Goal: Information Seeking & Learning: Learn about a topic

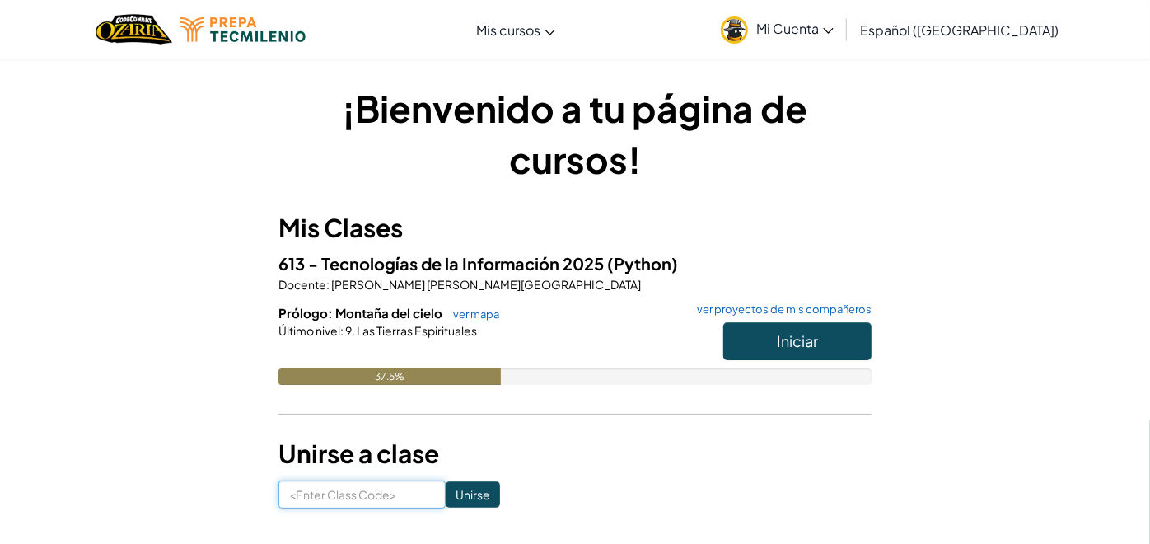
click at [361, 482] on input at bounding box center [362, 494] width 167 height 28
type input "CoinJumpPower"
click at [446, 502] on input "Unirse" at bounding box center [473, 494] width 54 height 26
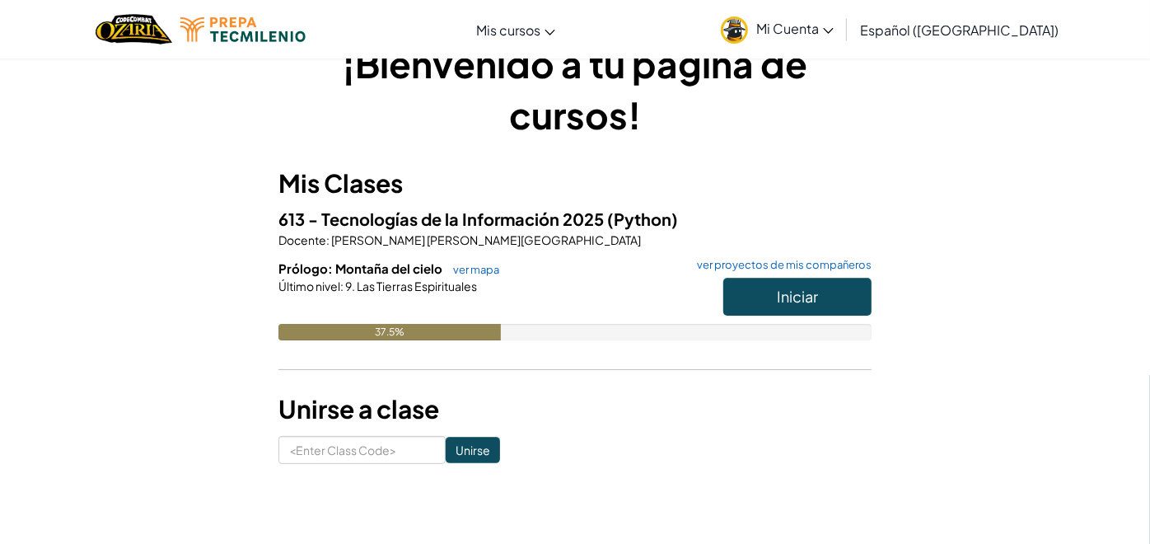
scroll to position [45, 0]
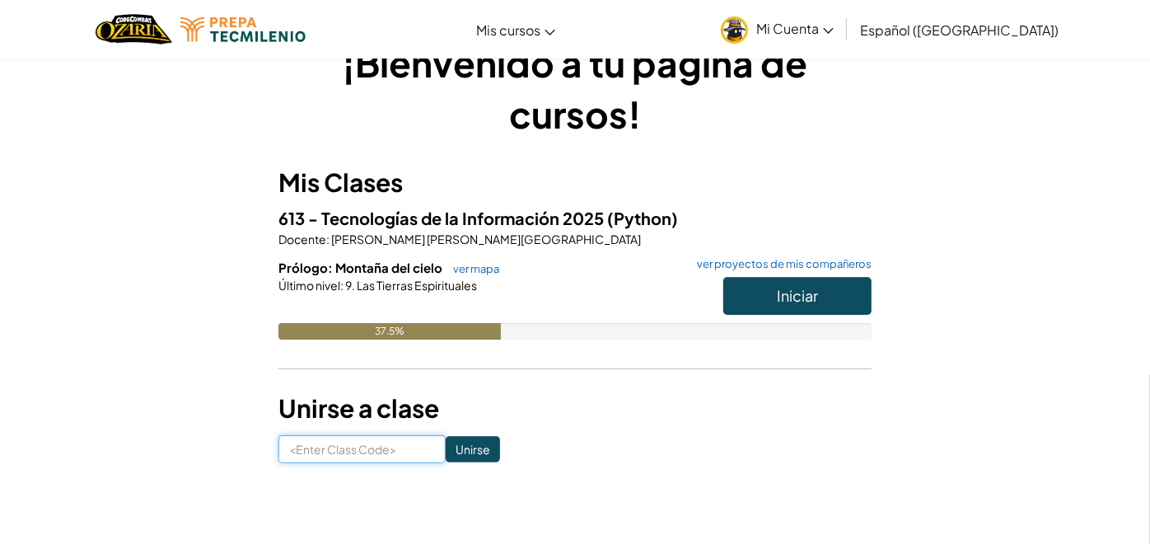
click at [392, 461] on input at bounding box center [362, 449] width 167 height 28
type input "CoinJumpPower"
click at [798, 301] on span "Iniciar" at bounding box center [797, 295] width 41 height 19
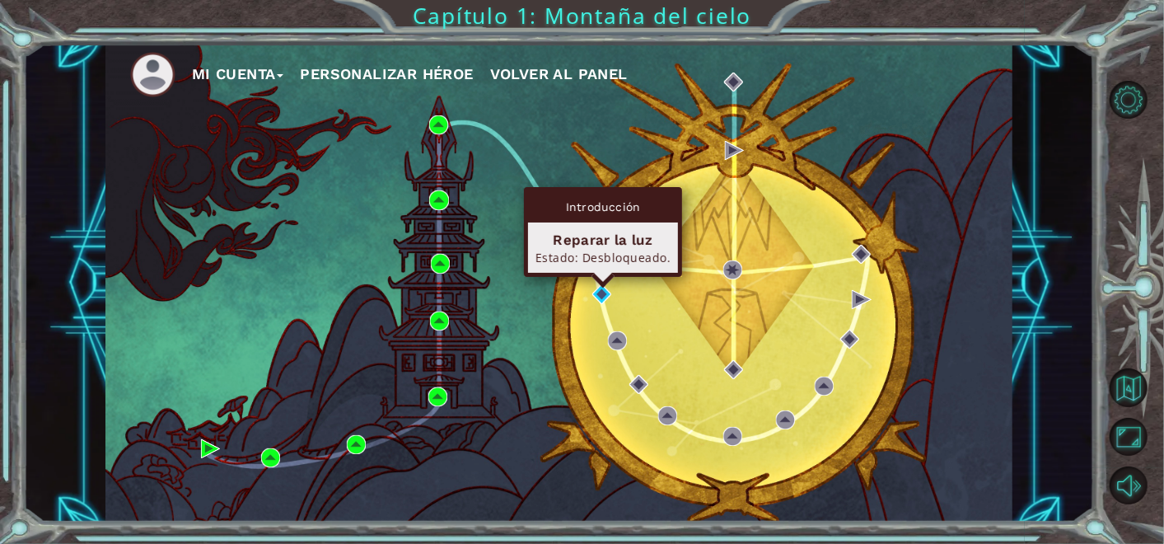
drag, startPoint x: 602, startPoint y: 297, endPoint x: 588, endPoint y: 296, distance: 14.0
click at [588, 296] on div "Mi Cuenta Personalizar héroe Volver al panel" at bounding box center [558, 283] width 907 height 479
click at [600, 294] on img at bounding box center [602, 293] width 19 height 19
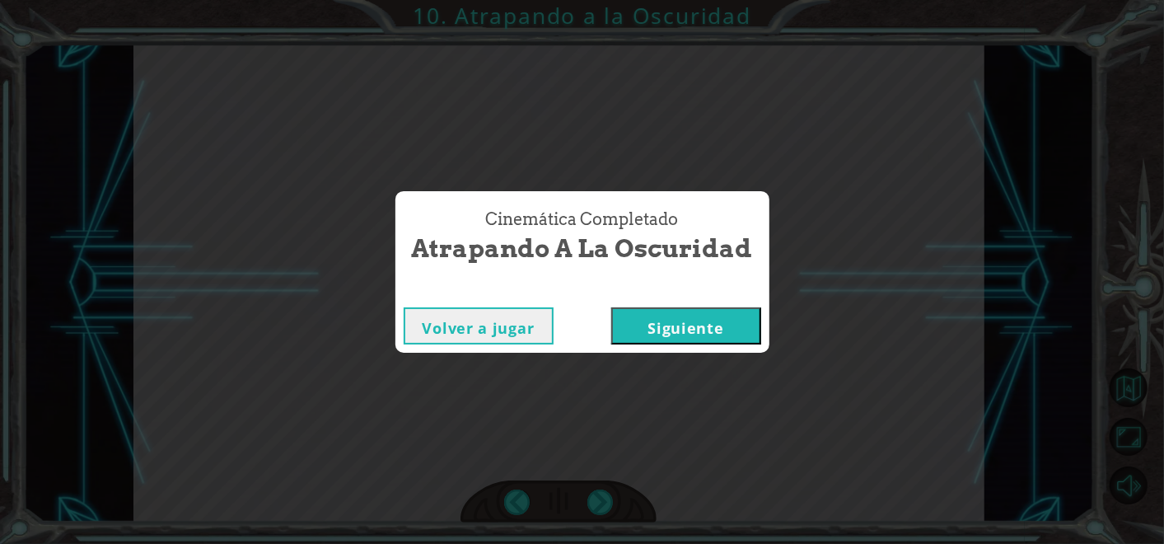
click at [656, 325] on button "Siguiente" at bounding box center [686, 325] width 150 height 37
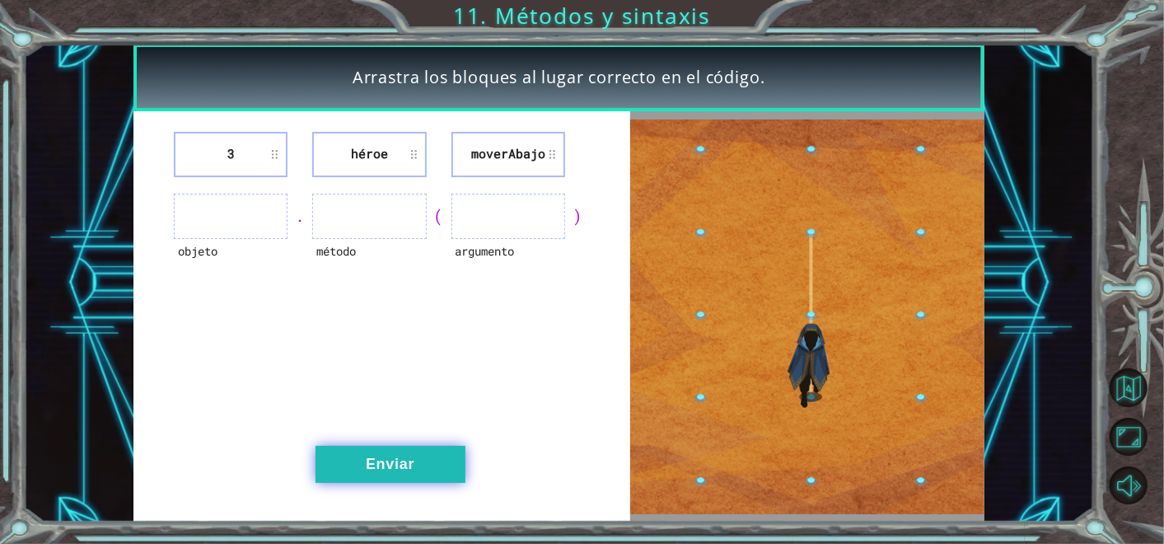
click at [457, 474] on button "Enviar" at bounding box center [391, 464] width 150 height 37
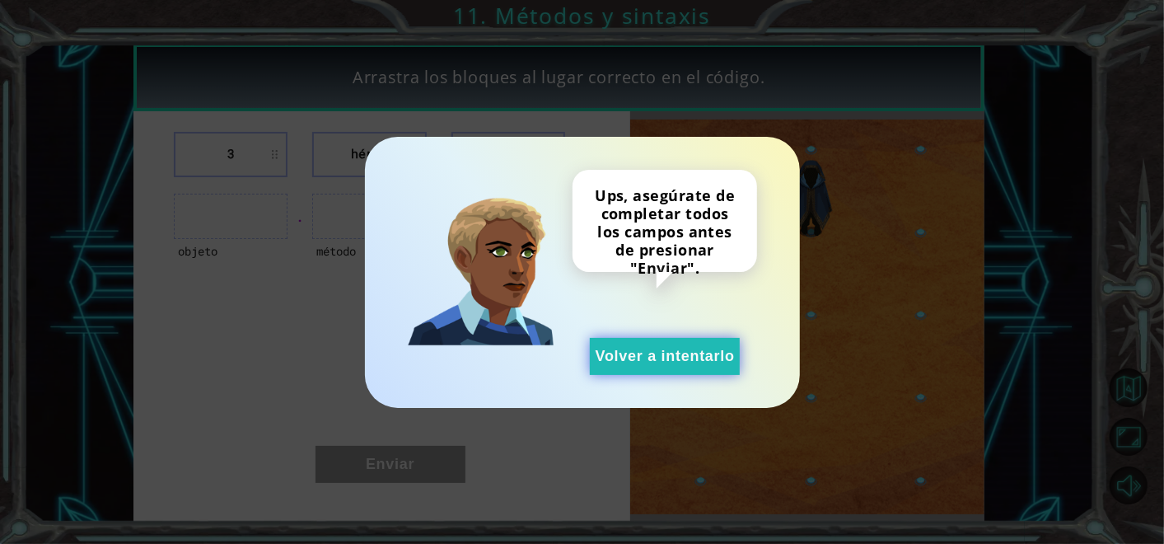
click at [647, 369] on button "Volver a intentarlo" at bounding box center [665, 356] width 150 height 37
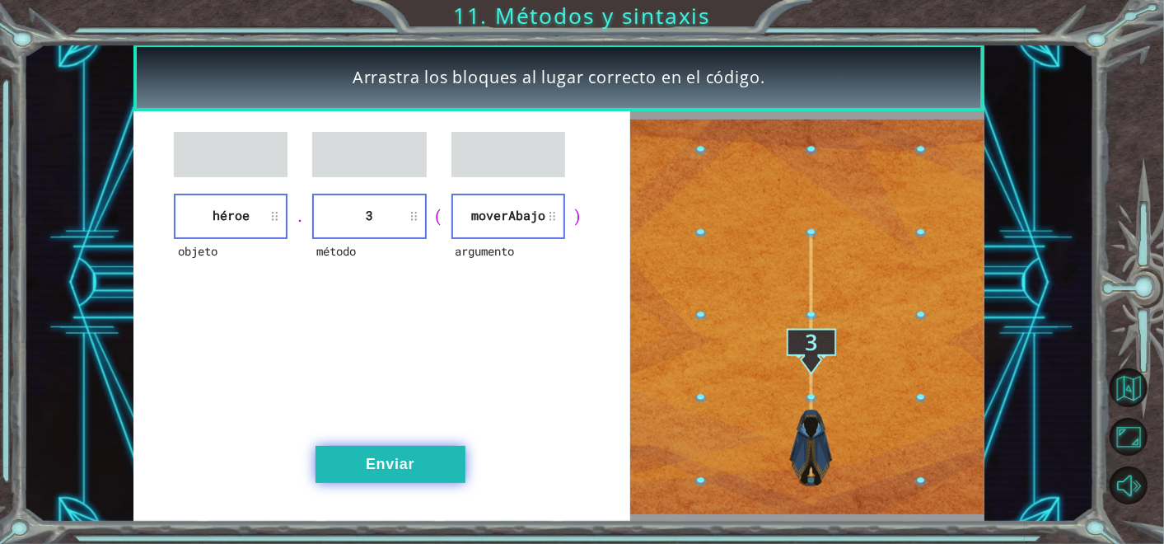
drag, startPoint x: 406, startPoint y: 454, endPoint x: 396, endPoint y: 457, distance: 11.0
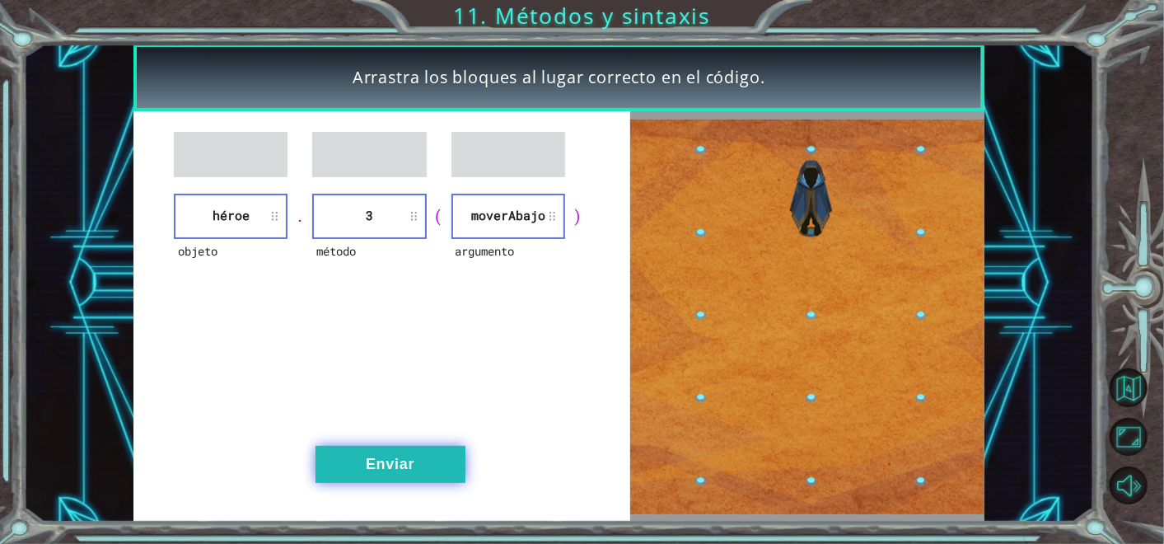
click at [396, 457] on button "Enviar" at bounding box center [391, 464] width 150 height 37
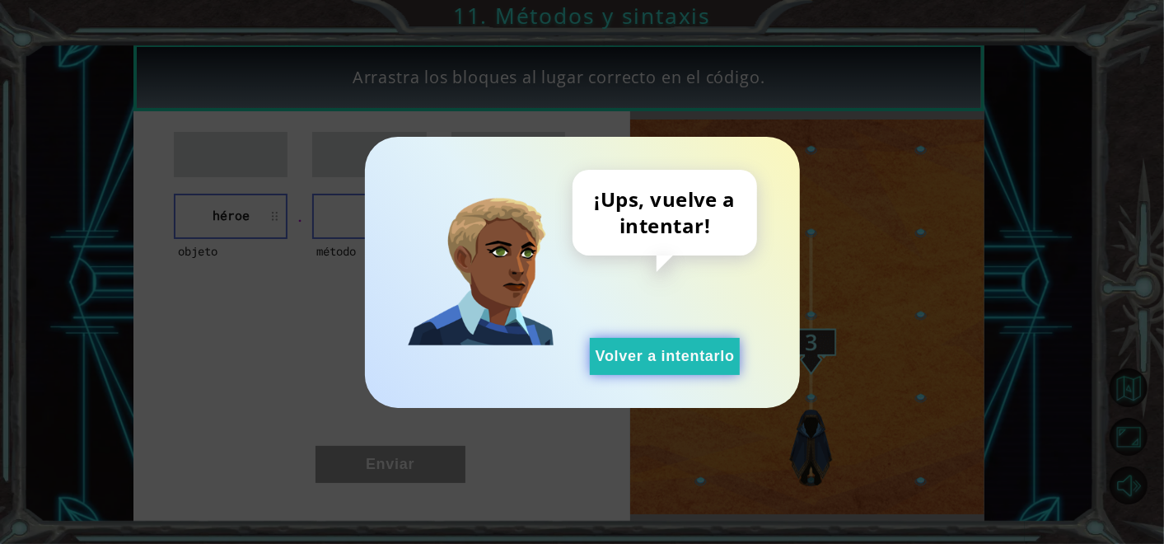
click at [654, 349] on button "Volver a intentarlo" at bounding box center [665, 356] width 150 height 37
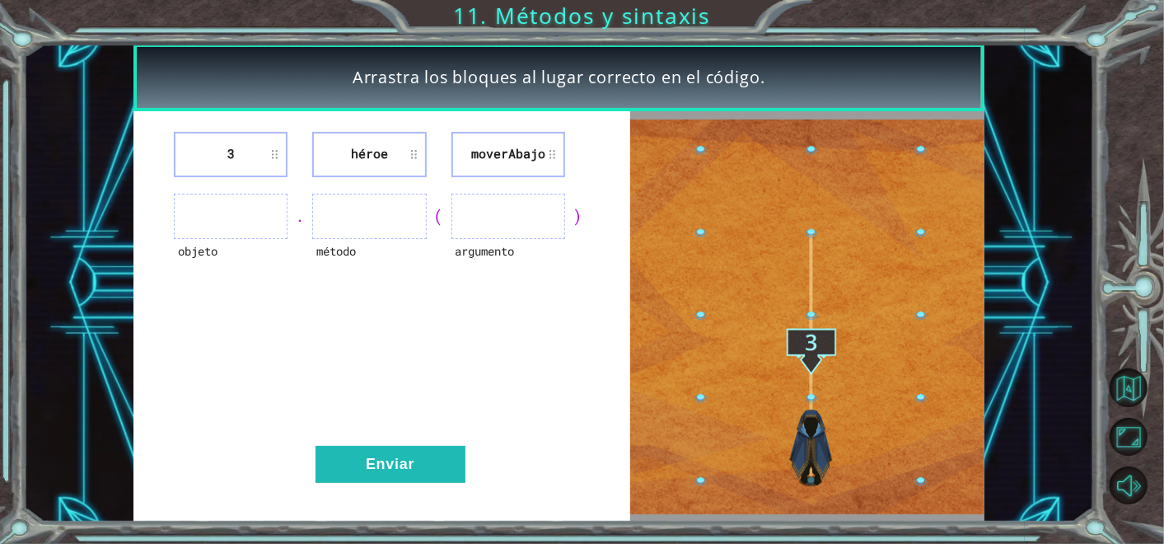
drag, startPoint x: 396, startPoint y: 152, endPoint x: 272, endPoint y: 246, distance: 155.8
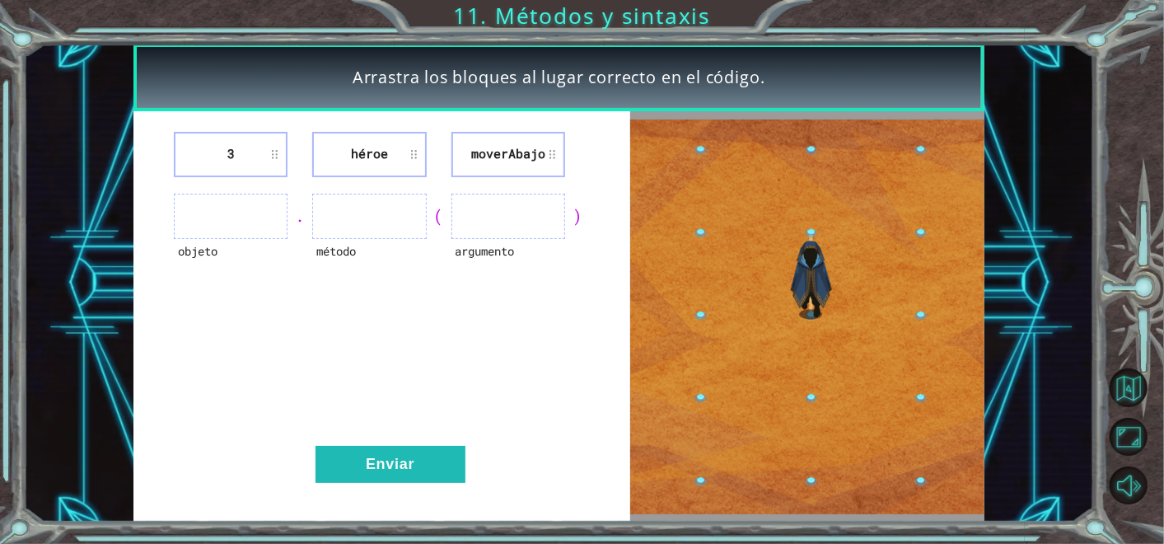
drag, startPoint x: 272, startPoint y: 246, endPoint x: 363, endPoint y: 136, distance: 142.9
click at [363, 136] on li "héroe" at bounding box center [369, 154] width 114 height 45
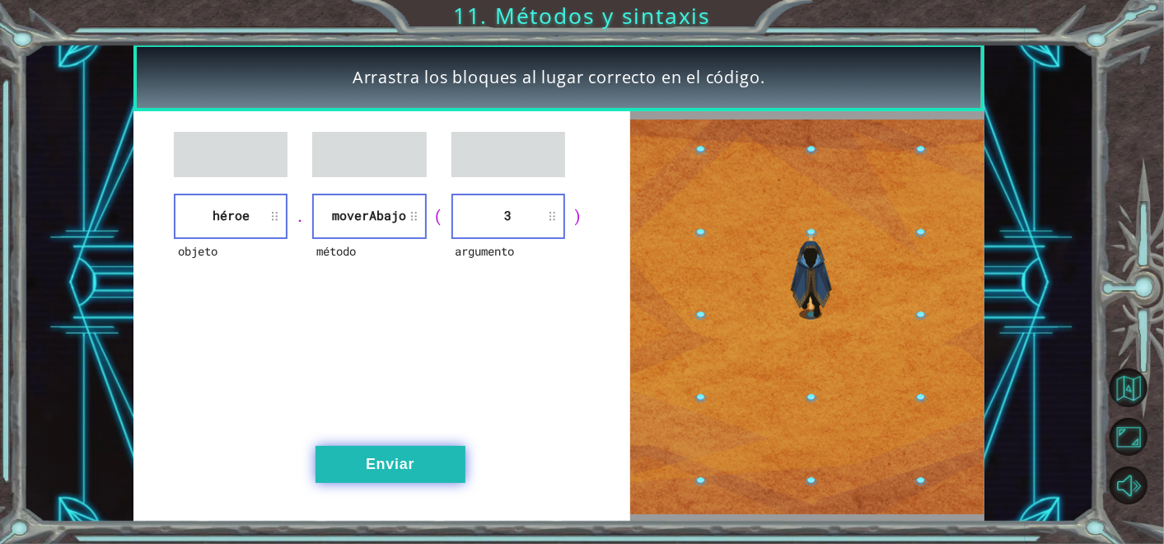
click at [412, 466] on button "Enviar" at bounding box center [391, 464] width 150 height 37
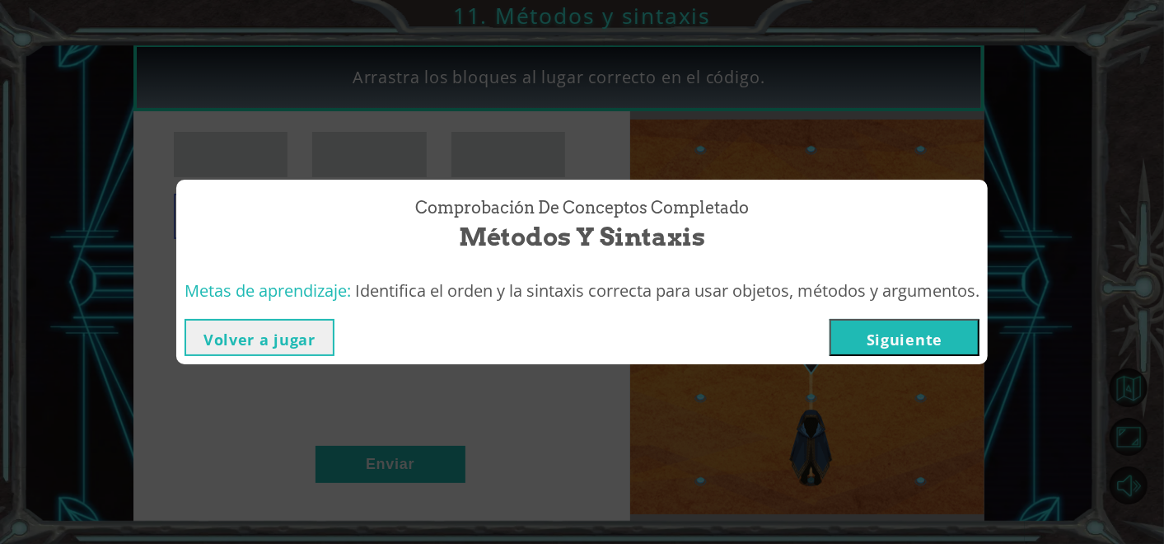
click at [938, 327] on button "Siguiente" at bounding box center [905, 337] width 150 height 37
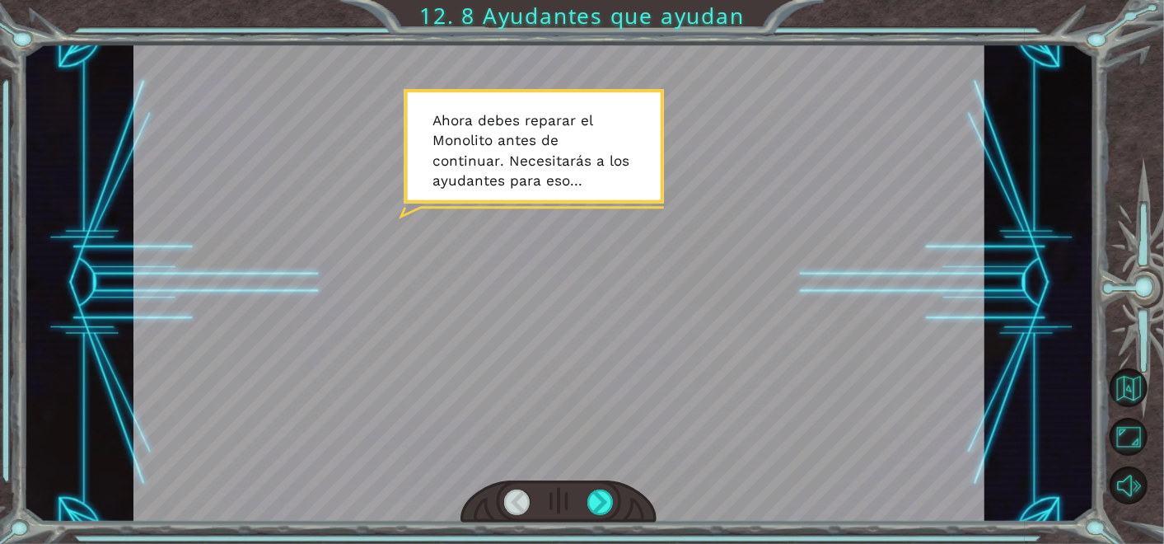
click at [902, 344] on div at bounding box center [559, 283] width 851 height 479
click at [589, 494] on div at bounding box center [601, 503] width 26 height 26
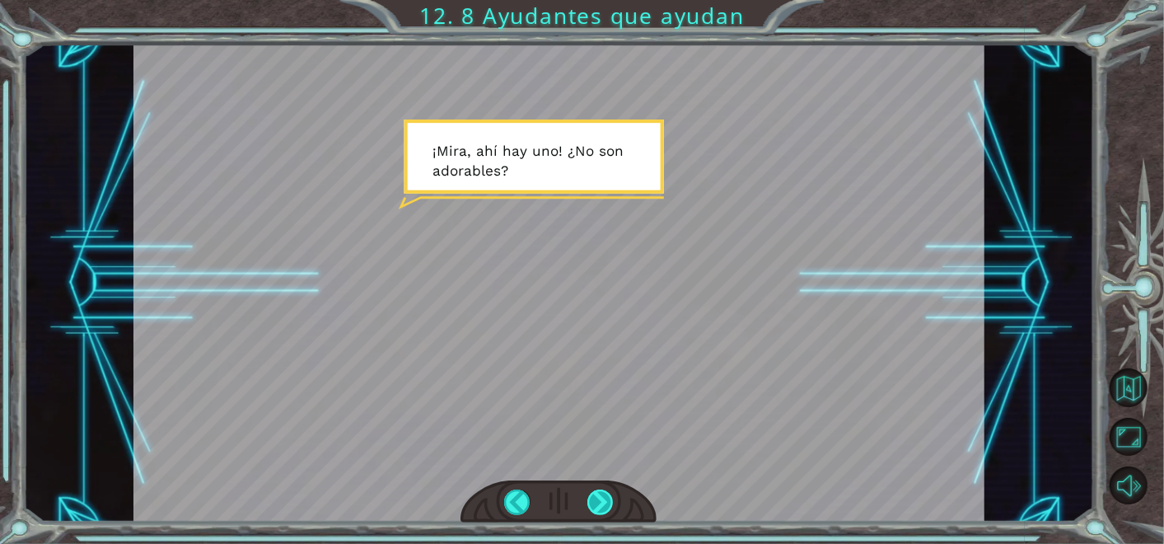
click at [589, 494] on div at bounding box center [601, 503] width 26 height 26
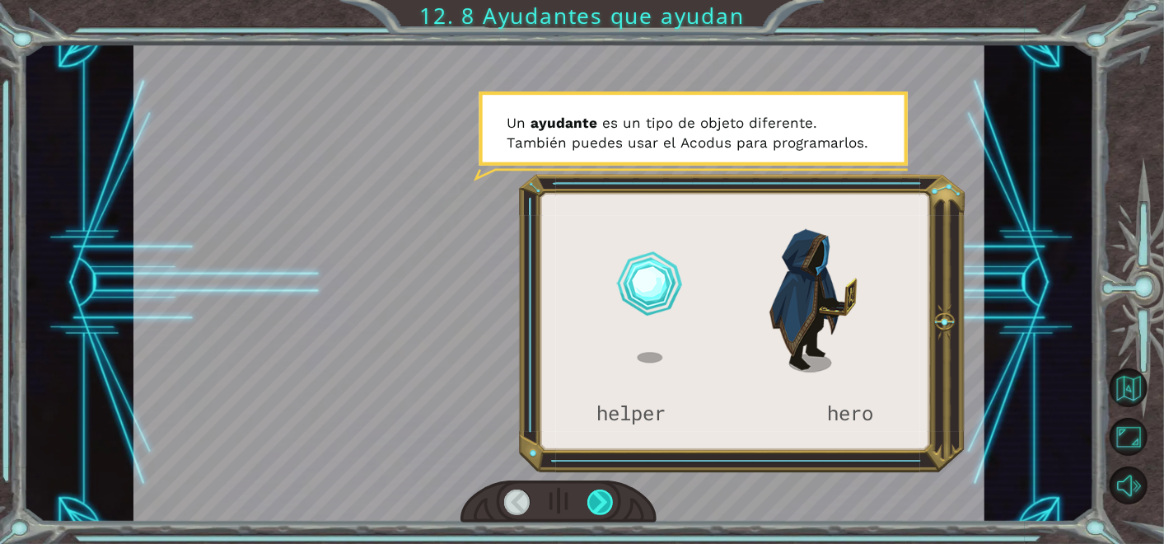
click at [589, 494] on div at bounding box center [601, 503] width 26 height 26
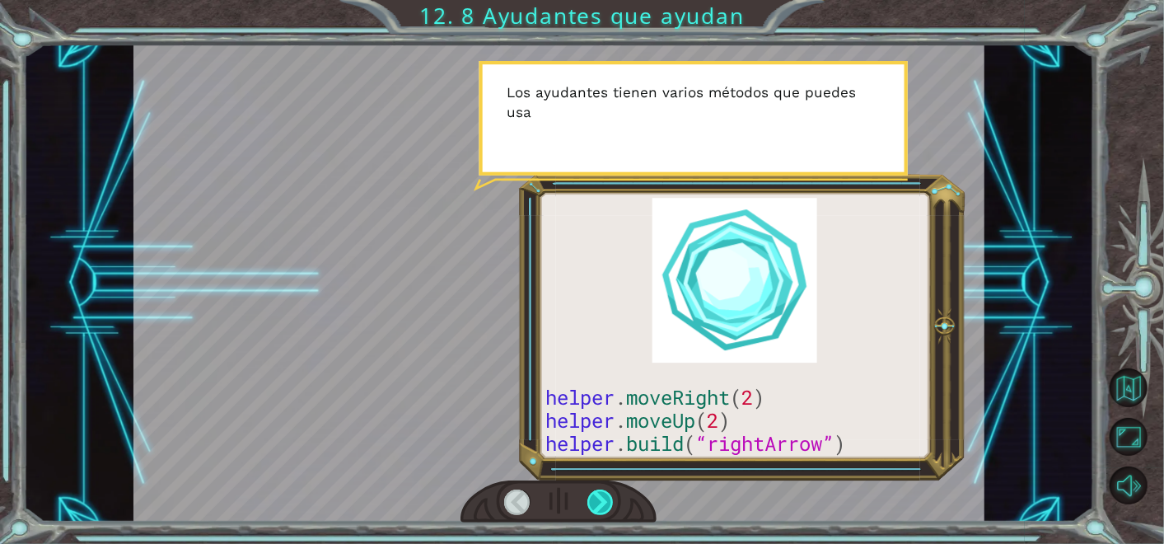
click at [589, 494] on div at bounding box center [601, 503] width 26 height 26
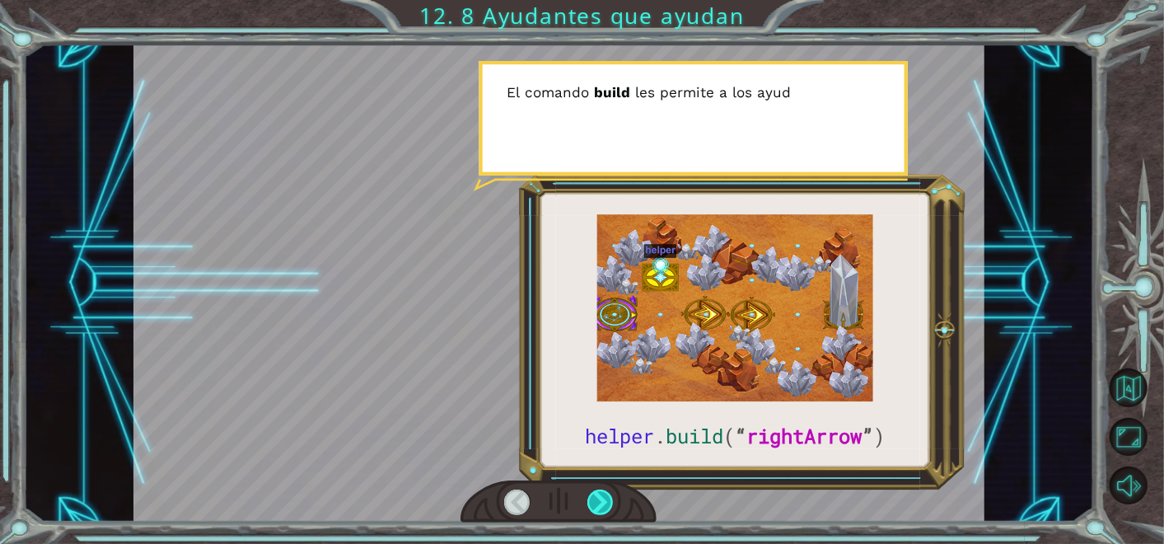
click at [589, 494] on div at bounding box center [601, 503] width 26 height 26
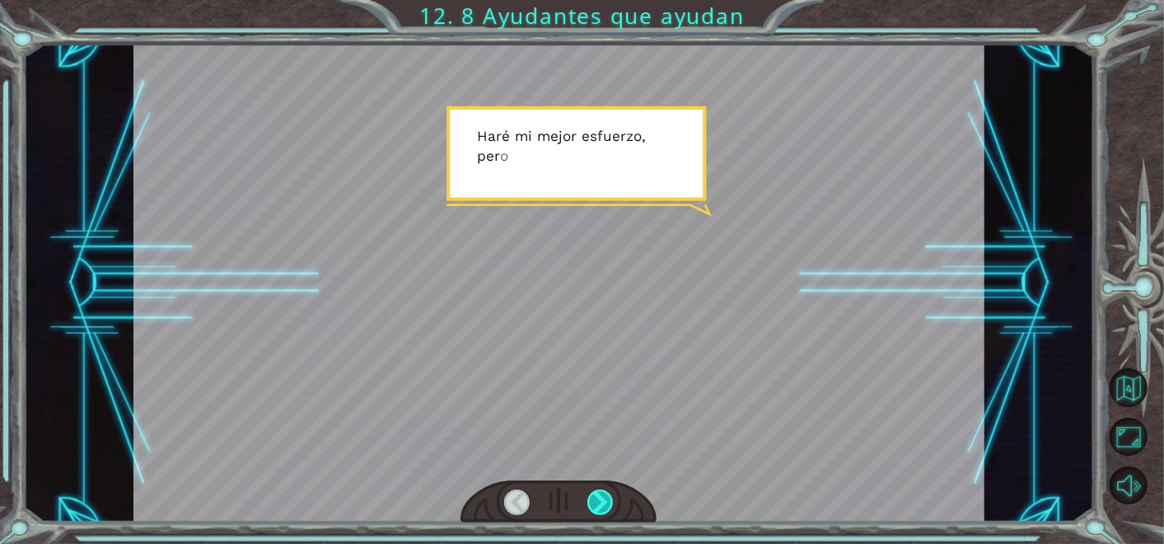
click at [589, 494] on div at bounding box center [601, 503] width 26 height 26
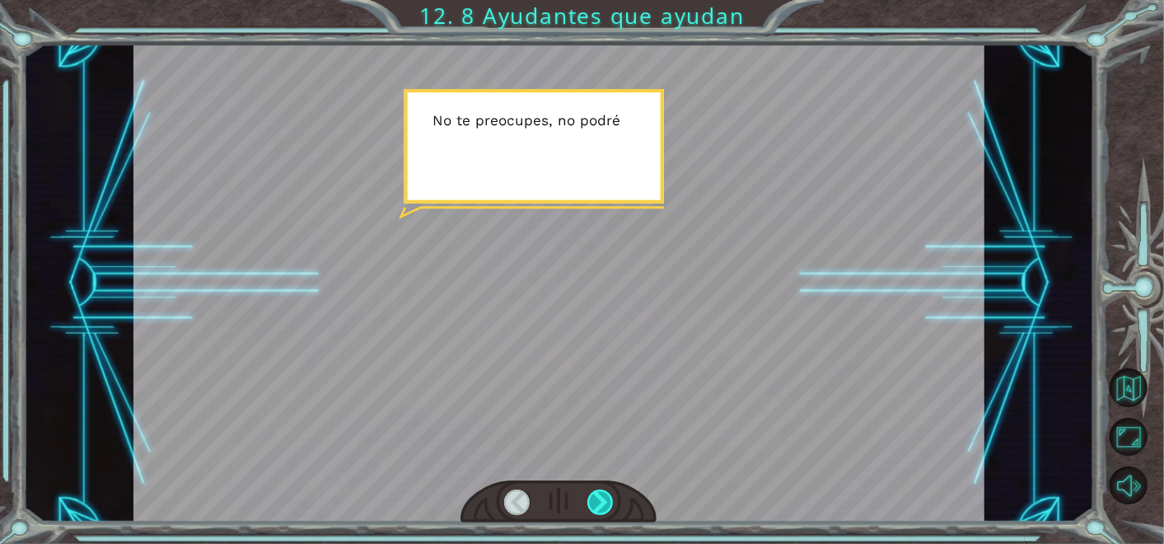
click at [589, 494] on div at bounding box center [601, 503] width 26 height 26
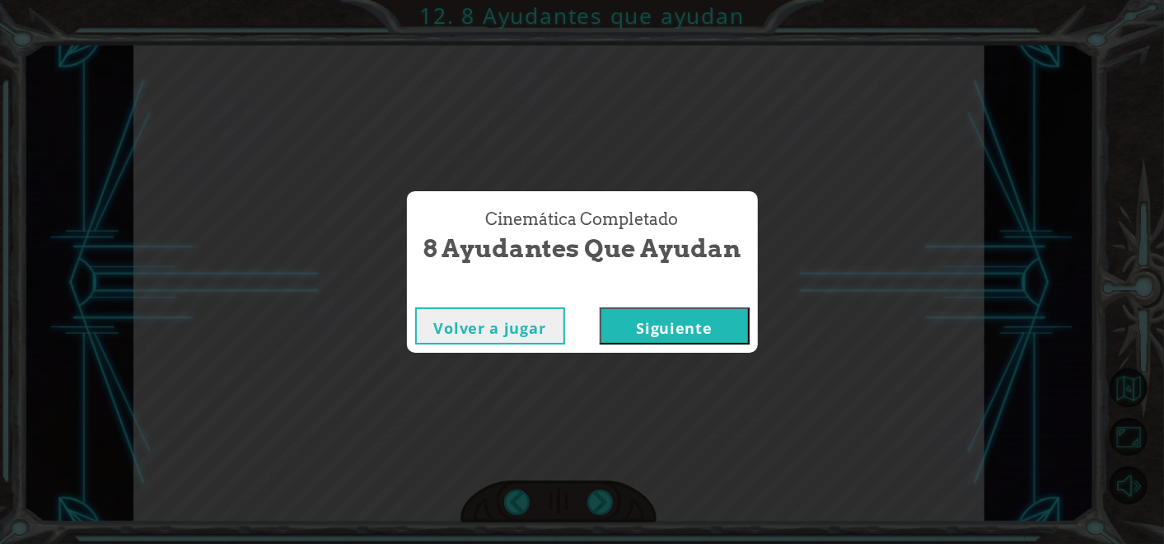
click at [650, 322] on button "Siguiente" at bounding box center [675, 325] width 150 height 37
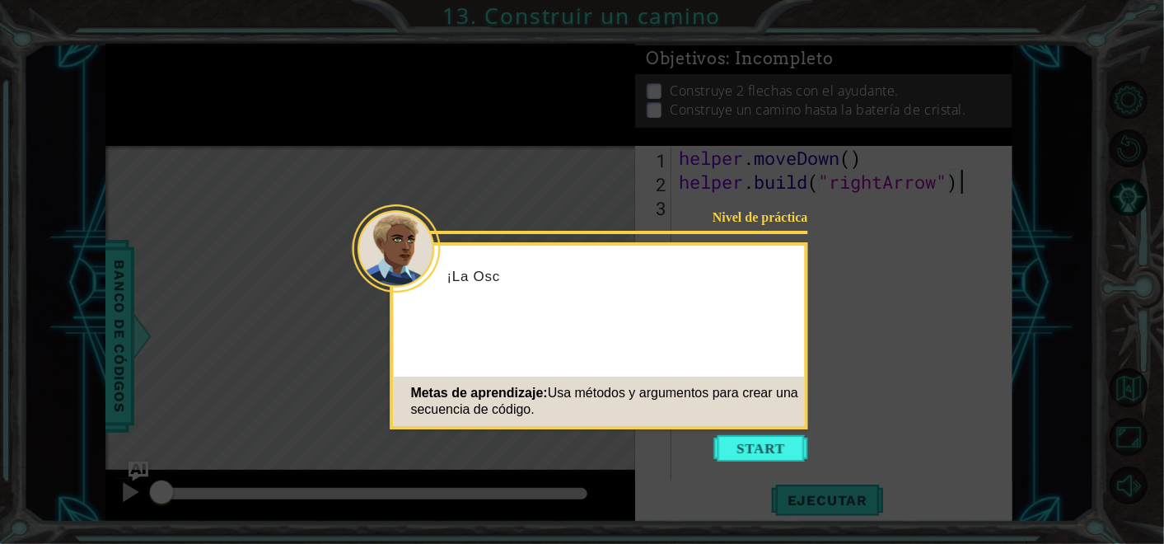
scroll to position [0, 12]
type textarea "[DOMAIN_NAME]("rightArrow")<"
click at [786, 438] on button "Start" at bounding box center [762, 448] width 94 height 26
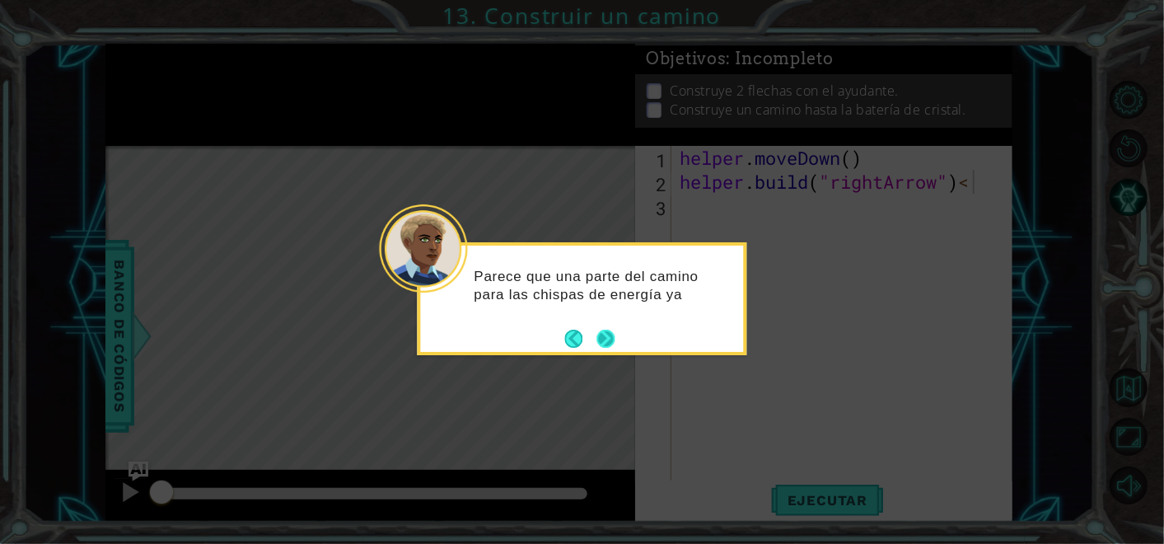
click at [611, 344] on button "Next" at bounding box center [606, 339] width 18 height 18
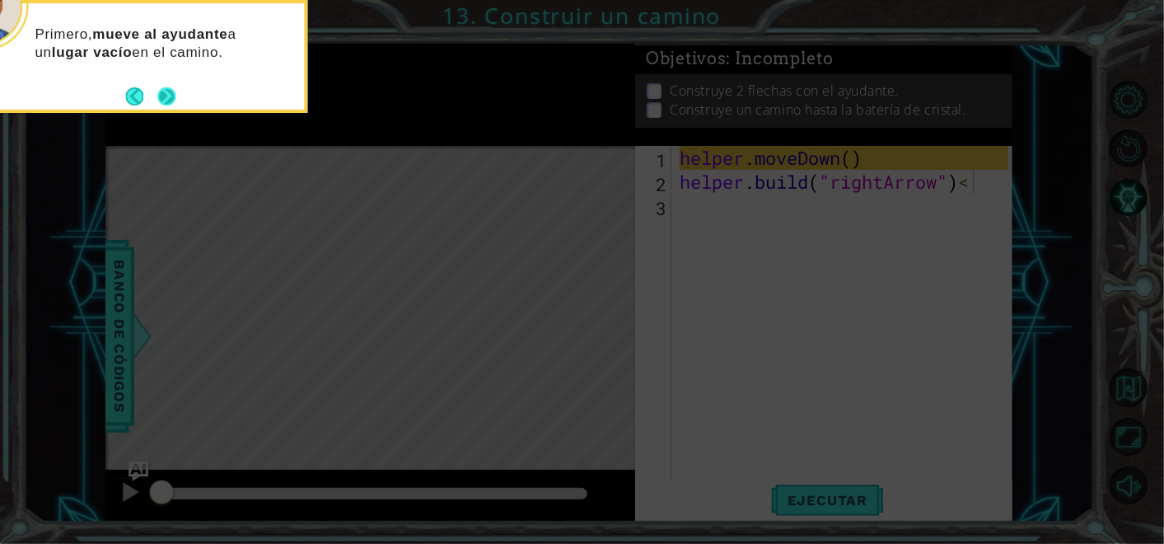
click at [160, 108] on footer at bounding box center [150, 96] width 50 height 25
click at [172, 103] on button "Next" at bounding box center [166, 96] width 18 height 18
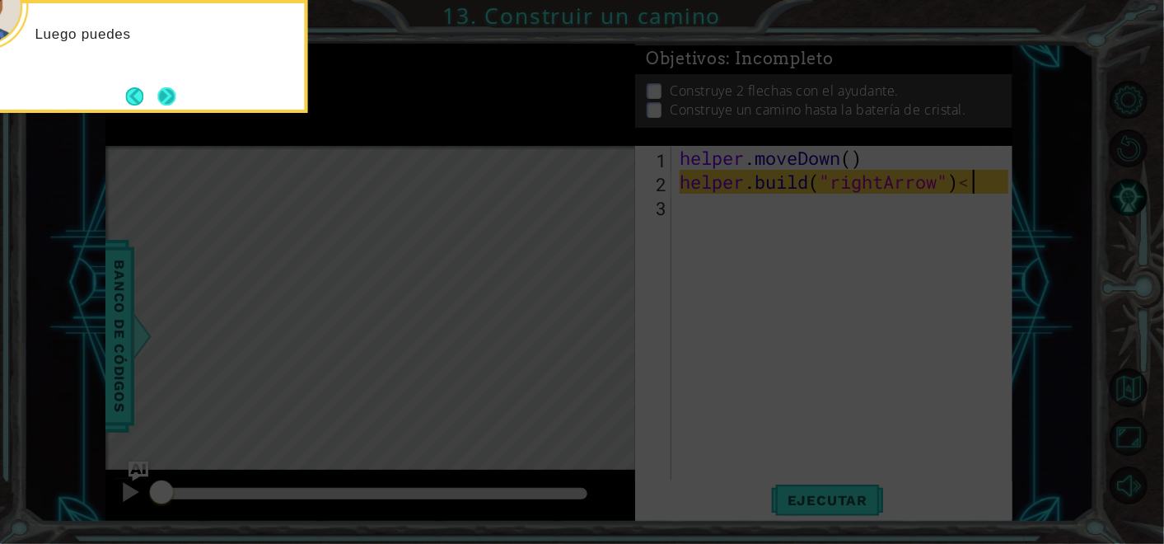
click at [172, 103] on button "Next" at bounding box center [166, 96] width 18 height 18
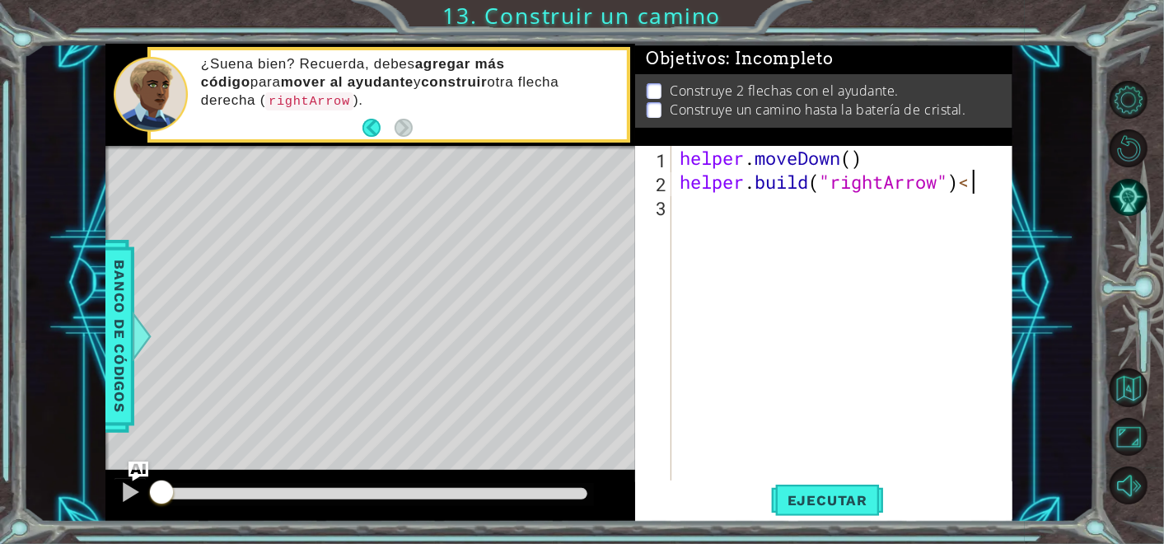
click at [416, 133] on div "¿Suena bien? Recuerda, debes agregar más código para mover al ayudante y constr…" at bounding box center [409, 95] width 438 height 96
click at [721, 227] on div "helper . moveDown ( ) helper . build ( "rightArrow" ) <" at bounding box center [847, 337] width 340 height 382
click at [814, 502] on span "Ejecutar" at bounding box center [827, 500] width 113 height 16
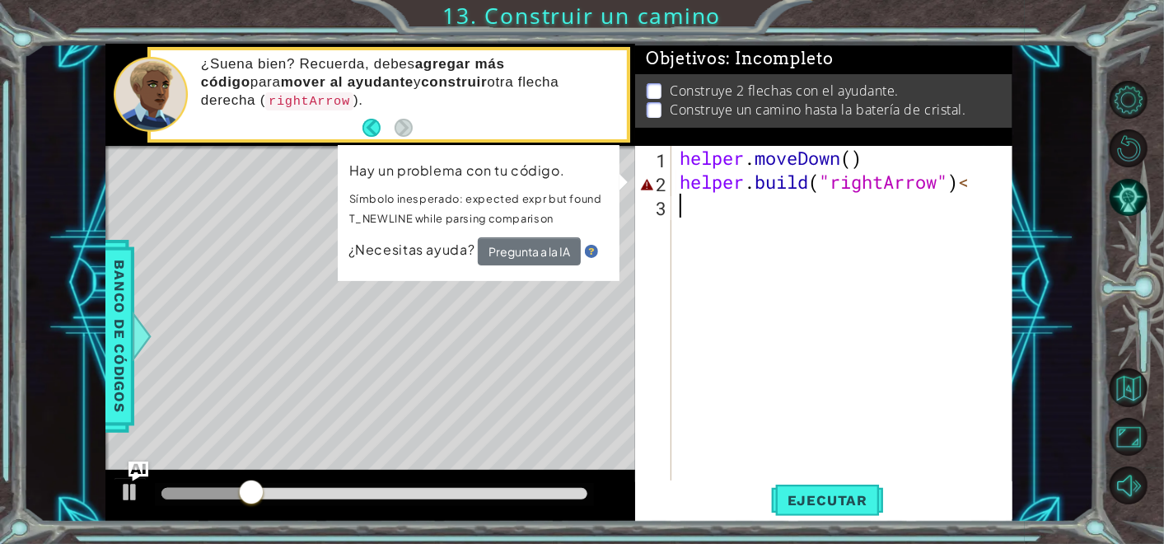
click at [691, 346] on div "helper . moveDown ( ) helper . build ( "rightArrow" ) <" at bounding box center [847, 337] width 340 height 382
click at [748, 213] on div "helper . moveDown ( ) helper . build ( "rightArrow" ) <" at bounding box center [847, 337] width 340 height 382
click at [973, 197] on div "helper . moveDown ( ) helper . build ( "rightArrow" ) <" at bounding box center [847, 337] width 340 height 382
click at [986, 185] on div "helper . moveDown ( ) helper . build ( "rightArrow" ) <" at bounding box center [847, 337] width 340 height 382
type textarea "[DOMAIN_NAME]("rightArrow")"
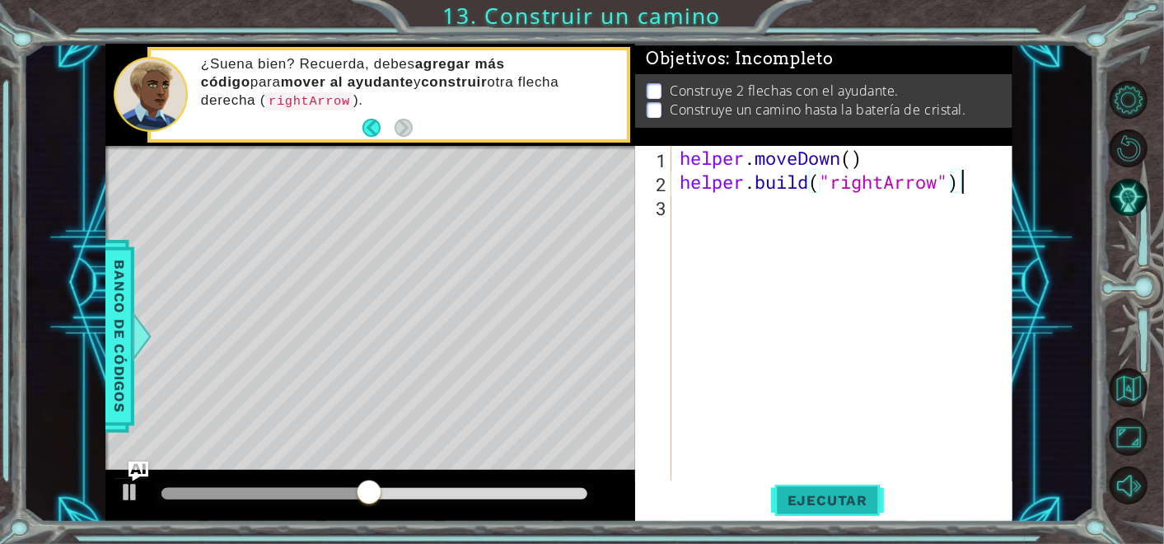
click at [849, 499] on span "Ejecutar" at bounding box center [827, 500] width 113 height 16
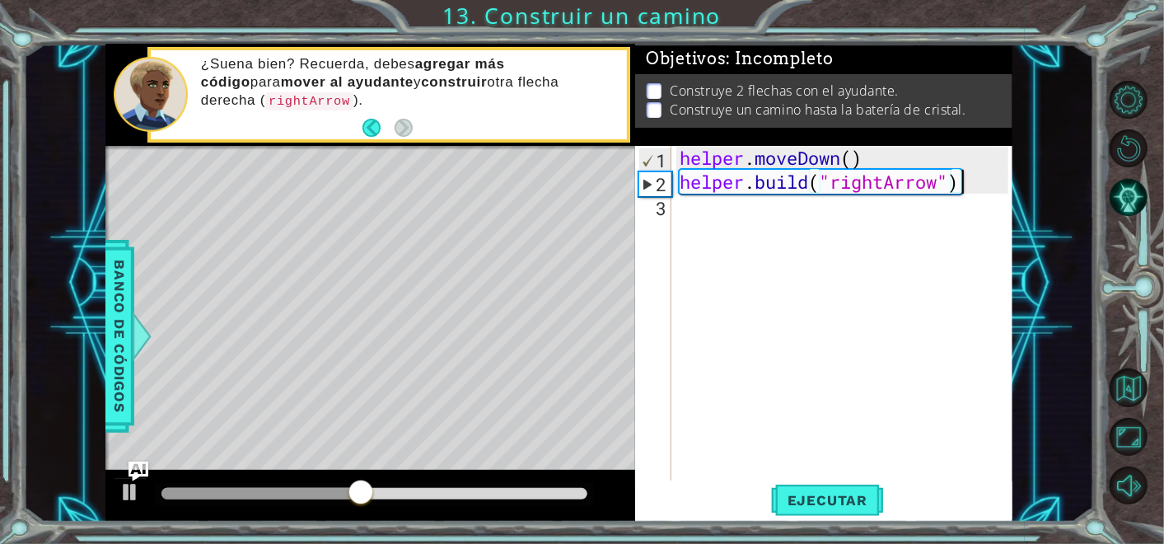
click at [833, 227] on div "helper . moveDown ( ) helper . build ( "rightArrow" )" at bounding box center [847, 337] width 340 height 382
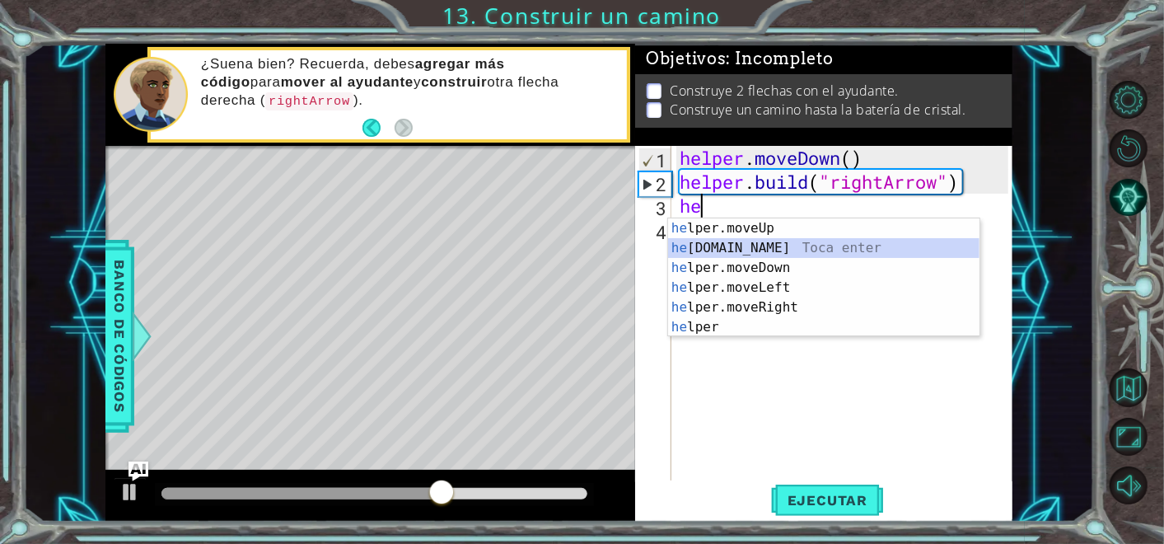
click at [822, 240] on div "he lper.moveUp Toca enter he [DOMAIN_NAME] Toca enter he lper.moveDown Toca ent…" at bounding box center [824, 297] width 312 height 158
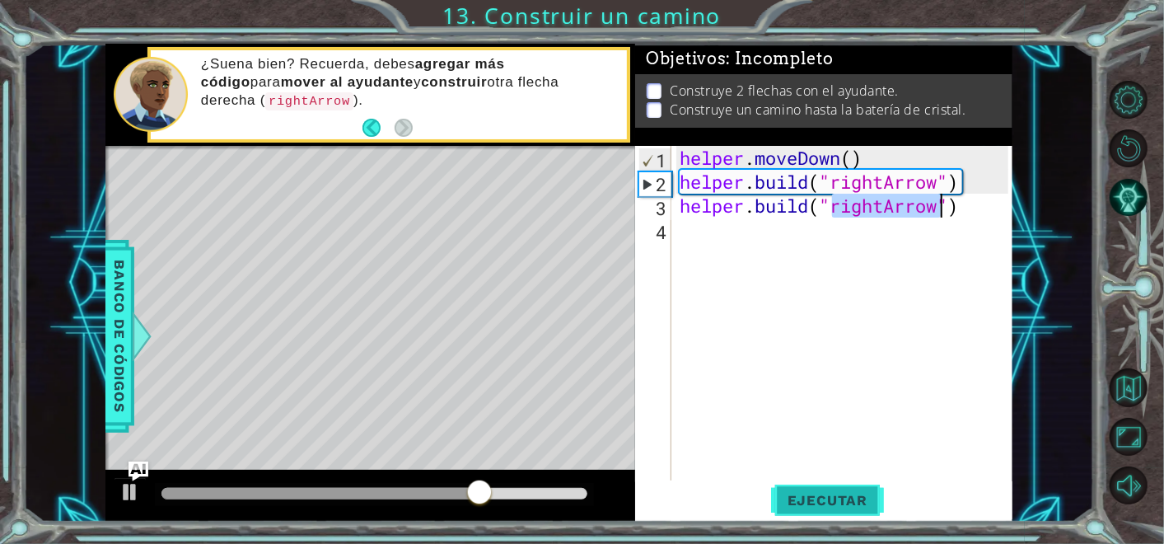
type textarea "[DOMAIN_NAME]("rightArrow")"
click at [808, 494] on span "Ejecutar" at bounding box center [827, 500] width 113 height 16
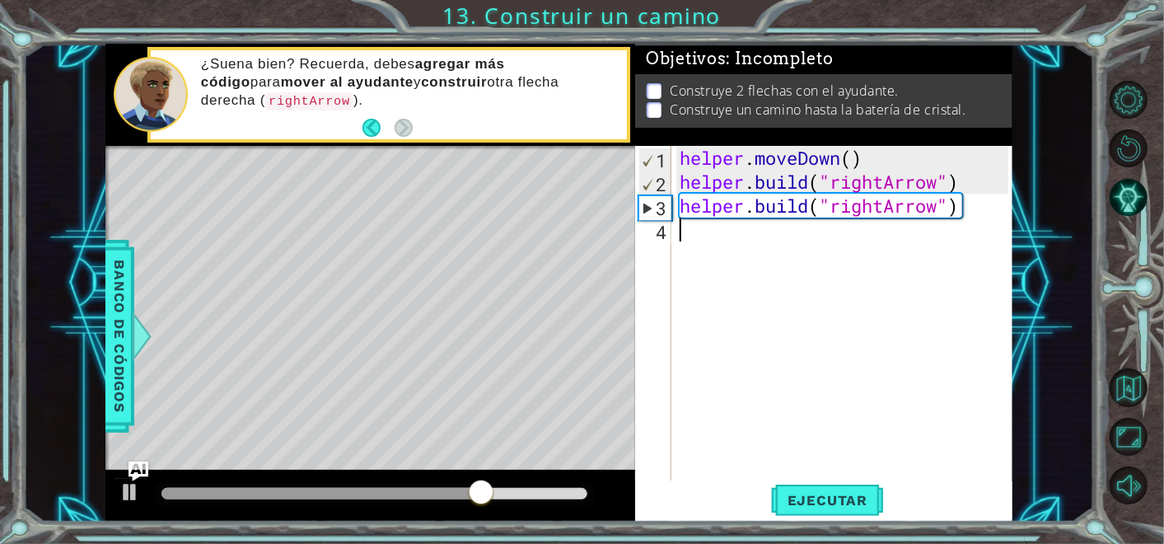
click at [846, 238] on div "helper . moveDown ( ) helper . build ( "rightArrow" ) helper . build ( "rightAr…" at bounding box center [847, 337] width 340 height 382
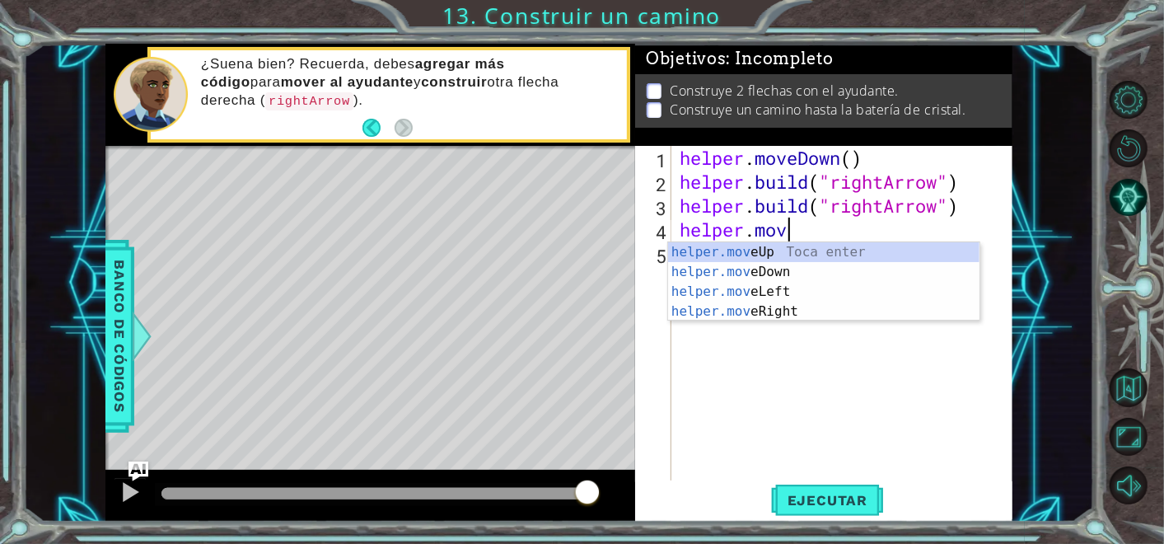
scroll to position [0, 4]
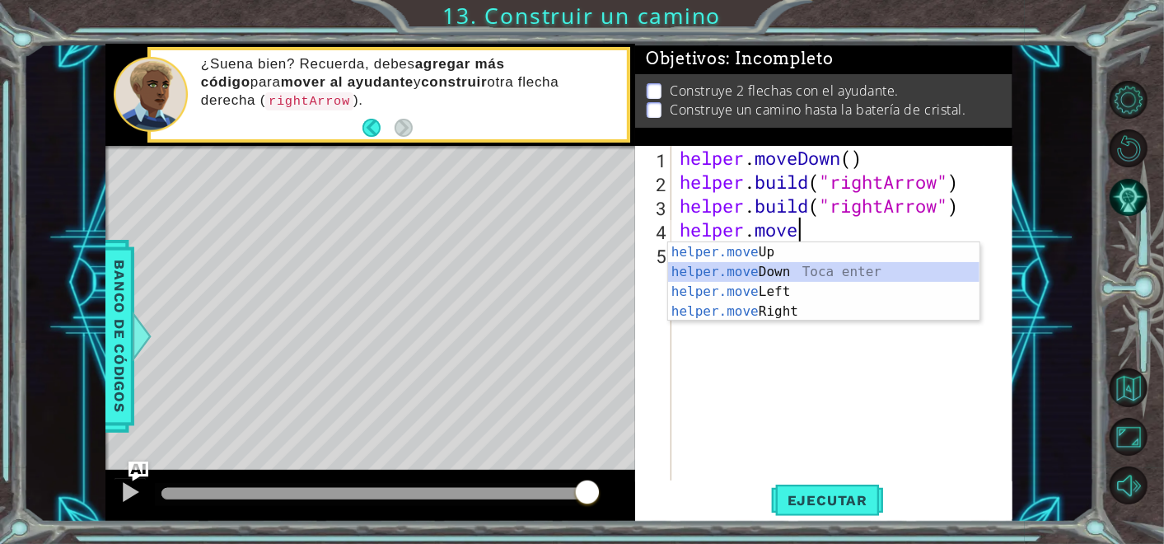
click at [828, 274] on div "helper.move Up Toca enter helper.move Down Toca enter helper.move Left Toca ent…" at bounding box center [824, 301] width 312 height 119
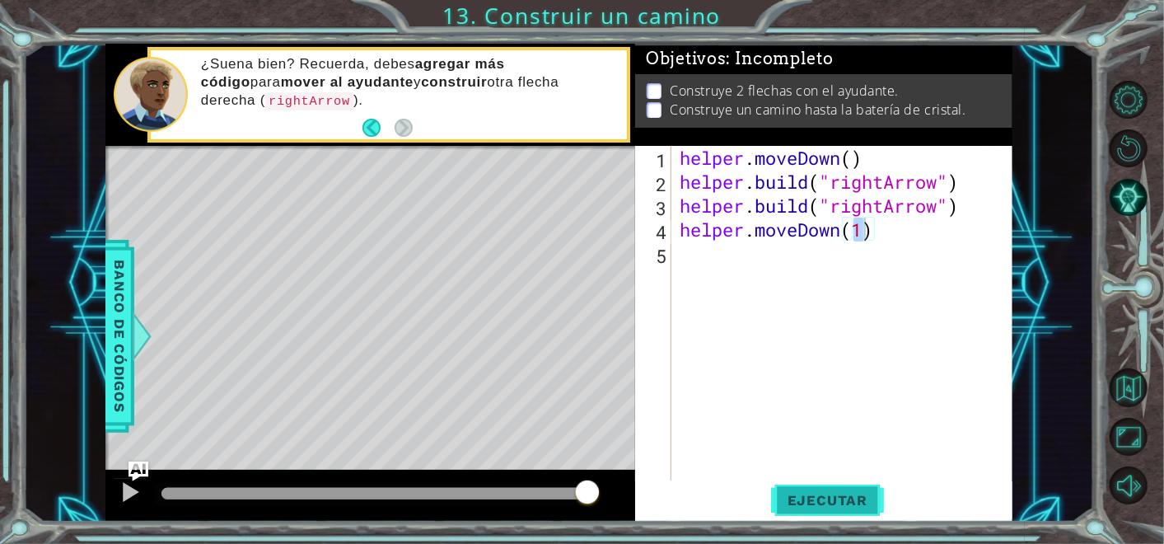
click at [809, 510] on button "Ejecutar" at bounding box center [827, 500] width 113 height 38
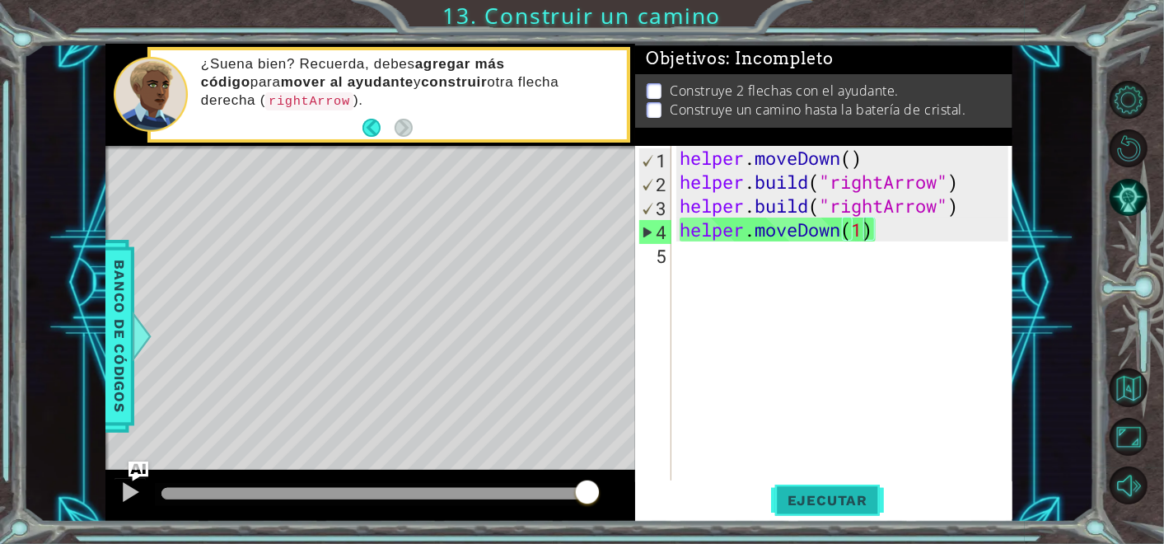
click at [839, 490] on button "Ejecutar" at bounding box center [827, 500] width 113 height 38
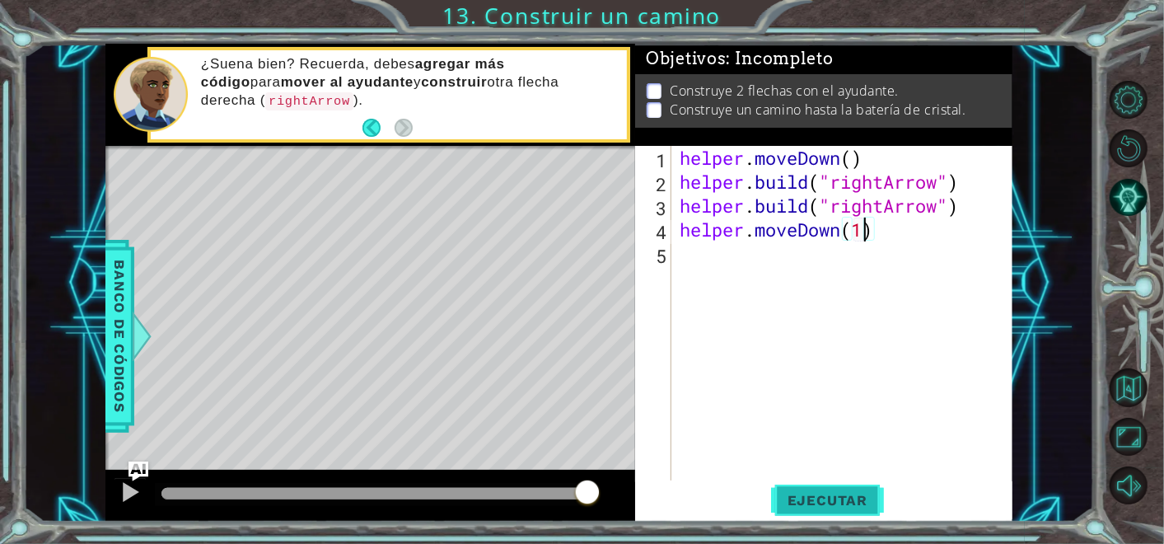
click at [791, 513] on button "Ejecutar" at bounding box center [827, 500] width 113 height 38
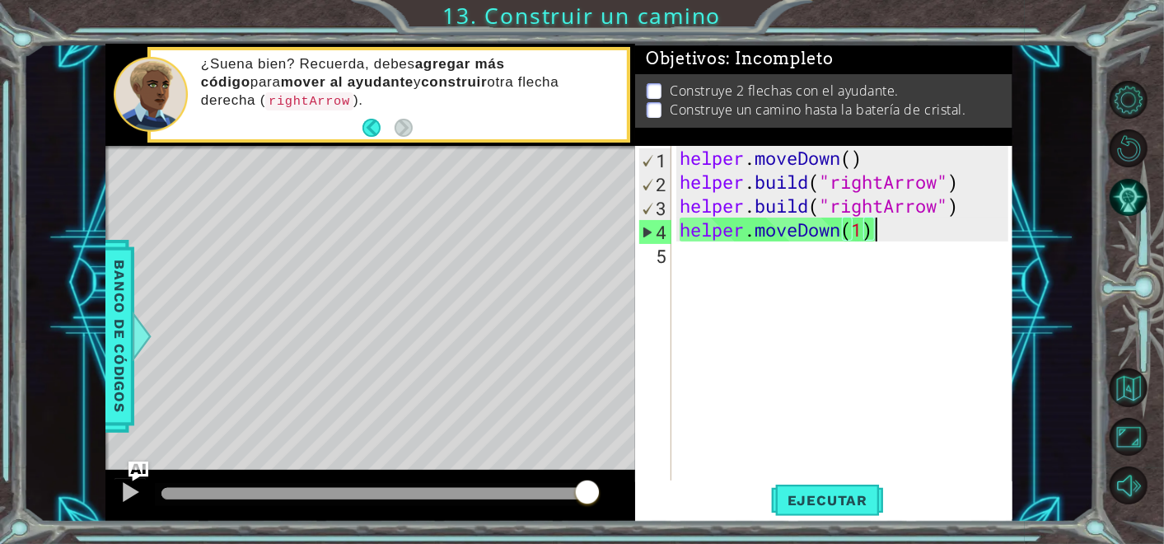
click at [879, 230] on div "helper . moveDown ( ) helper . build ( "rightArrow" ) helper . build ( "rightAr…" at bounding box center [847, 337] width 340 height 382
click at [1115, 142] on button "Reiniciar nivel" at bounding box center [1129, 148] width 38 height 38
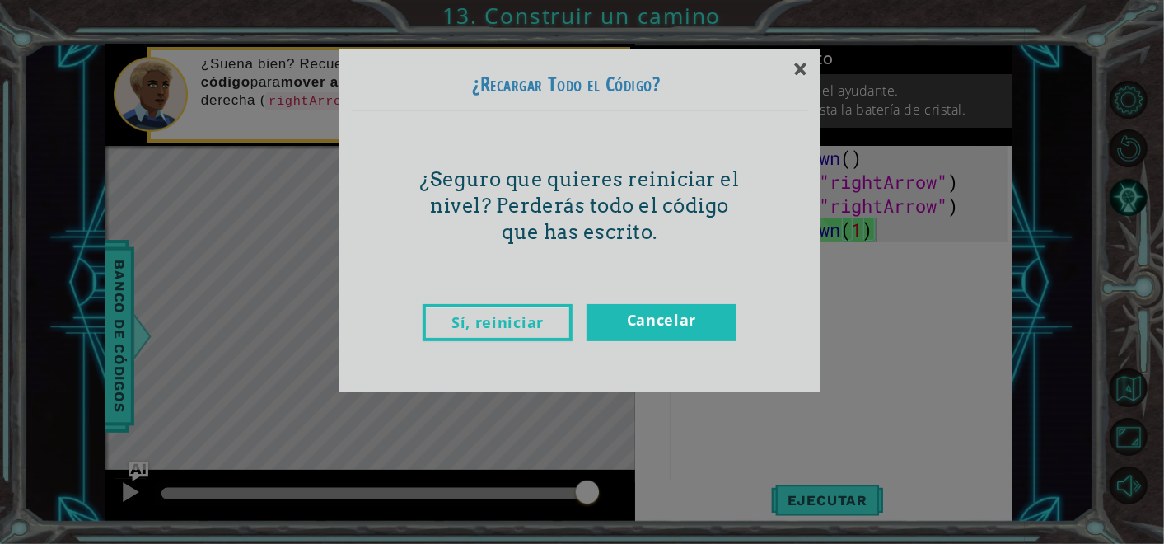
click at [485, 344] on div "Sí, reiniciar Cancelar" at bounding box center [580, 340] width 457 height 104
click at [491, 336] on link "Sí, reiniciar" at bounding box center [498, 322] width 150 height 37
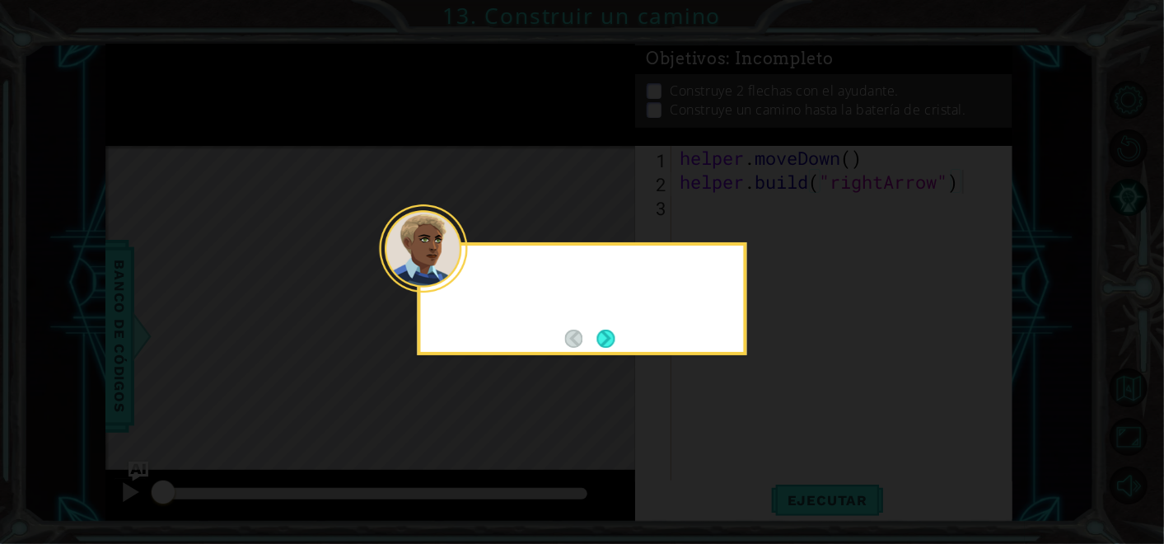
type textarea "[DOMAIN_NAME]("rightArrow")"
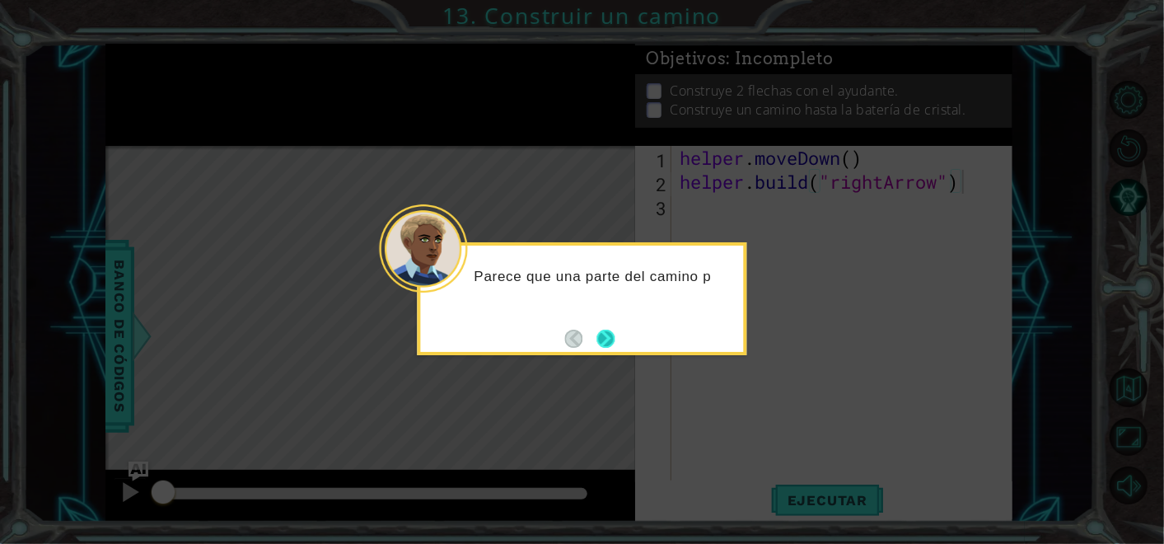
click at [614, 334] on button "Next" at bounding box center [606, 339] width 18 height 18
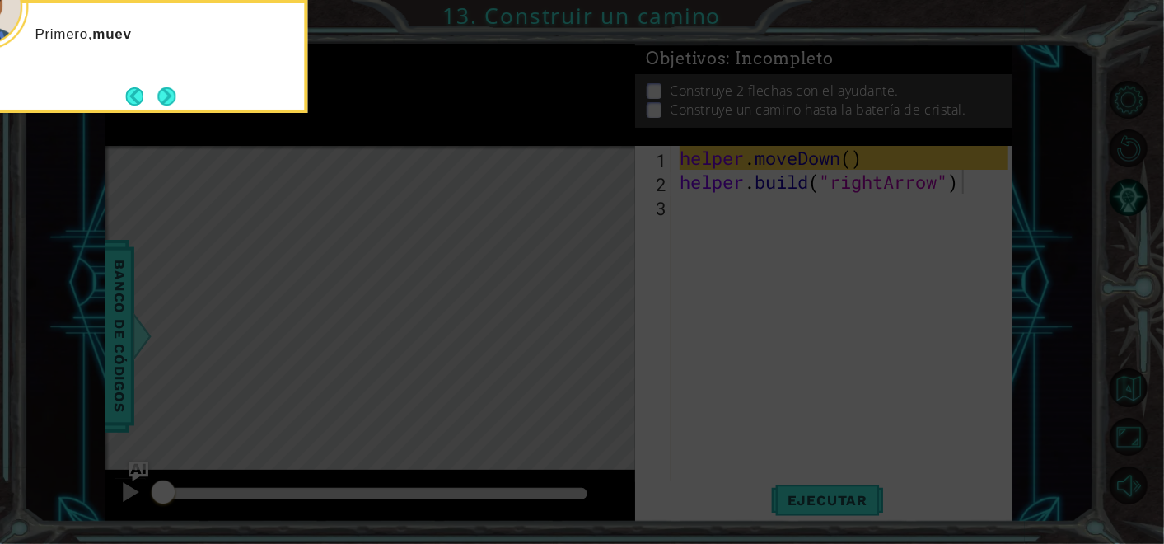
click at [699, 276] on icon at bounding box center [582, 81] width 1164 height 925
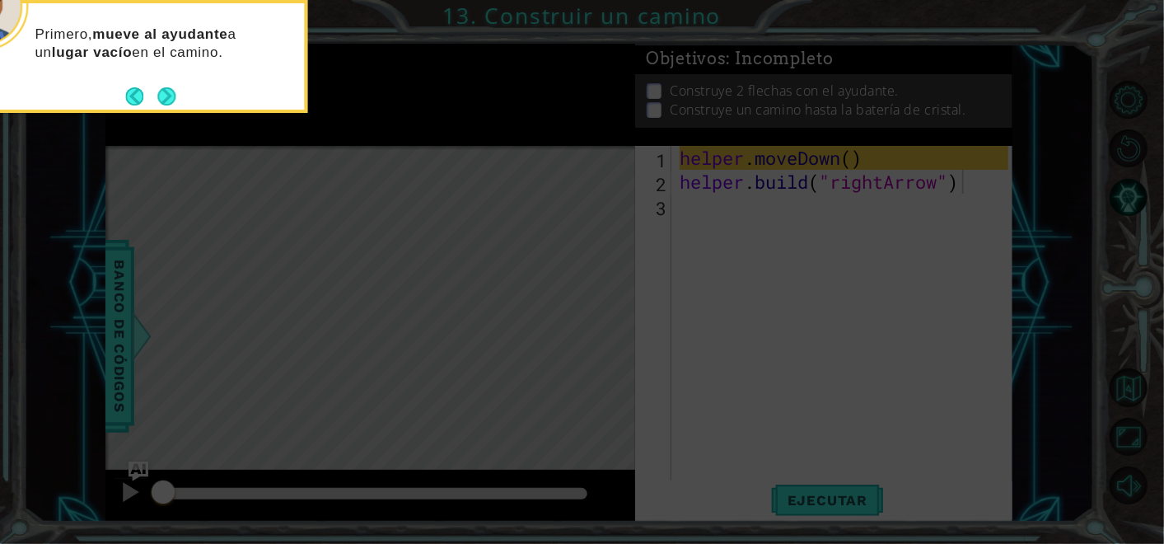
click at [699, 276] on icon at bounding box center [582, 81] width 1164 height 925
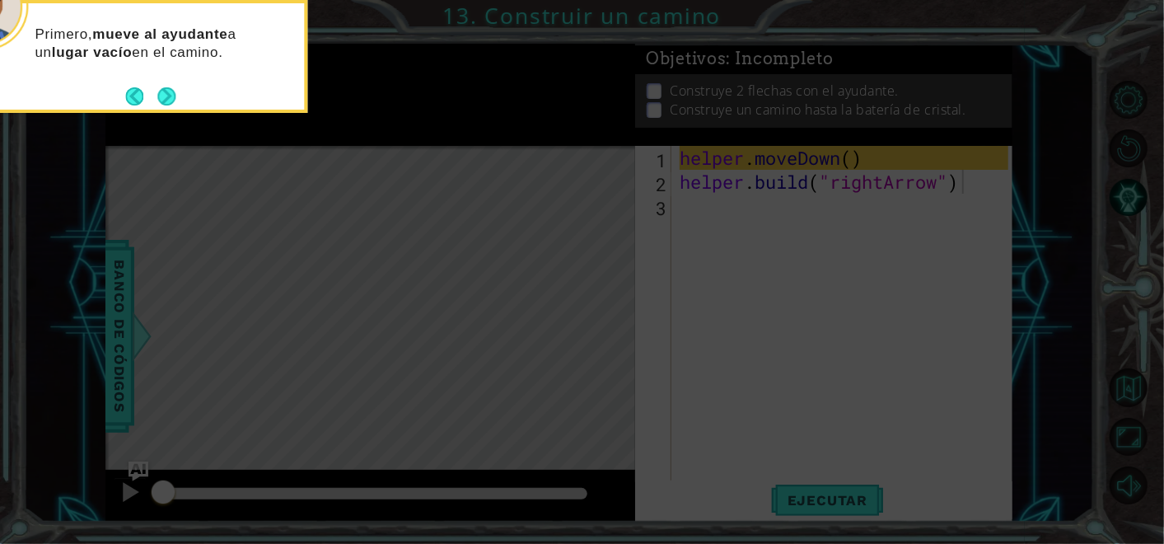
click at [699, 276] on icon at bounding box center [582, 81] width 1164 height 925
drag, startPoint x: 700, startPoint y: 276, endPoint x: 196, endPoint y: 146, distance: 520.1
click at [196, 146] on icon at bounding box center [582, 81] width 1164 height 925
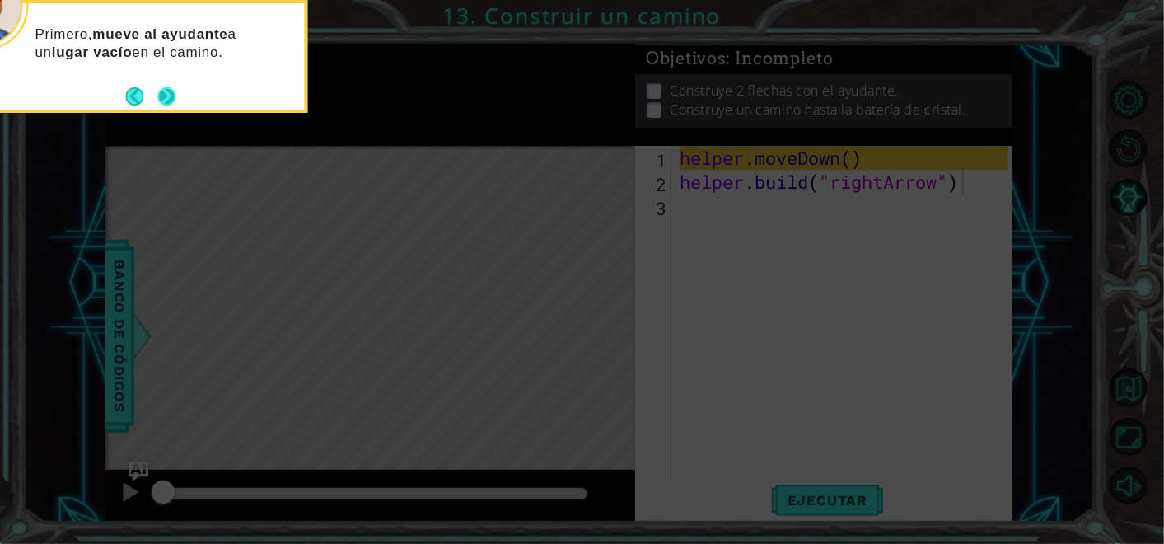
click at [173, 105] on button "Next" at bounding box center [166, 96] width 18 height 18
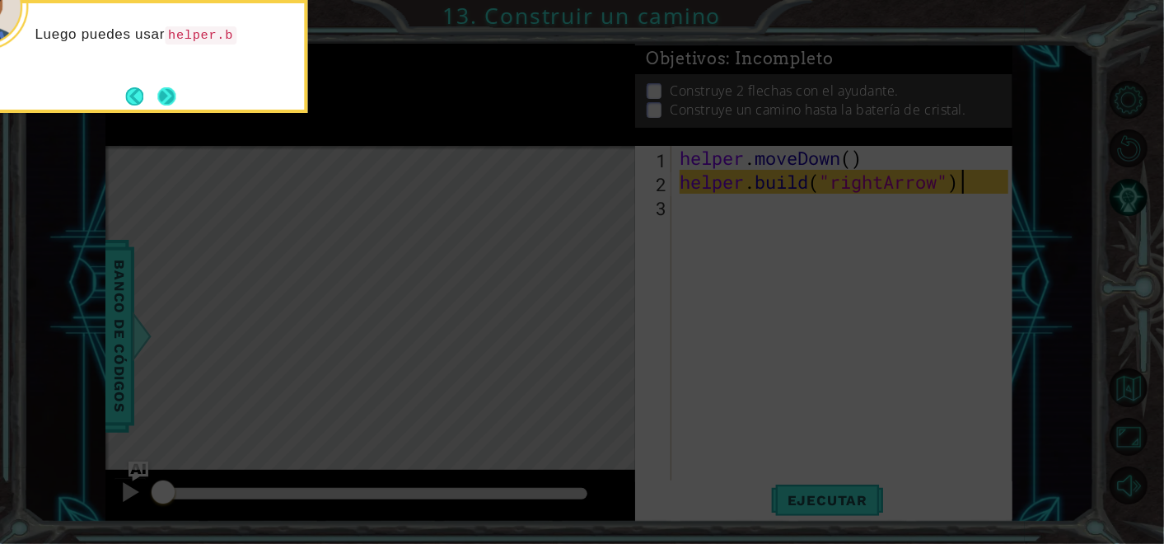
click at [171, 90] on button "Next" at bounding box center [166, 96] width 18 height 18
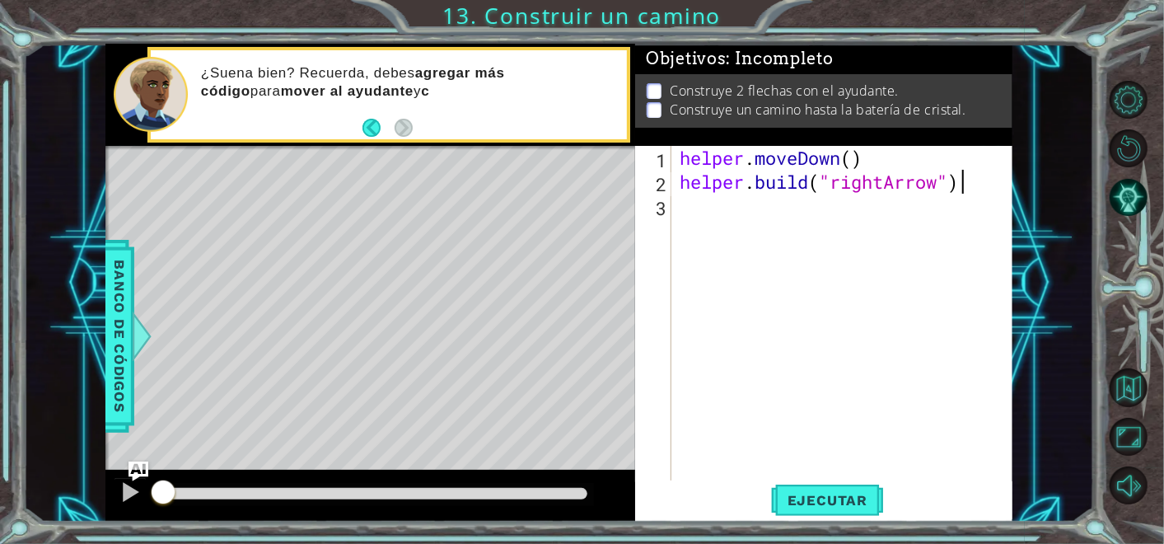
click at [733, 216] on div "helper . moveDown ( ) helper . build ( "rightArrow" )" at bounding box center [847, 337] width 340 height 382
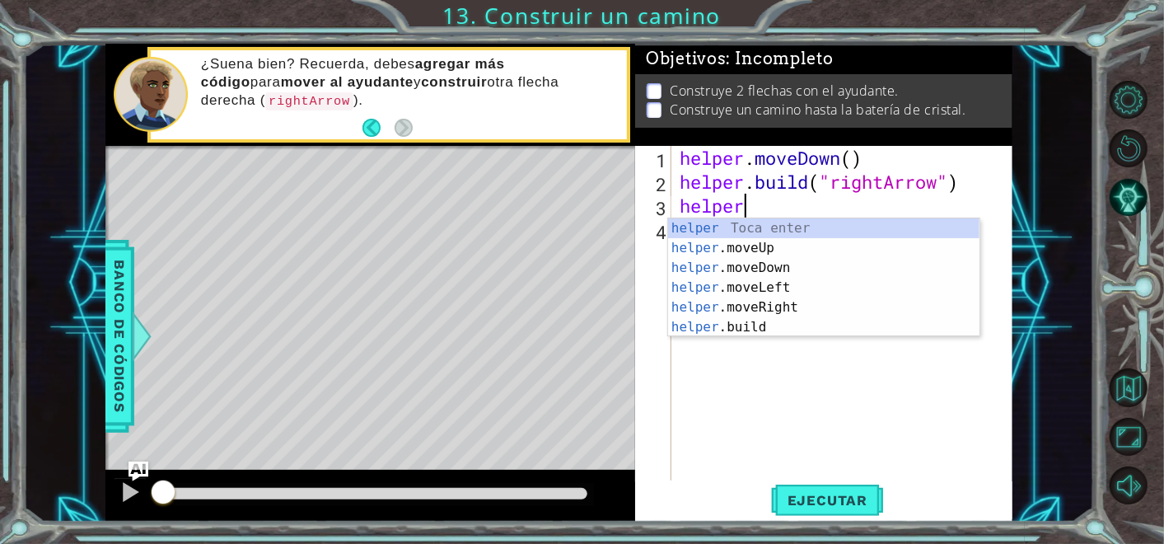
scroll to position [0, 2]
click at [761, 303] on div "helper Toca enter helper .moveUp Toca enter helper .moveDown Toca enter helper …" at bounding box center [824, 297] width 312 height 158
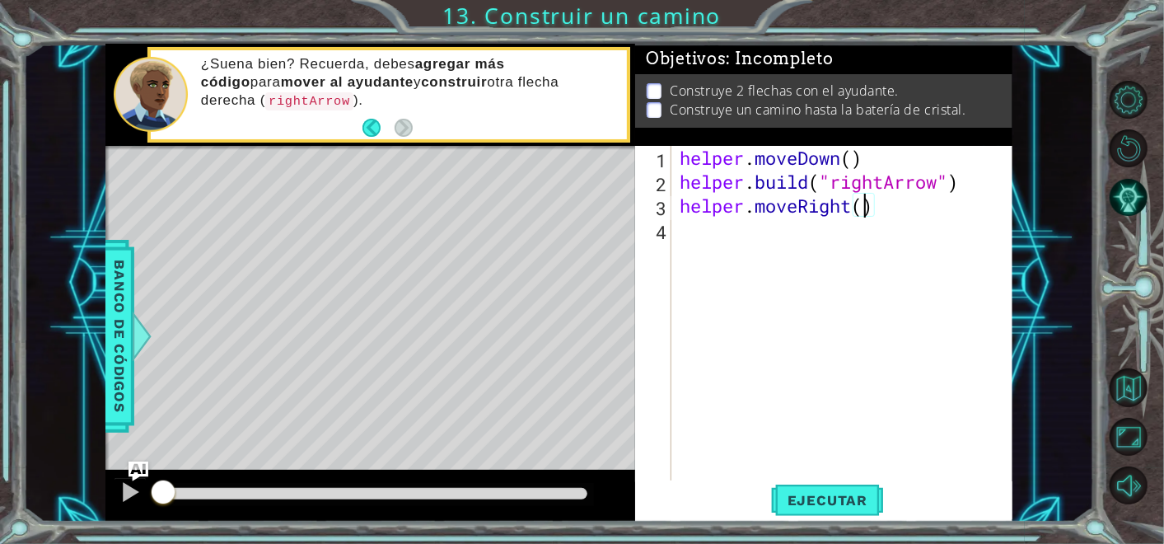
type textarea "helper.moveRight(3)"
click at [755, 227] on div "helper . moveDown ( ) helper . build ( "rightArrow" ) helper . moveRight ( 3 )" at bounding box center [847, 337] width 340 height 382
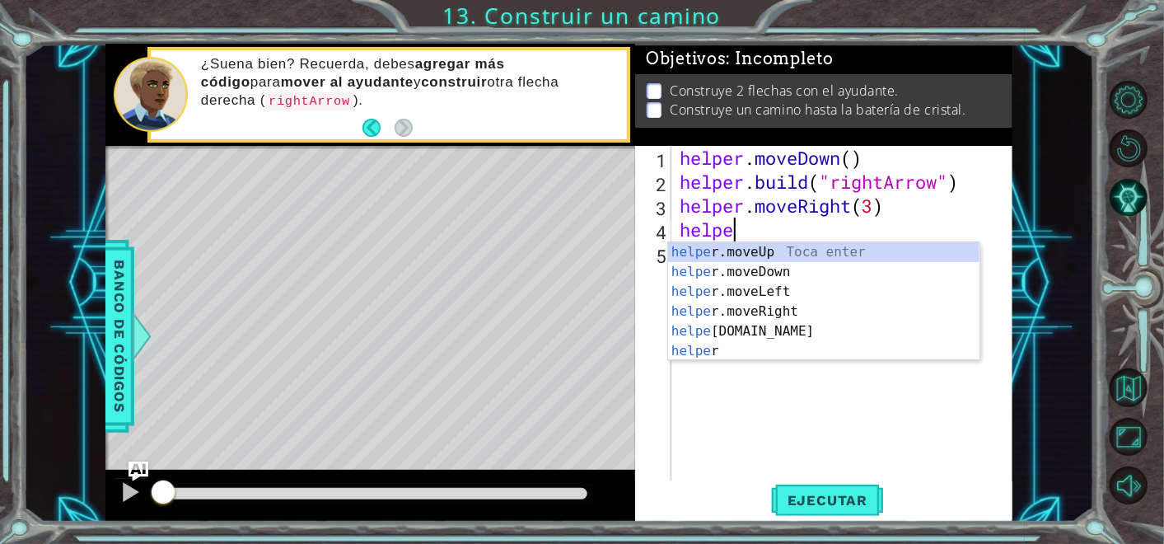
scroll to position [0, 2]
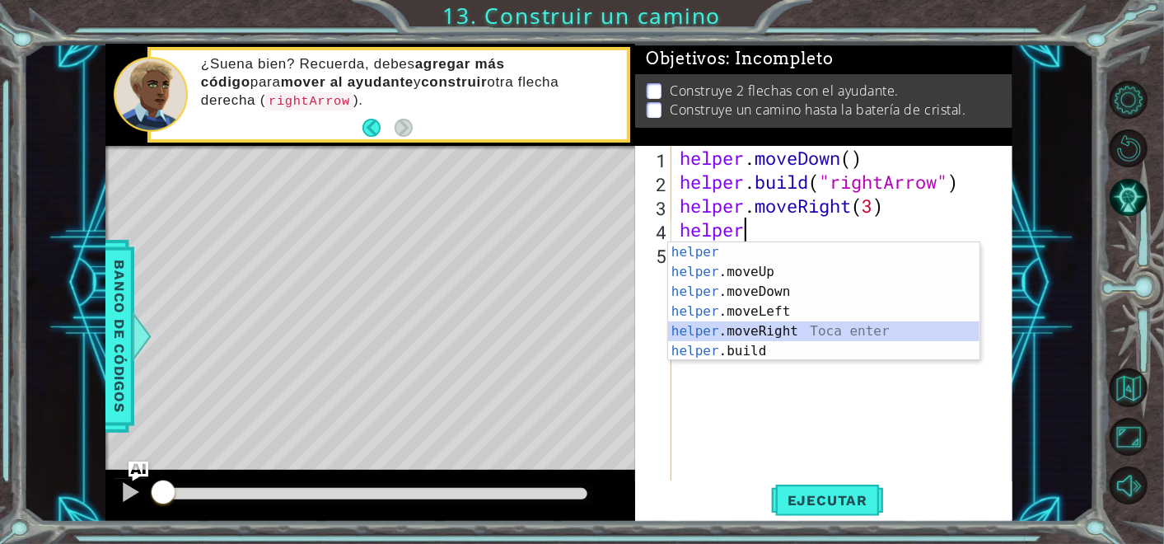
click at [747, 341] on div "helper Toca enter helper .moveUp Toca enter helper .moveDown Toca enter helper …" at bounding box center [824, 321] width 312 height 158
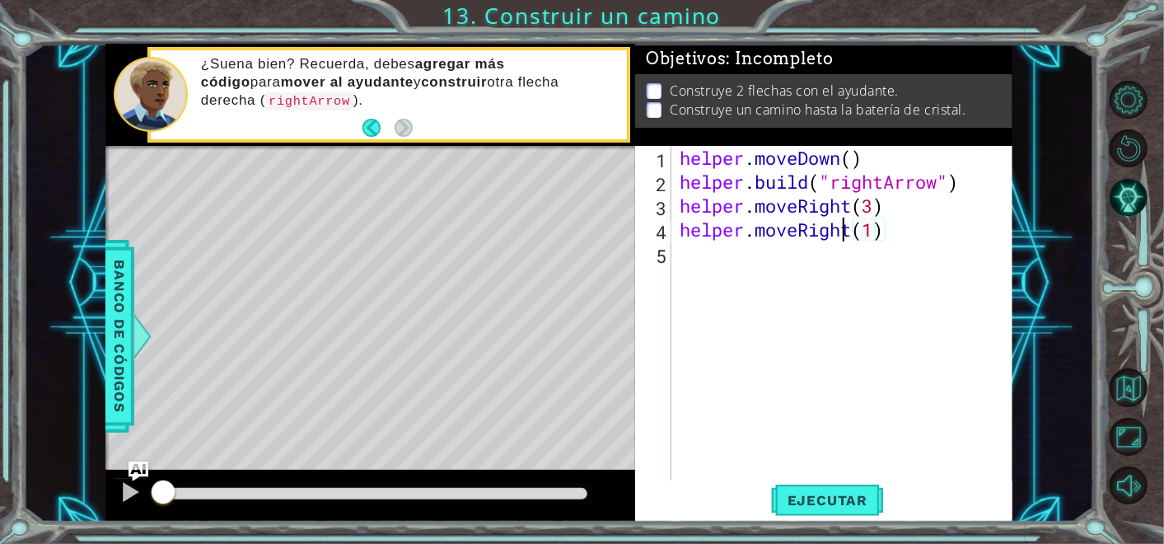
click at [846, 238] on div "helper . moveDown ( ) helper . build ( "rightArrow" ) helper . moveRight ( 3 ) …" at bounding box center [847, 337] width 340 height 382
click at [819, 502] on span "Ejecutar" at bounding box center [827, 500] width 113 height 16
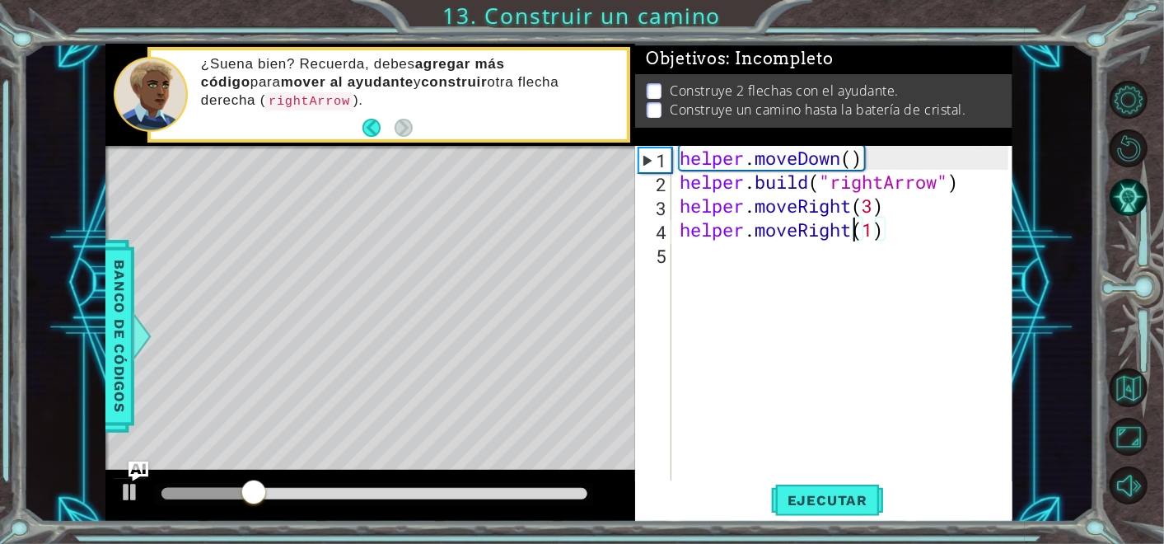
click at [851, 233] on div "helper . moveDown ( ) helper . build ( "rightArrow" ) helper . moveRight ( 3 ) …" at bounding box center [847, 337] width 340 height 382
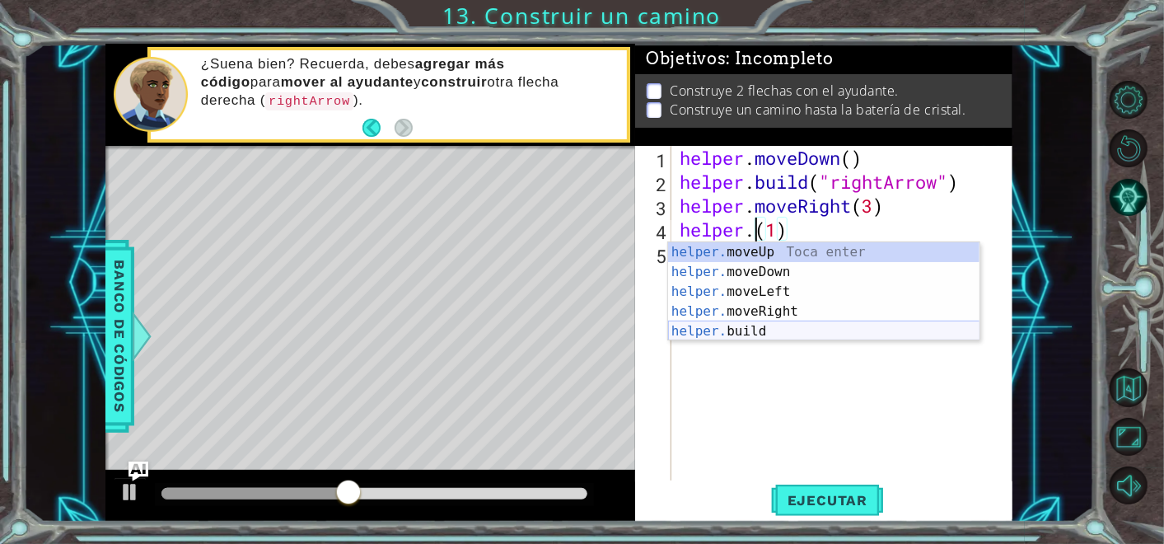
click at [800, 330] on div "helper. moveUp Toca enter helper. moveDown Toca enter helper. moveLeft Toca ent…" at bounding box center [824, 311] width 312 height 138
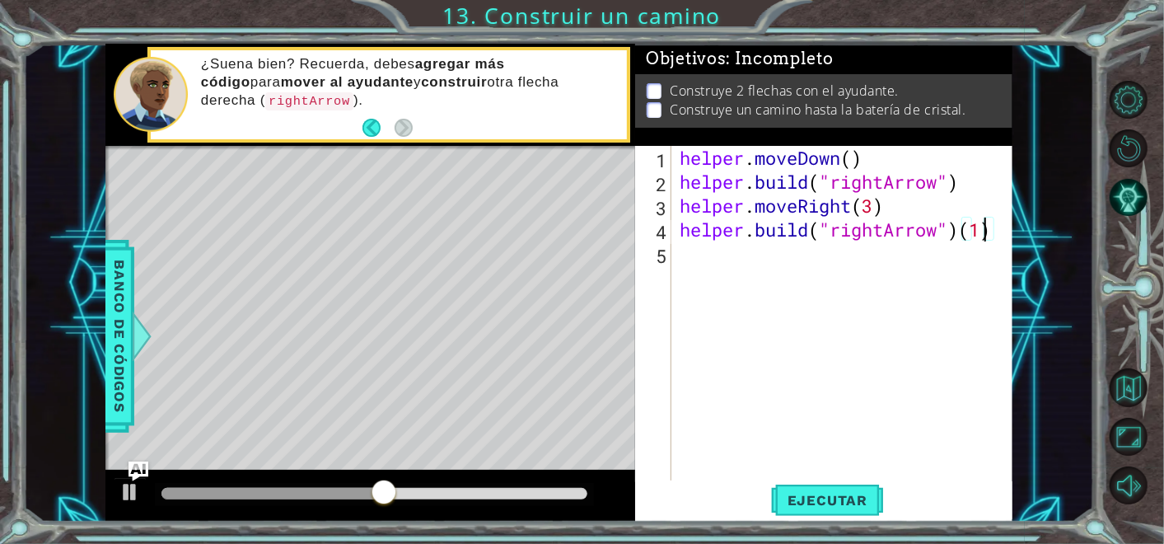
click at [987, 234] on div "helper . moveDown ( ) helper . build ( "rightArrow" ) helper . moveRight ( 3 ) …" at bounding box center [847, 337] width 340 height 382
type textarea "[DOMAIN_NAME]("rightArrow")"
click at [831, 506] on span "Ejecutar" at bounding box center [827, 500] width 113 height 16
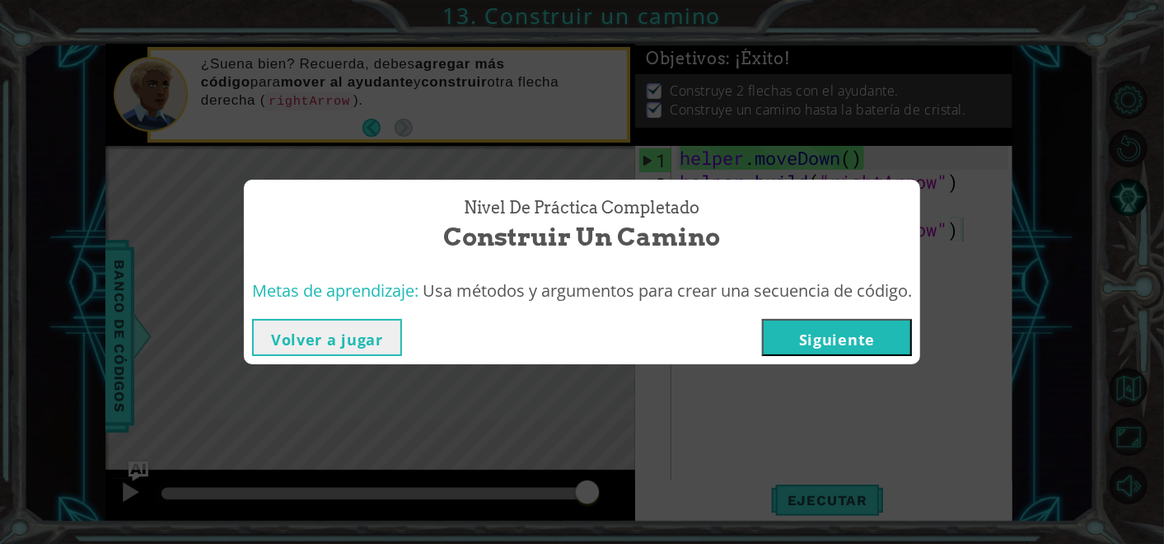
click at [854, 337] on button "Siguiente" at bounding box center [837, 337] width 150 height 37
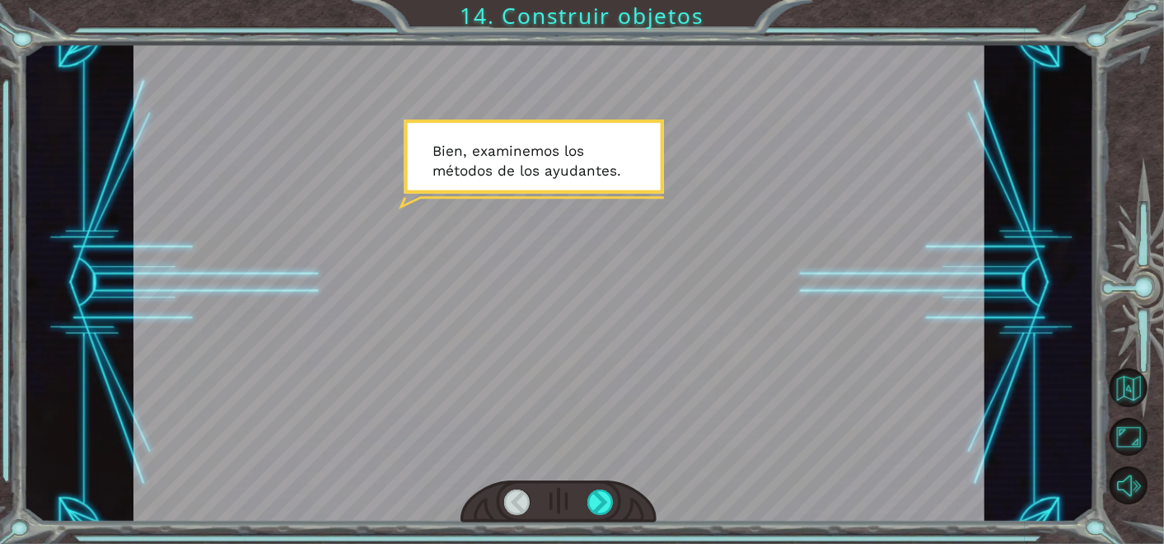
click at [582, 500] on div at bounding box center [559, 501] width 196 height 43
click at [615, 494] on div at bounding box center [559, 501] width 196 height 43
click at [608, 497] on div at bounding box center [601, 503] width 26 height 26
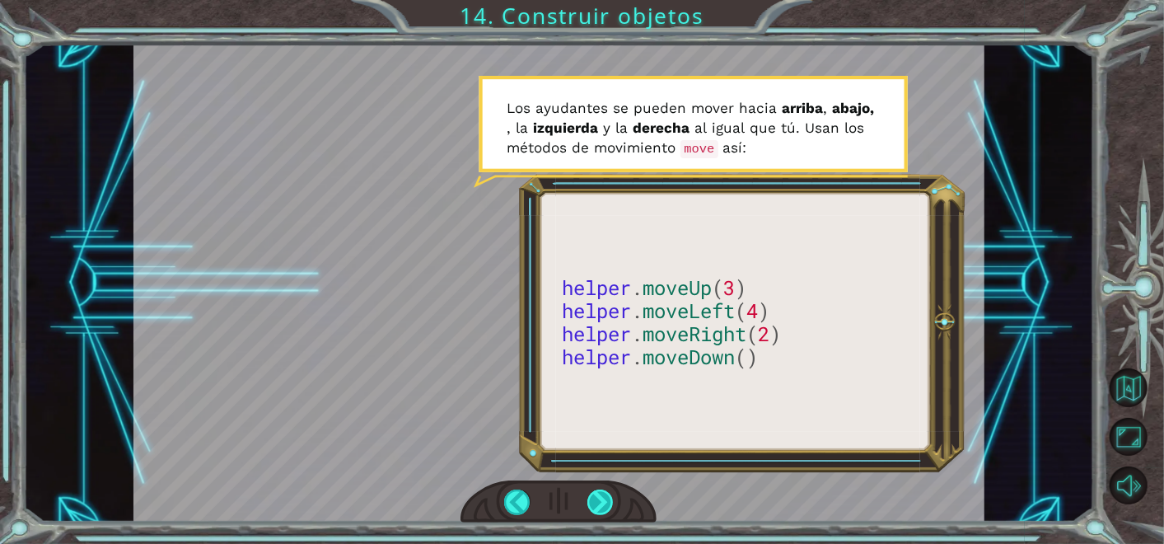
click at [600, 499] on div at bounding box center [601, 503] width 26 height 26
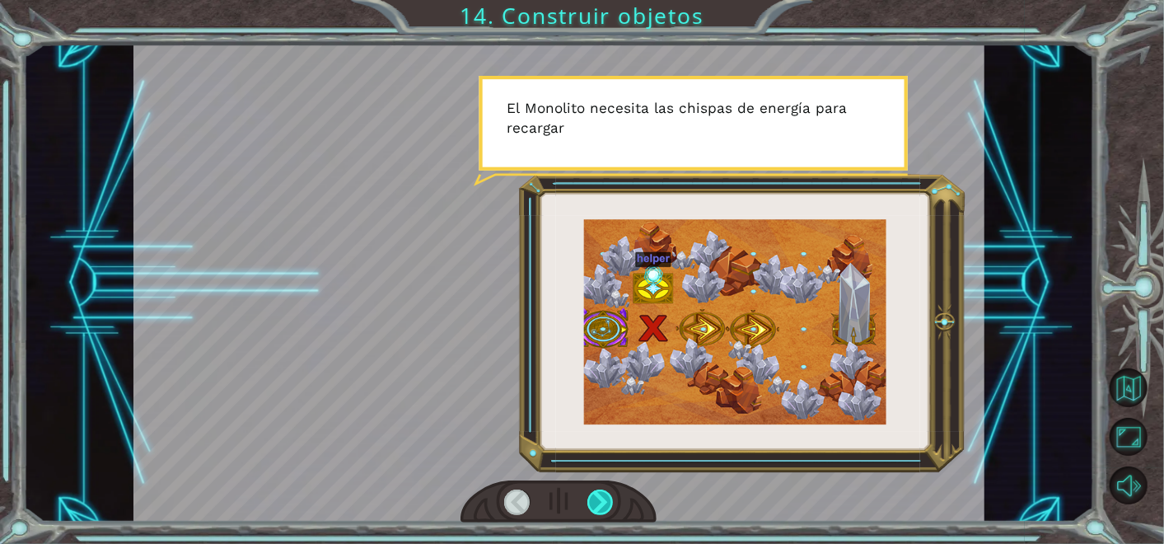
click at [600, 499] on div at bounding box center [601, 503] width 26 height 26
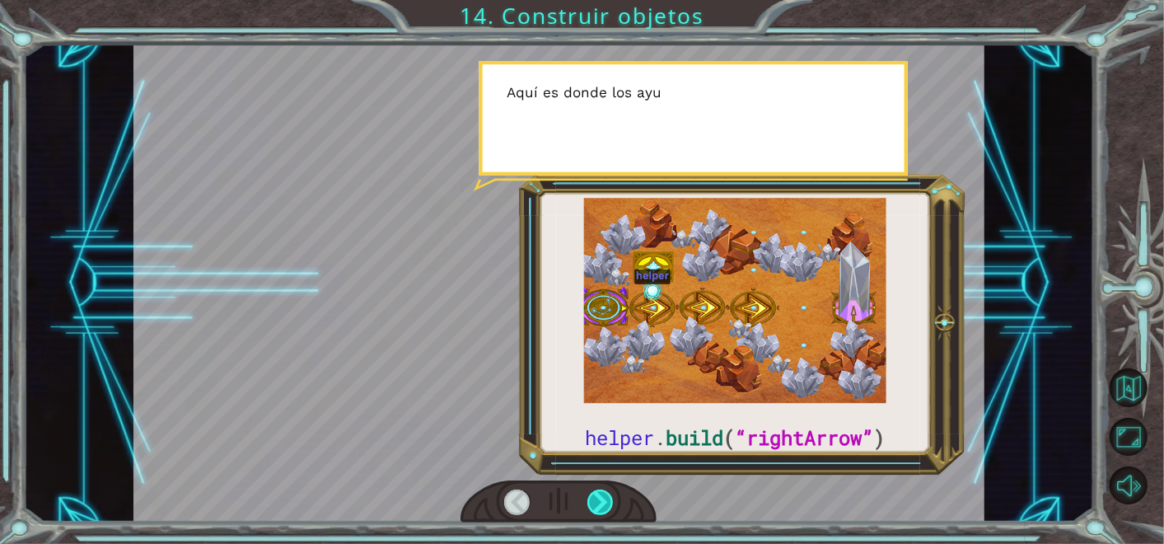
drag, startPoint x: 600, startPoint y: 498, endPoint x: 600, endPoint y: 508, distance: 10.7
click at [600, 508] on div at bounding box center [601, 503] width 26 height 26
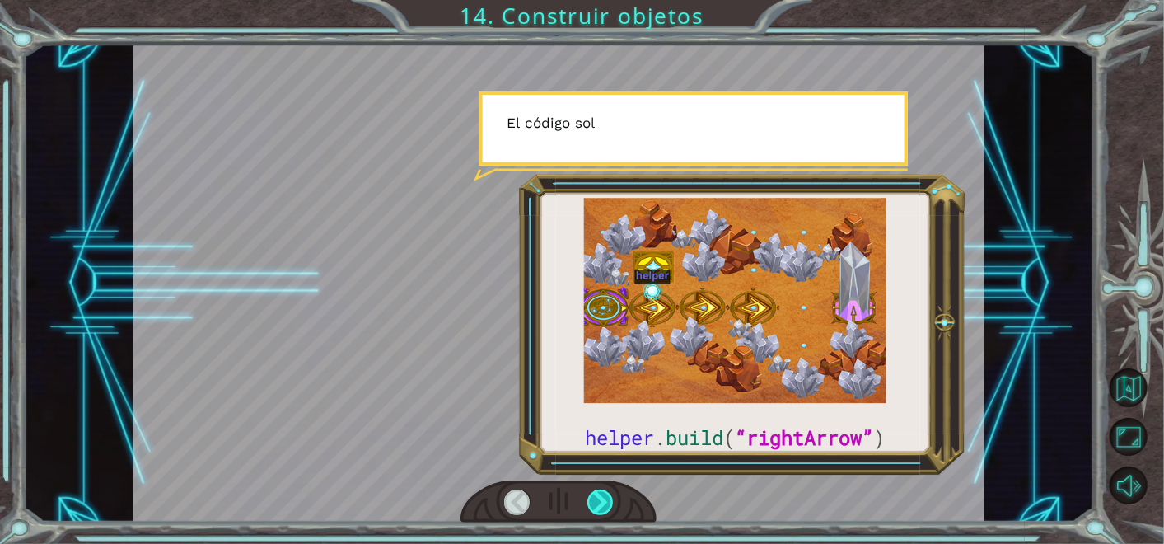
click at [600, 508] on div at bounding box center [601, 503] width 26 height 26
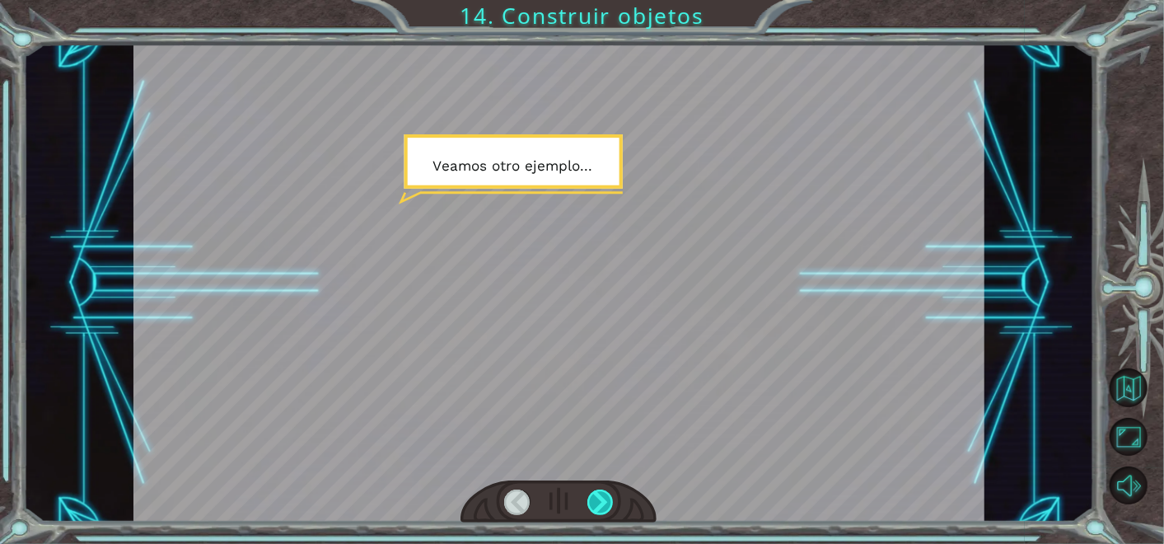
click at [600, 508] on div at bounding box center [601, 503] width 26 height 26
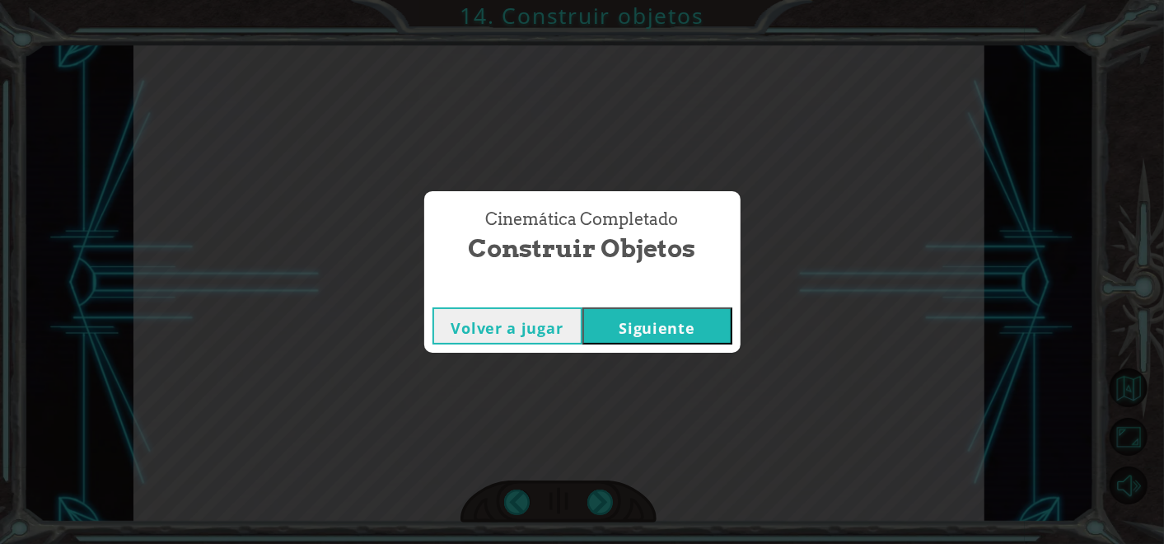
click at [639, 321] on button "Siguiente" at bounding box center [658, 325] width 150 height 37
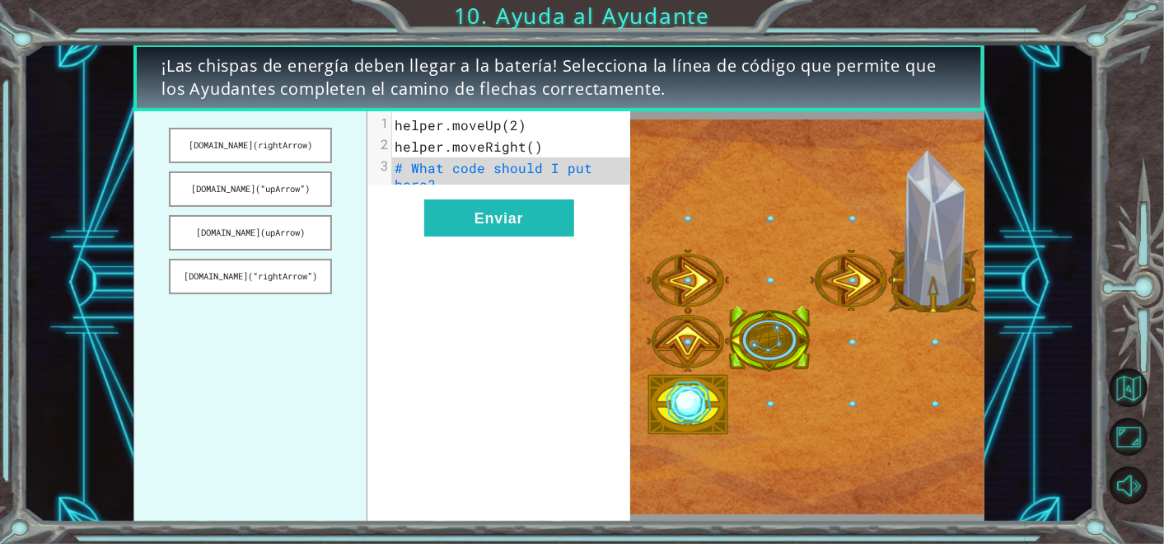
click at [525, 87] on span "¡Las chispas de energía deben llegar a la batería! Selecciona la línea de códig…" at bounding box center [559, 77] width 795 height 47
drag, startPoint x: 209, startPoint y: 181, endPoint x: 340, endPoint y: 170, distance: 130.7
click at [363, 171] on ul "[DOMAIN_NAME](rightArrow) [DOMAIN_NAME](“upArrow”) [DOMAIN_NAME](upArrow) [DOMA…" at bounding box center [251, 316] width 234 height 411
click at [297, 185] on button "[DOMAIN_NAME](“upArrow”)" at bounding box center [250, 188] width 163 height 35
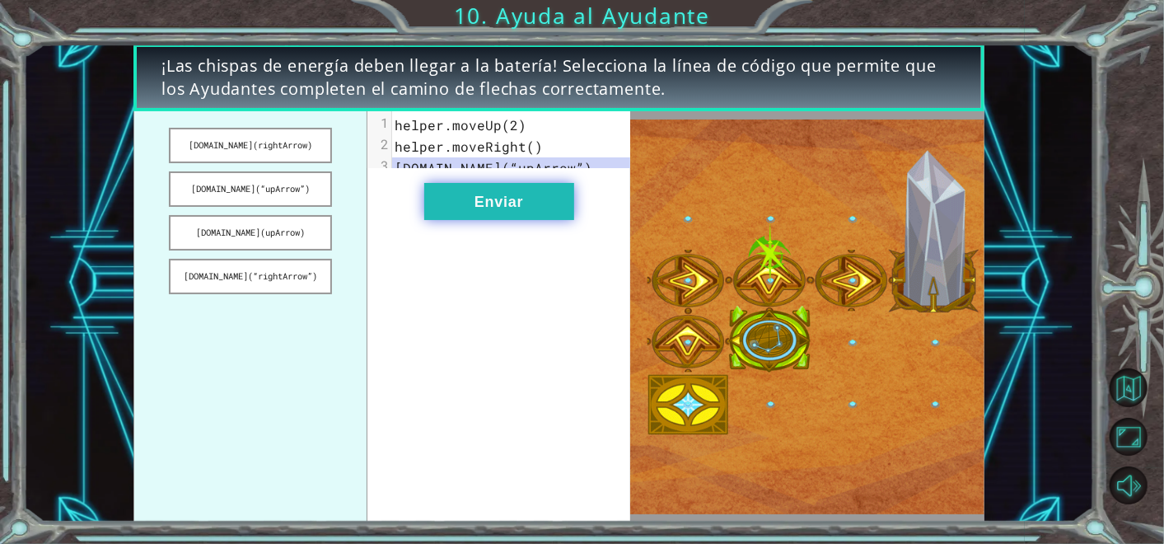
click at [452, 211] on button "Enviar" at bounding box center [499, 201] width 150 height 37
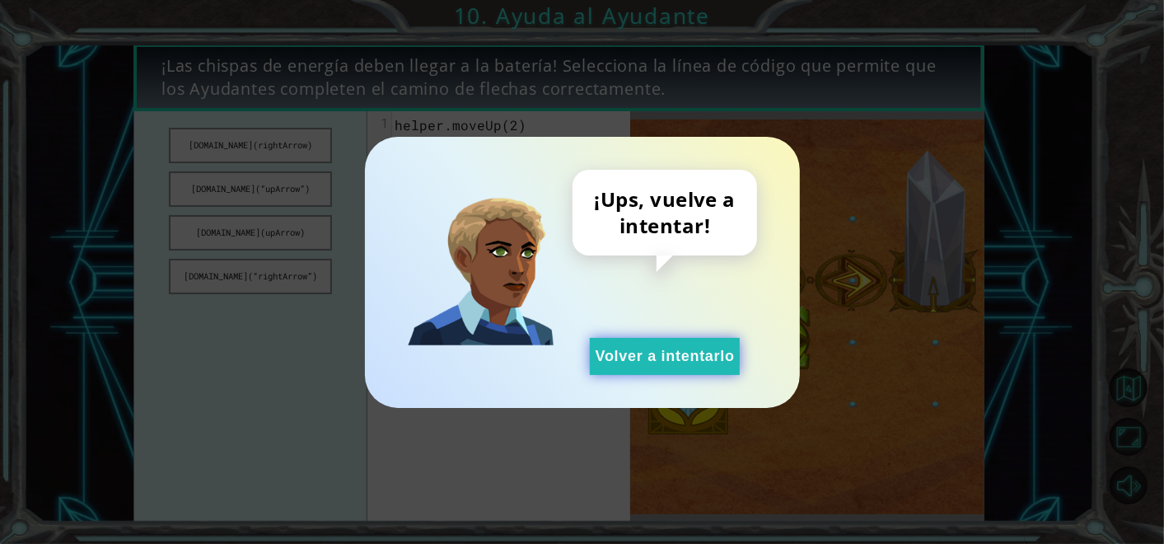
click at [634, 353] on button "Volver a intentarlo" at bounding box center [665, 356] width 150 height 37
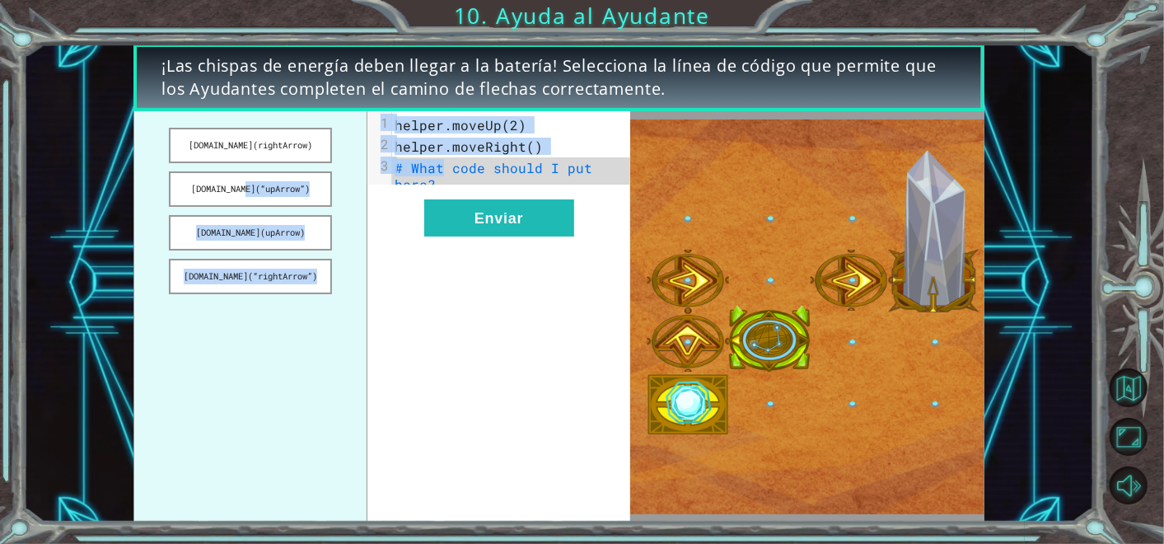
drag, startPoint x: 231, startPoint y: 166, endPoint x: 421, endPoint y: 183, distance: 191.2
click at [421, 183] on div "[DOMAIN_NAME](rightArrow) [DOMAIN_NAME](“upArrow”) [DOMAIN_NAME](upArrow) [DOMA…" at bounding box center [382, 316] width 497 height 411
drag, startPoint x: 421, startPoint y: 183, endPoint x: 290, endPoint y: 195, distance: 131.6
click at [290, 195] on button "[DOMAIN_NAME](“upArrow”)" at bounding box center [250, 188] width 163 height 35
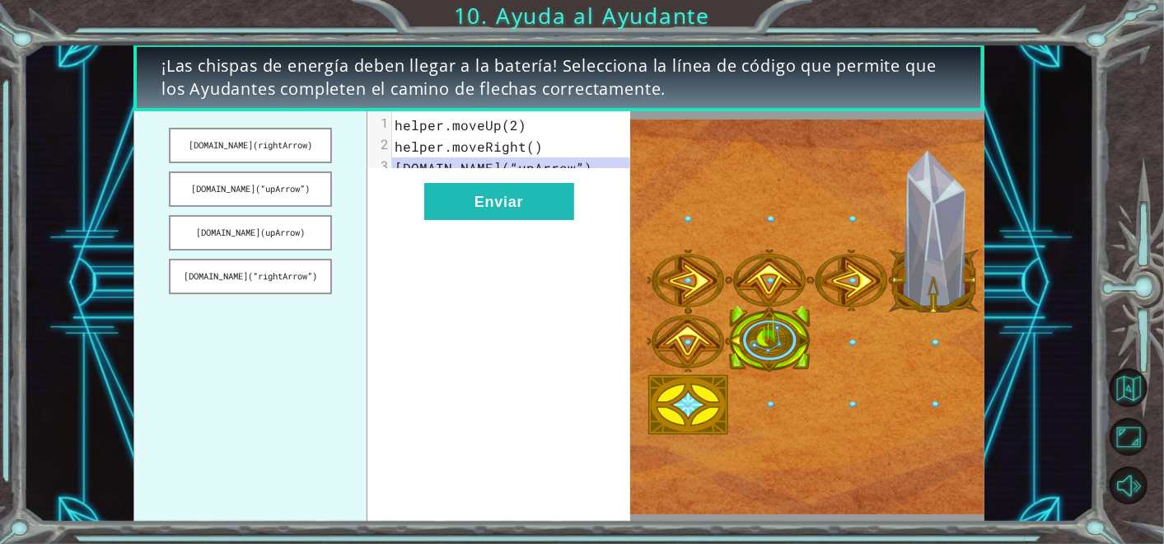
click at [378, 241] on div "xxxxxxxxxx 3 1 helper.moveUp(2) 2 helper.moveRight() 3 [DOMAIN_NAME](“upArrow”)…" at bounding box center [499, 316] width 263 height 411
click at [232, 190] on button "[DOMAIN_NAME](“upArrow”)" at bounding box center [250, 188] width 163 height 35
click at [280, 270] on button "[DOMAIN_NAME](“rightArrow”)" at bounding box center [250, 276] width 163 height 35
click at [257, 150] on button "[DOMAIN_NAME](rightArrow)" at bounding box center [250, 145] width 163 height 35
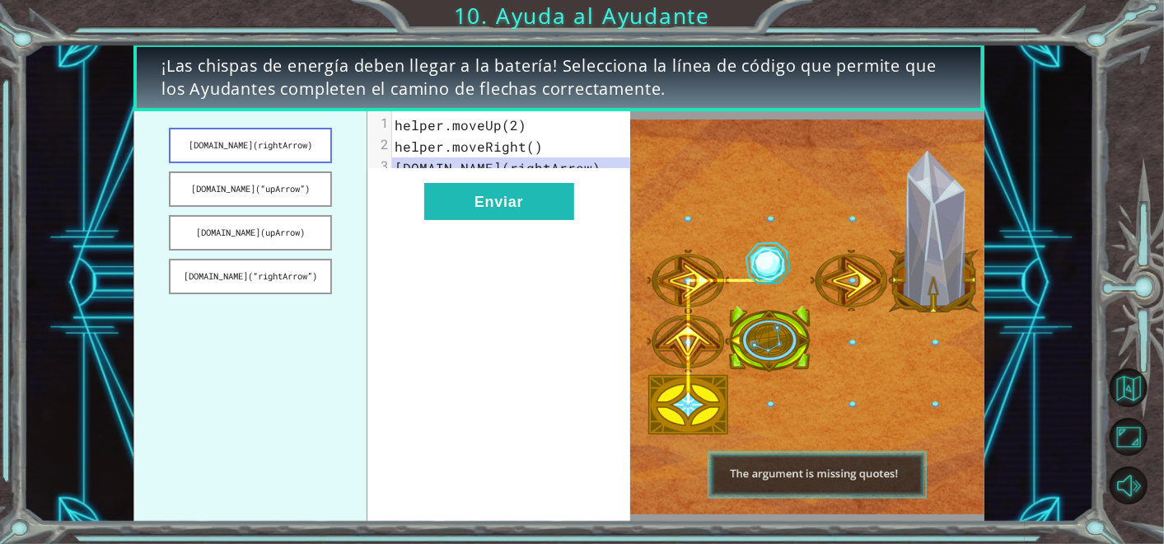
click at [257, 150] on button "[DOMAIN_NAME](rightArrow)" at bounding box center [250, 145] width 163 height 35
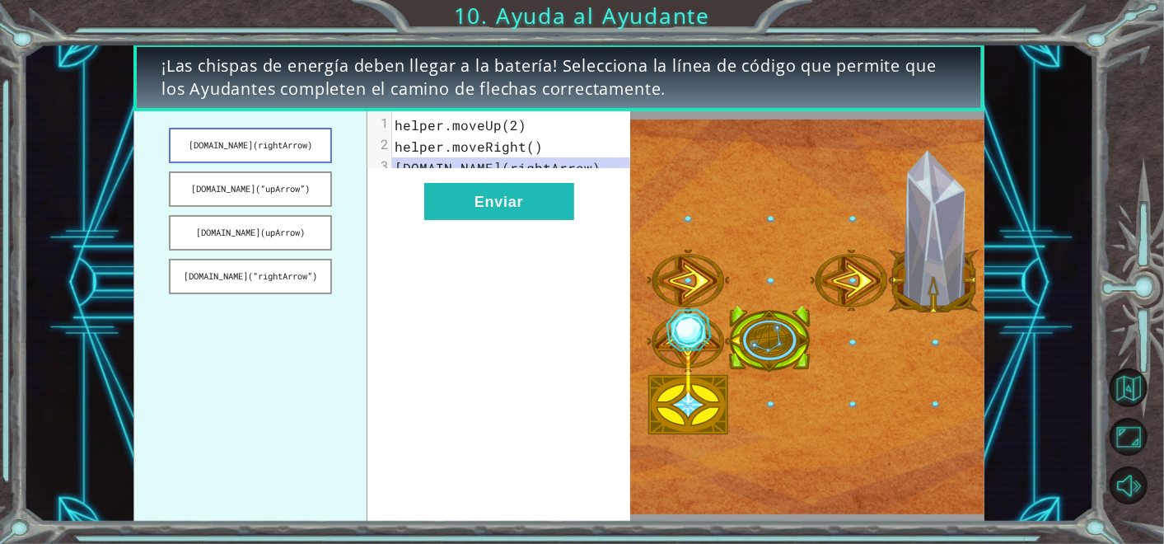
click at [317, 137] on button "[DOMAIN_NAME](rightArrow)" at bounding box center [250, 145] width 163 height 35
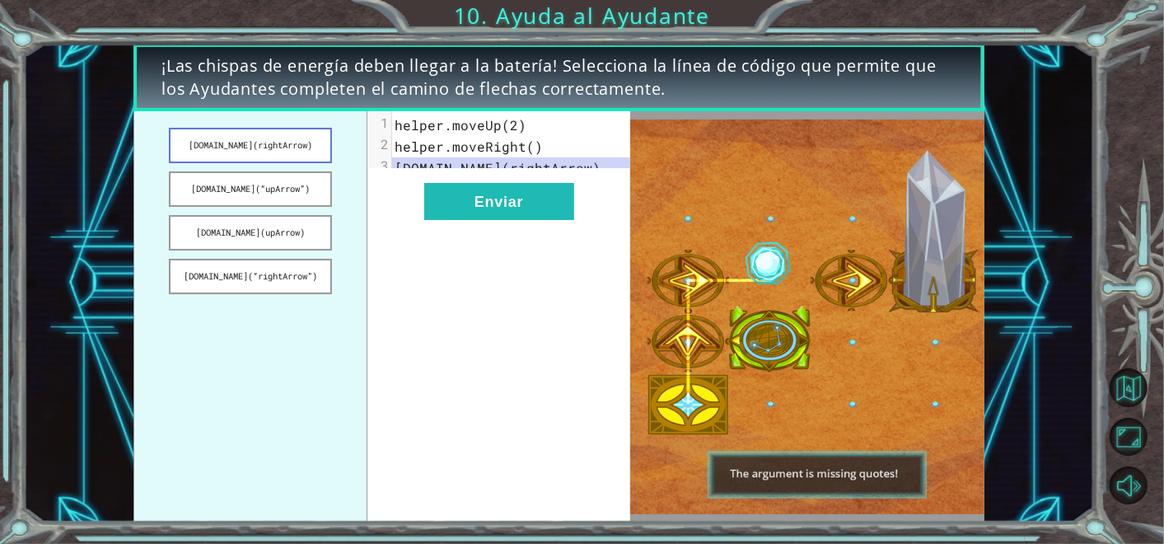
click at [287, 158] on button "[DOMAIN_NAME](rightArrow)" at bounding box center [250, 145] width 163 height 35
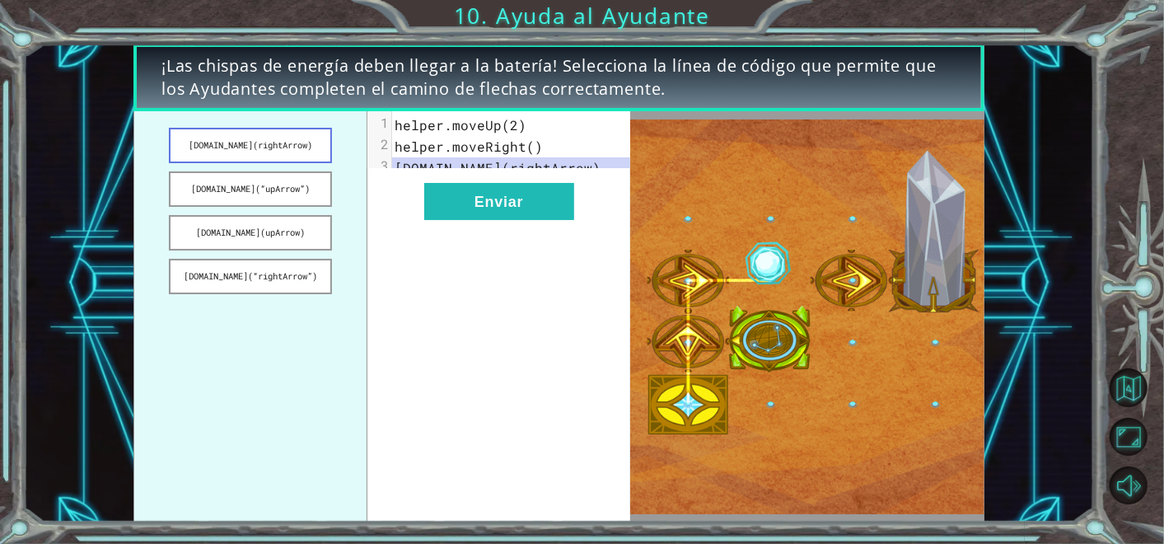
click at [287, 158] on button "[DOMAIN_NAME](rightArrow)" at bounding box center [250, 145] width 163 height 35
click at [287, 157] on button "[DOMAIN_NAME](rightArrow)" at bounding box center [250, 145] width 163 height 35
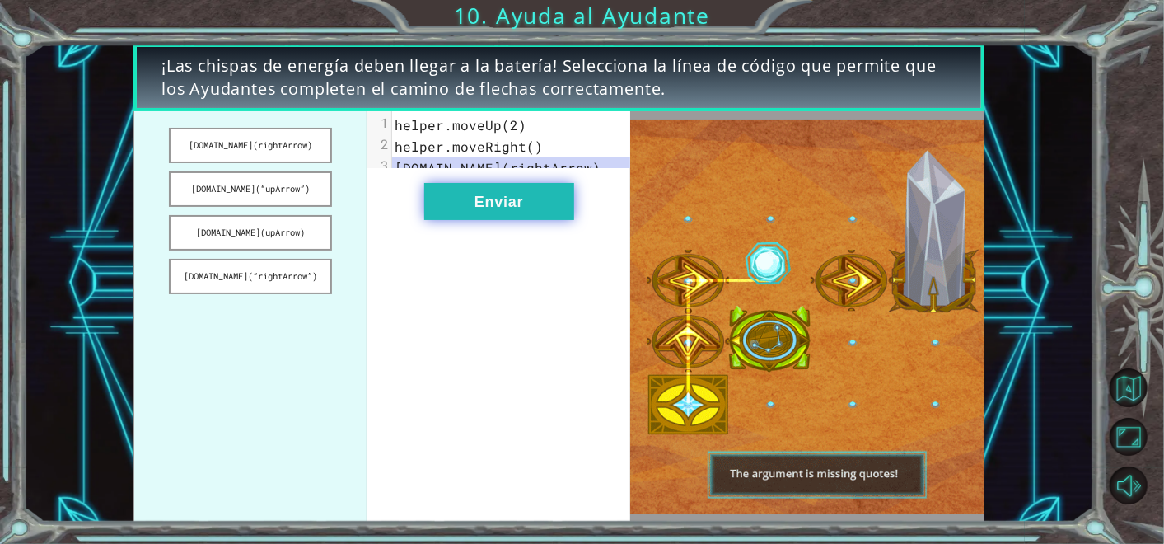
drag, startPoint x: 474, startPoint y: 229, endPoint x: 490, endPoint y: 231, distance: 15.7
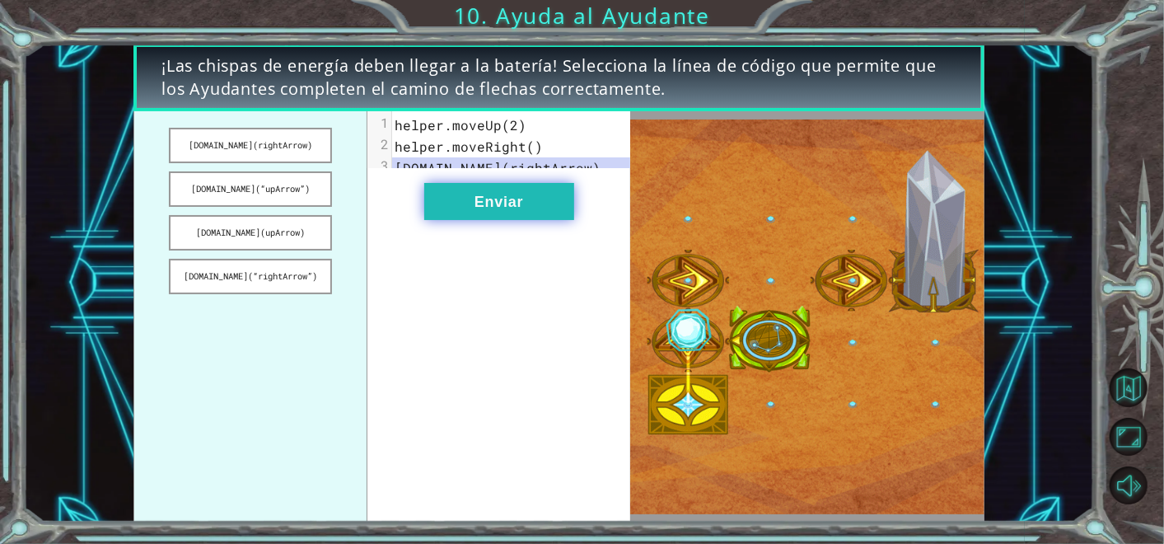
click at [490, 220] on button "Enviar" at bounding box center [499, 201] width 150 height 37
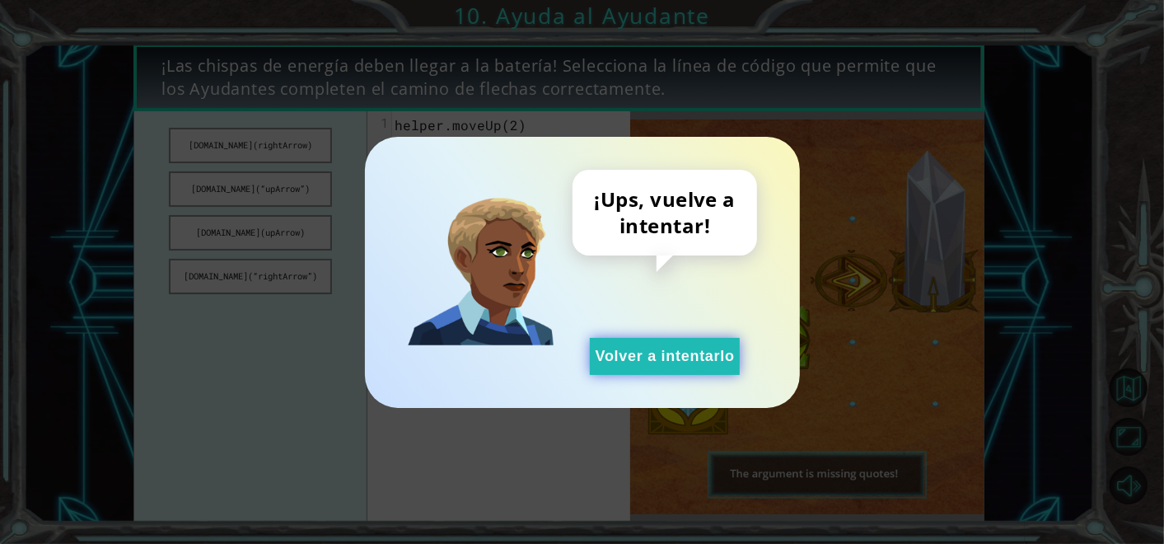
click at [635, 344] on button "Volver a intentarlo" at bounding box center [665, 356] width 150 height 37
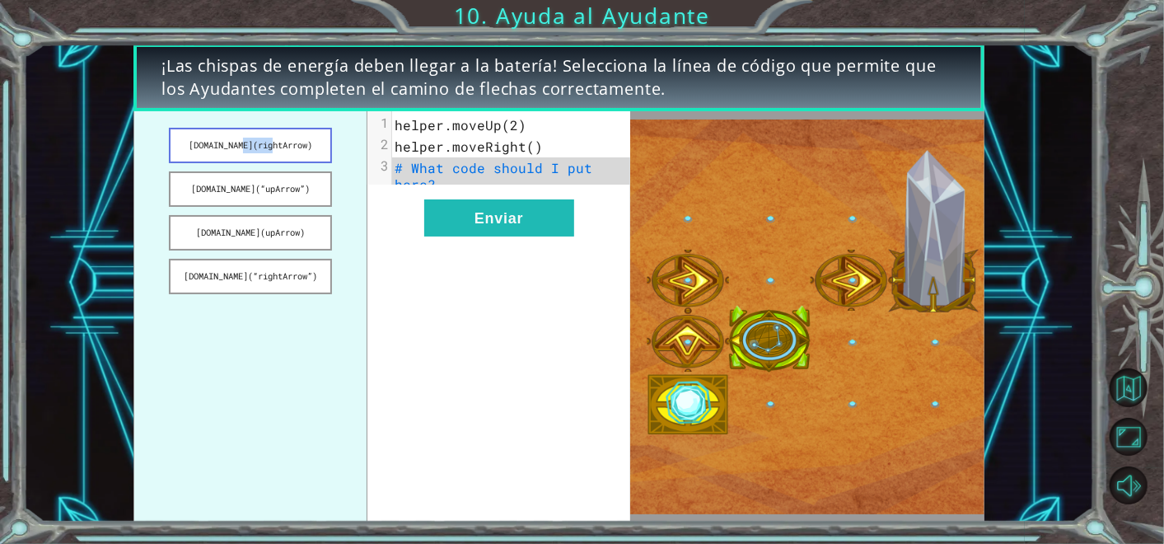
drag, startPoint x: 160, startPoint y: 156, endPoint x: 218, endPoint y: 143, distance: 59.8
click at [218, 143] on ul "[DOMAIN_NAME](rightArrow) [DOMAIN_NAME](“upArrow”) [DOMAIN_NAME](upArrow) [DOMA…" at bounding box center [251, 316] width 234 height 411
click at [218, 143] on button "[DOMAIN_NAME](rightArrow)" at bounding box center [250, 145] width 163 height 35
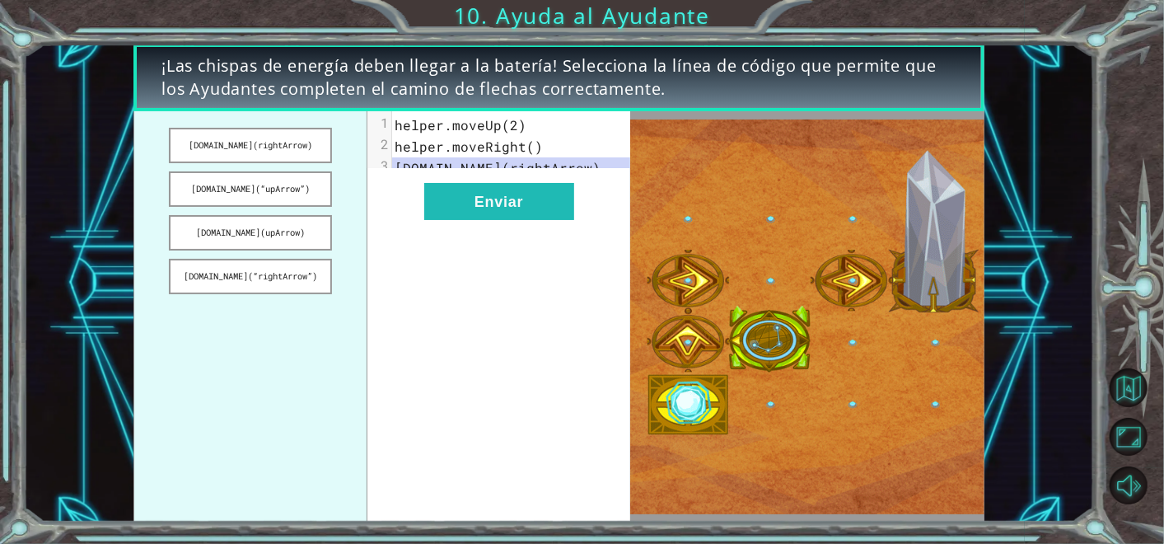
click at [391, 231] on div "xxxxxxxxxx 3 1 helper.moveUp(2) 2 helper.moveRight() 3 [DOMAIN_NAME](rightArrow…" at bounding box center [499, 316] width 263 height 411
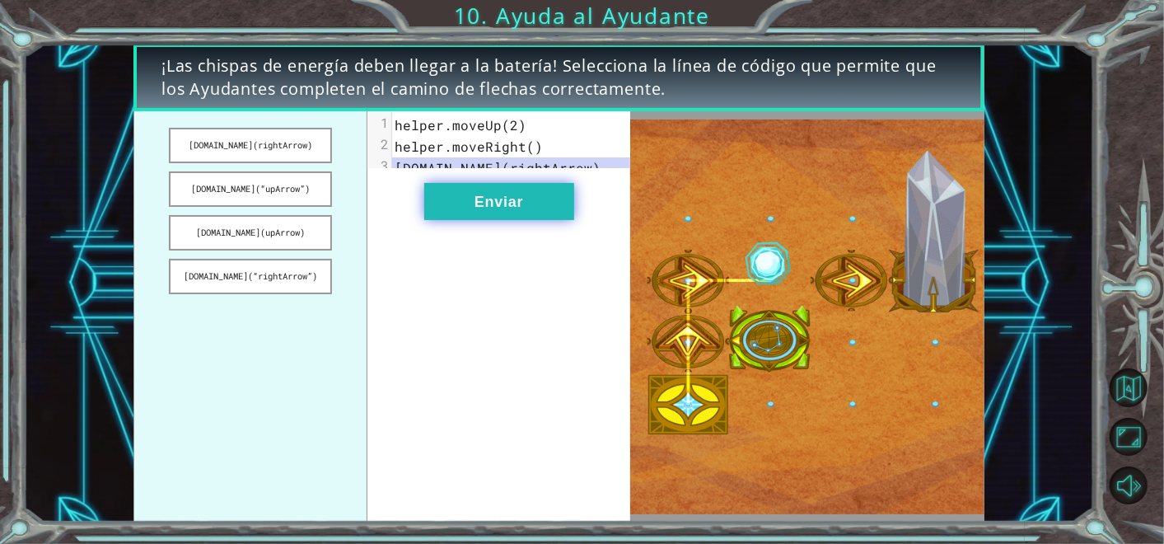
drag, startPoint x: 247, startPoint y: 141, endPoint x: 484, endPoint y: 217, distance: 248.4
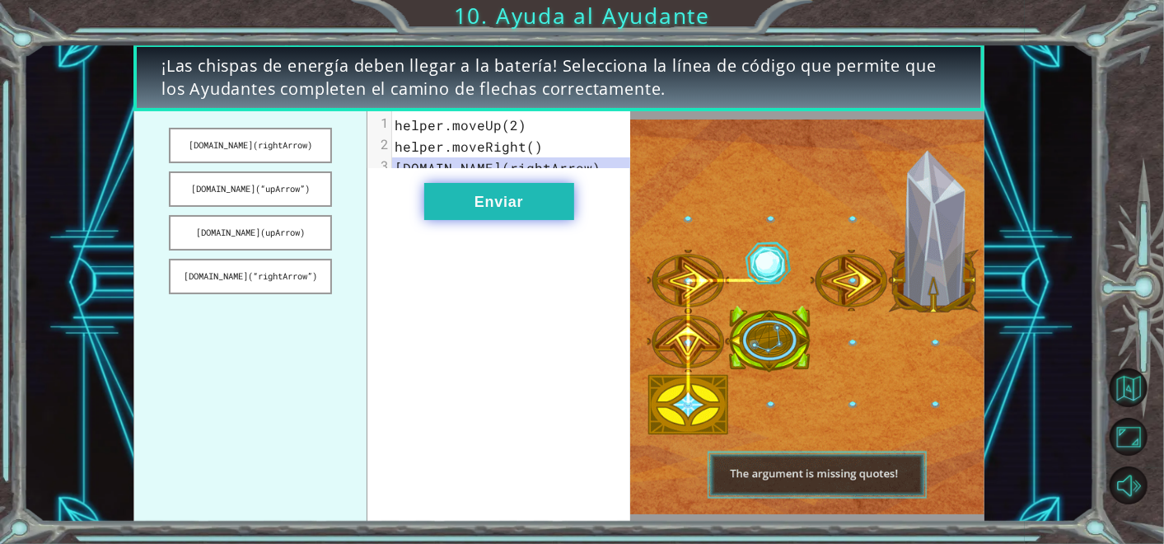
click at [484, 217] on div "[DOMAIN_NAME](rightArrow) [DOMAIN_NAME](“upArrow”) [DOMAIN_NAME](upArrow) [DOMA…" at bounding box center [382, 316] width 497 height 411
click at [288, 139] on button "[DOMAIN_NAME](rightArrow)" at bounding box center [250, 145] width 163 height 35
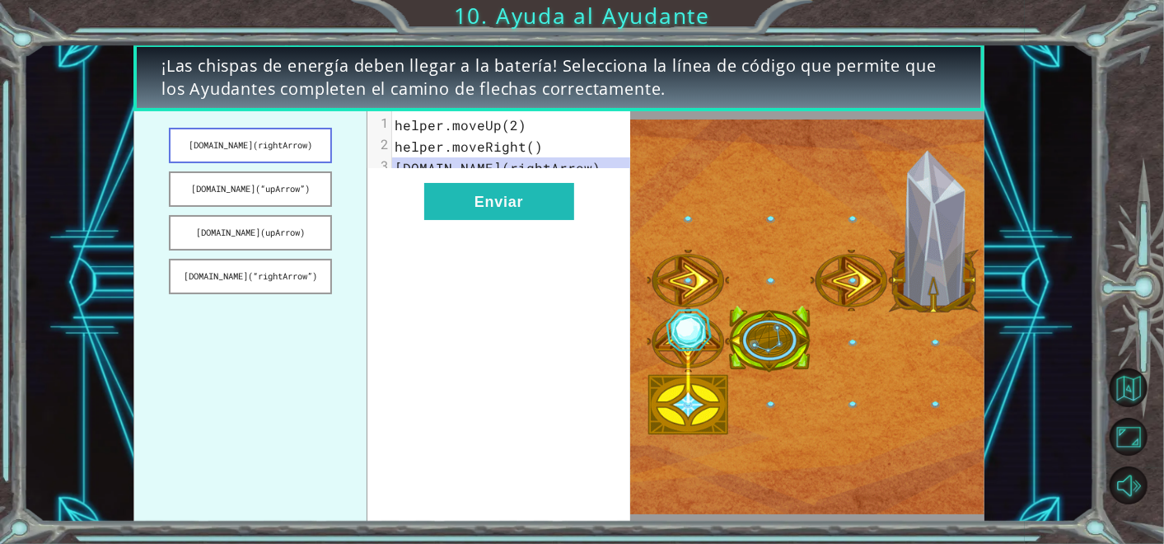
click at [288, 139] on button "[DOMAIN_NAME](rightArrow)" at bounding box center [250, 145] width 163 height 35
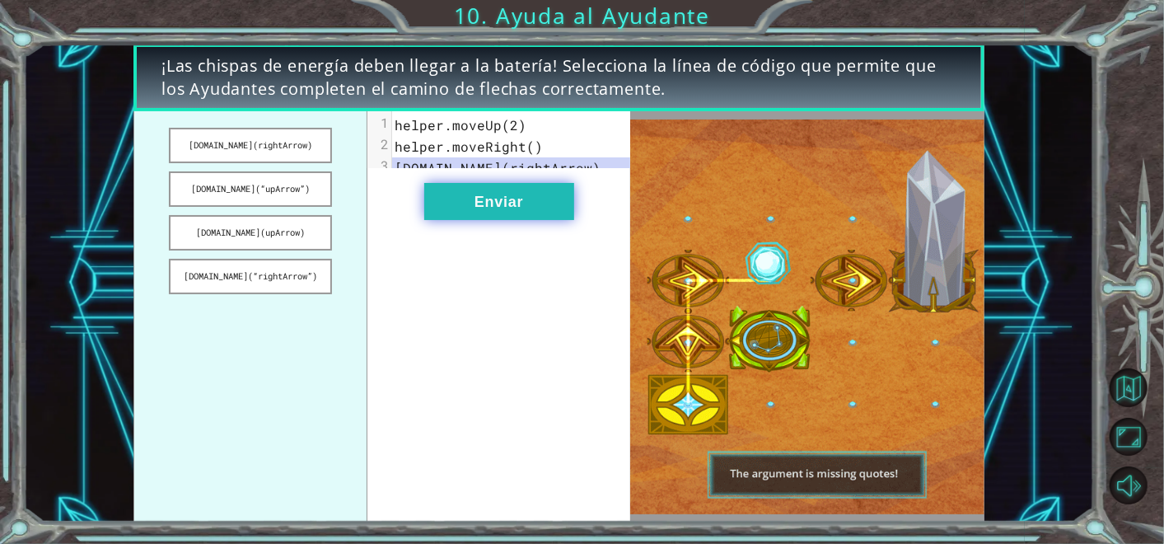
click at [478, 220] on button "Enviar" at bounding box center [499, 201] width 150 height 37
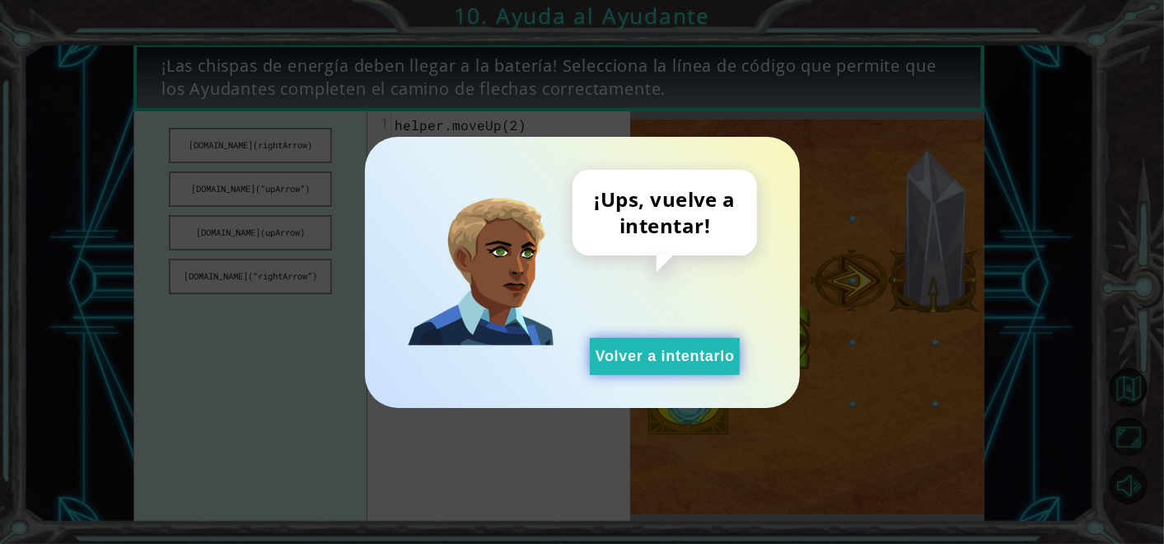
drag, startPoint x: 595, startPoint y: 347, endPoint x: 602, endPoint y: 352, distance: 8.9
click at [602, 352] on button "Volver a intentarlo" at bounding box center [665, 356] width 150 height 37
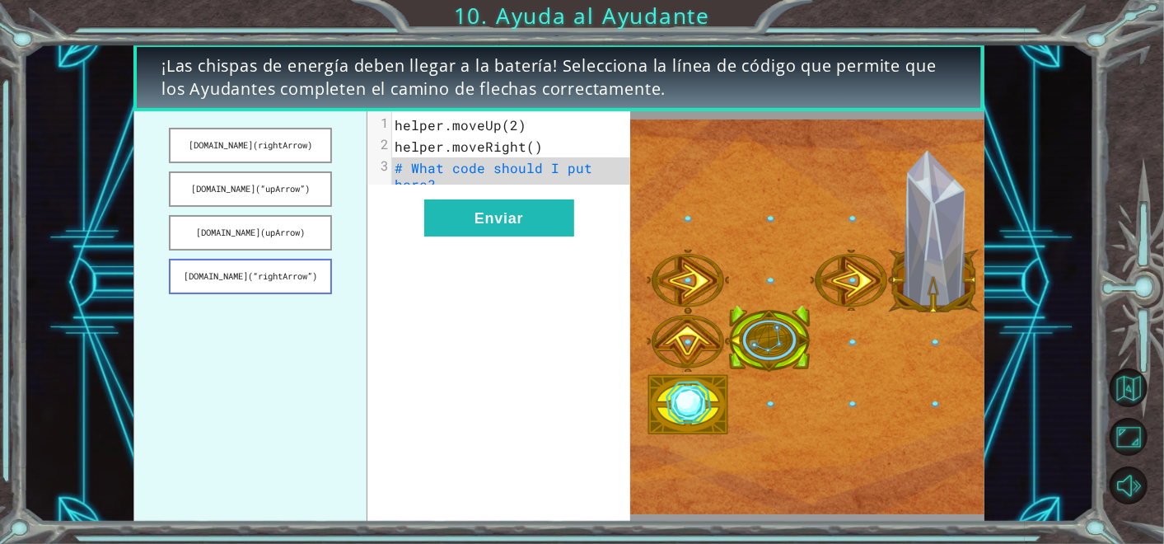
click at [279, 269] on button "[DOMAIN_NAME](“rightArrow”)" at bounding box center [250, 276] width 163 height 35
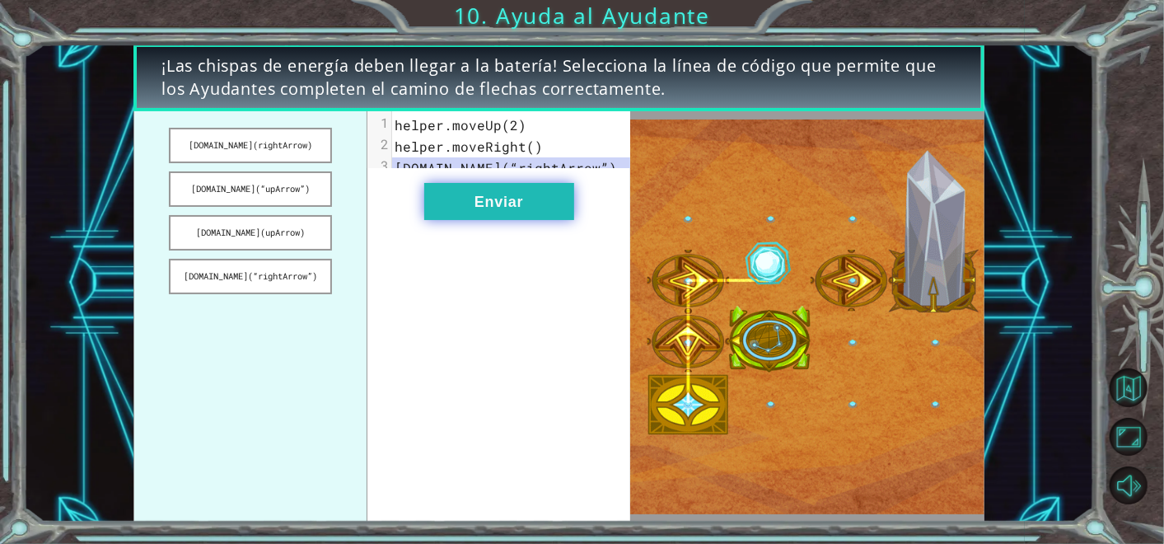
click at [476, 212] on button "Enviar" at bounding box center [499, 201] width 150 height 37
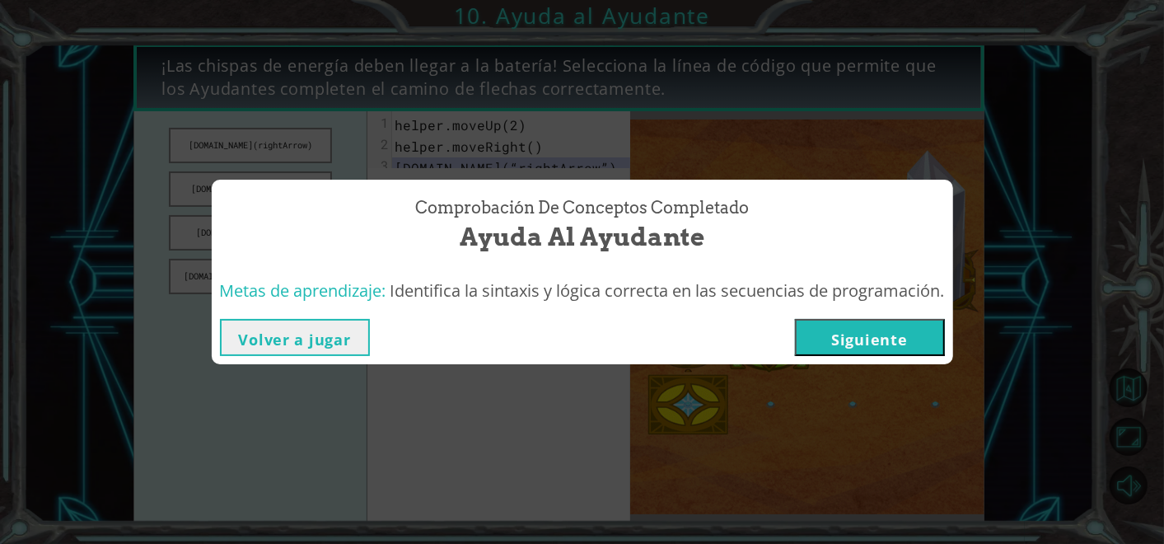
click at [869, 346] on button "Siguiente" at bounding box center [870, 337] width 150 height 37
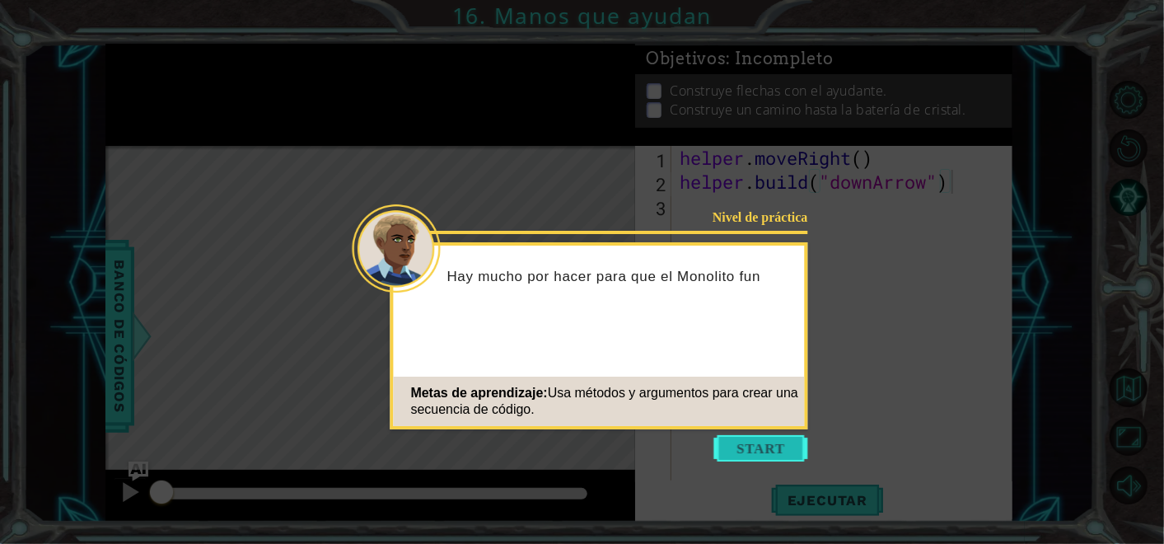
click at [765, 455] on button "Start" at bounding box center [762, 448] width 94 height 26
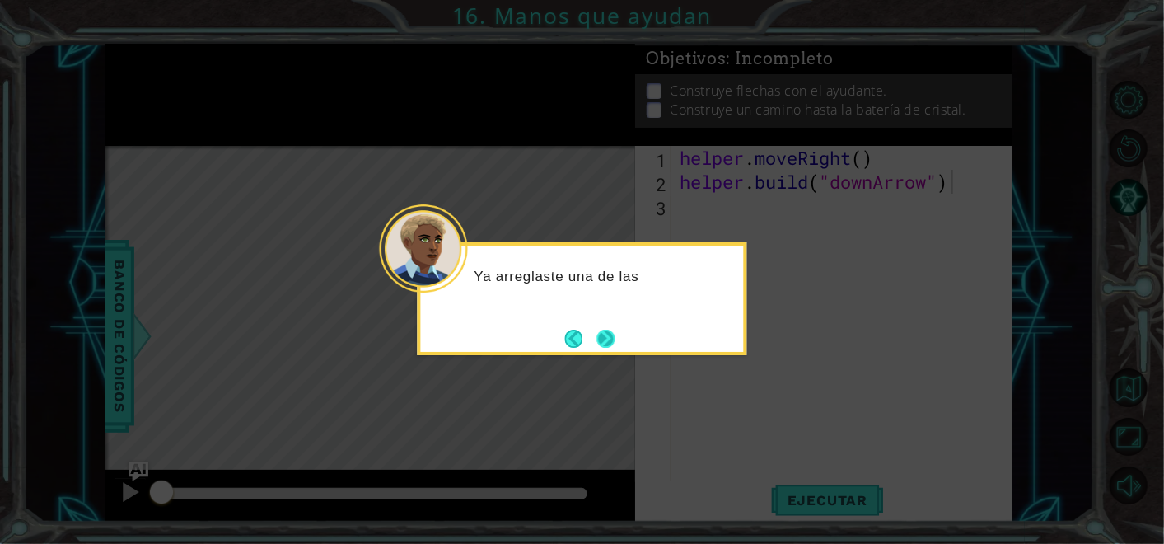
click at [597, 333] on button "Next" at bounding box center [606, 339] width 18 height 18
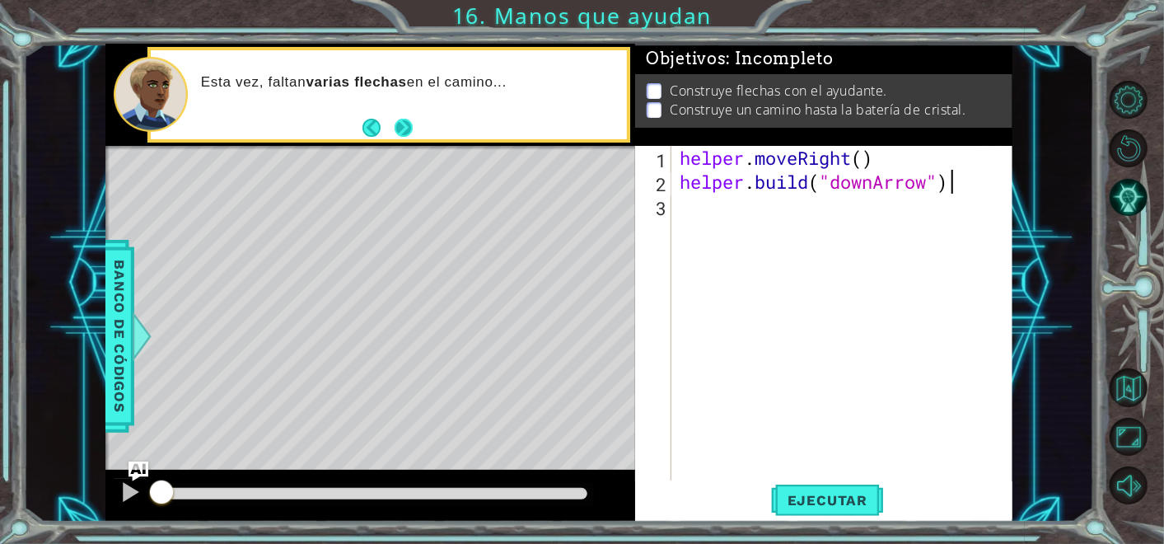
click at [397, 121] on button "Next" at bounding box center [403, 128] width 18 height 18
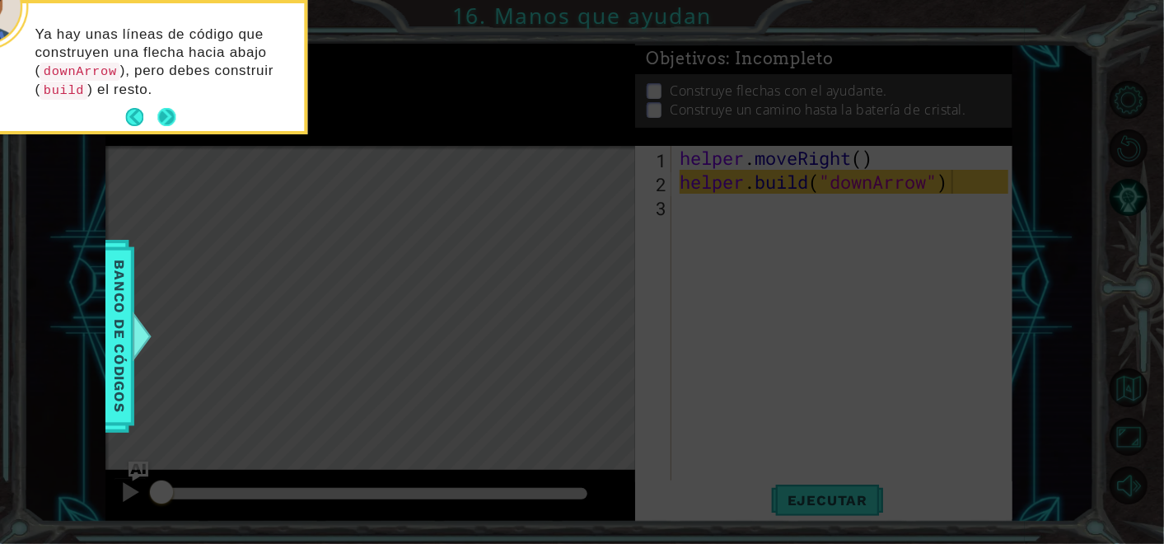
click at [162, 118] on button "Next" at bounding box center [166, 117] width 18 height 18
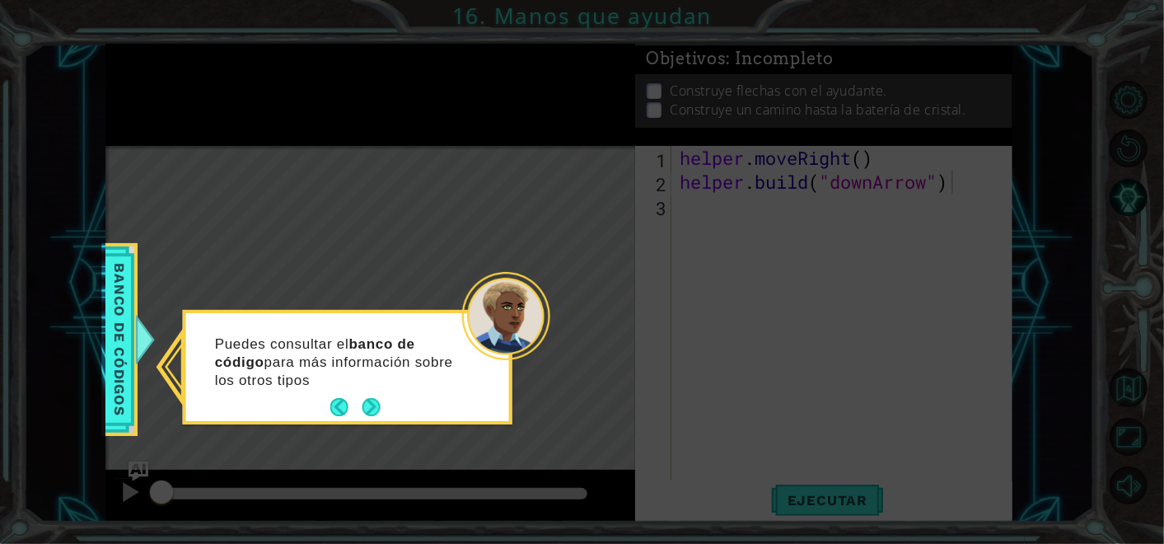
click at [381, 407] on div "Puedes consultar el banco de código para más información sobre los otros tipos" at bounding box center [347, 370] width 323 height 101
click at [381, 407] on div "Puedes consultar el banco de código para más información sobre los otros tipos …" at bounding box center [347, 367] width 323 height 108
click at [381, 407] on button "Next" at bounding box center [372, 407] width 18 height 18
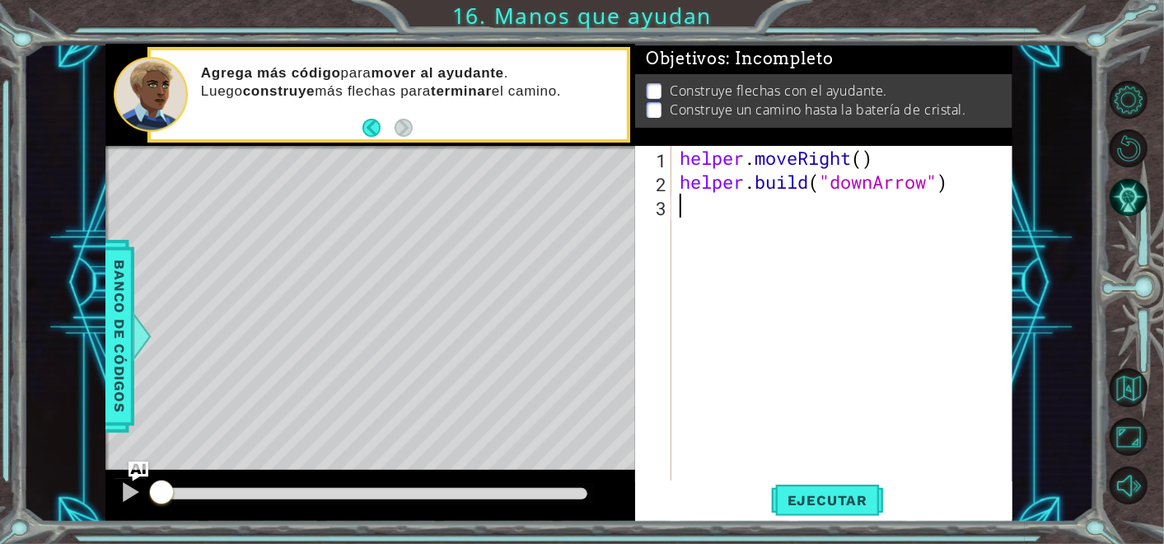
click at [690, 221] on div "helper . moveRight ( ) helper . build ( "downArrow" )" at bounding box center [847, 337] width 340 height 382
click at [795, 489] on button "Ejecutar" at bounding box center [827, 500] width 113 height 38
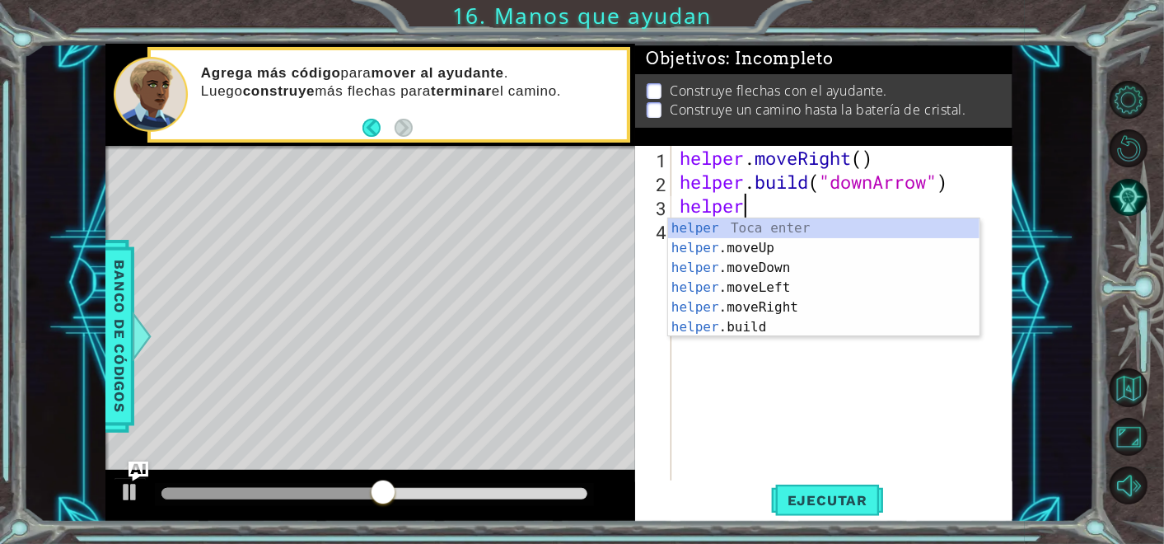
scroll to position [0, 2]
click at [762, 322] on div "helper Toca enter helper .moveUp Toca enter helper .moveDown Toca enter helper …" at bounding box center [824, 297] width 312 height 158
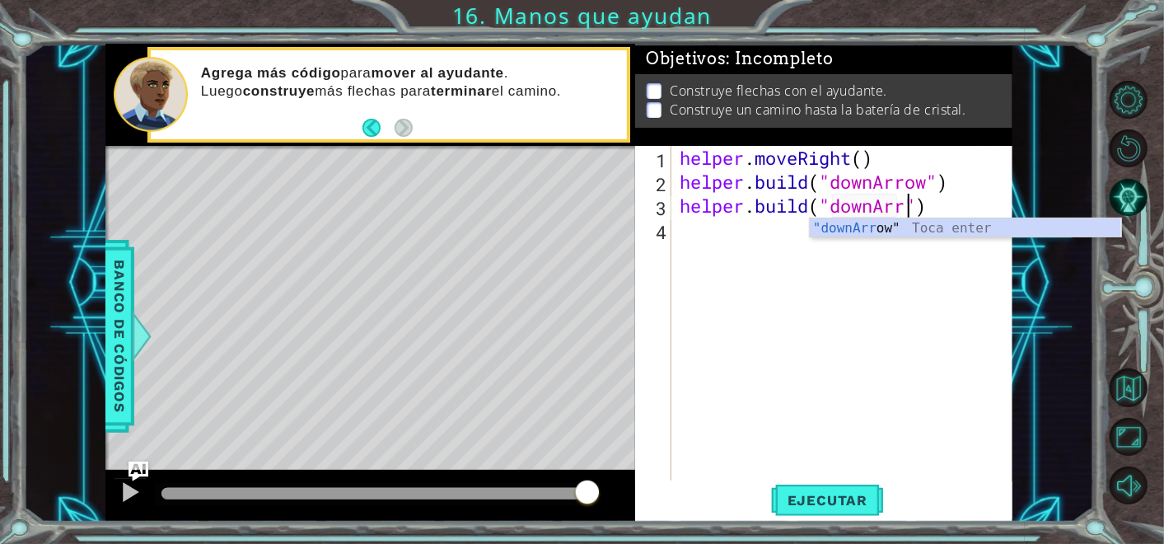
scroll to position [0, 11]
type textarea "[DOMAIN_NAME]("downArrow")"
click at [804, 243] on div "helper . moveRight ( ) helper . build ( "downArrow" ) helper . build ( "downArr…" at bounding box center [847, 337] width 340 height 382
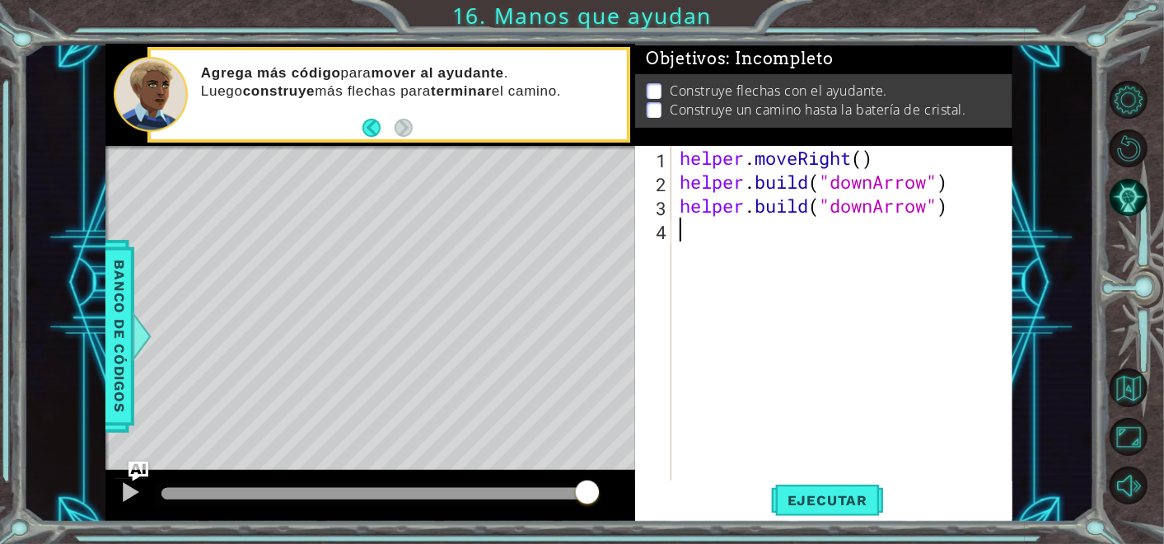
scroll to position [0, 0]
click at [804, 499] on span "Ejecutar" at bounding box center [827, 500] width 113 height 16
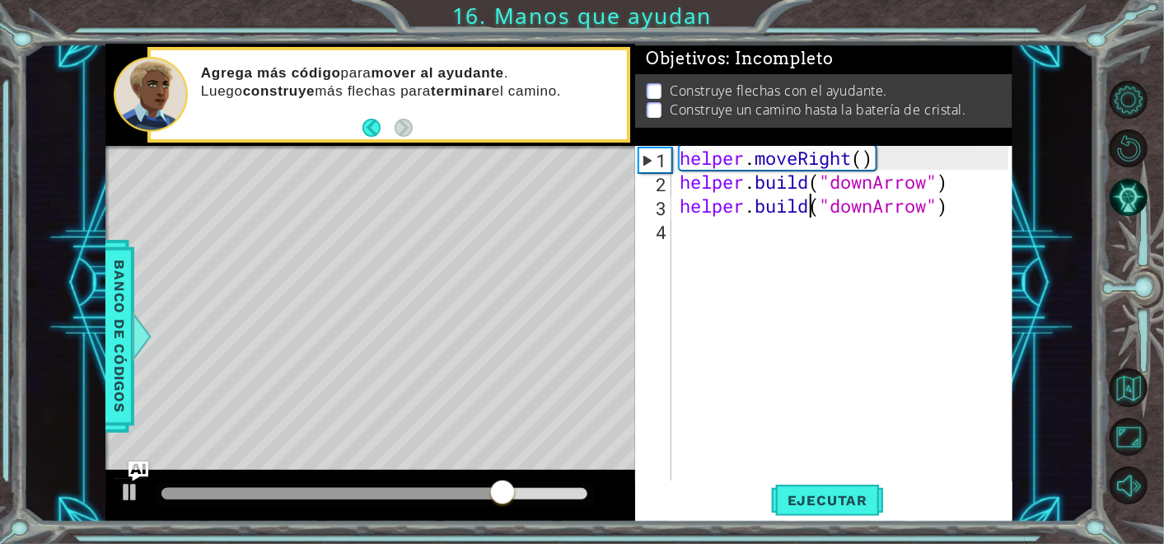
click at [809, 211] on div "helper . moveRight ( ) helper . build ( "downArrow" ) helper . build ( "downArr…" at bounding box center [847, 337] width 340 height 382
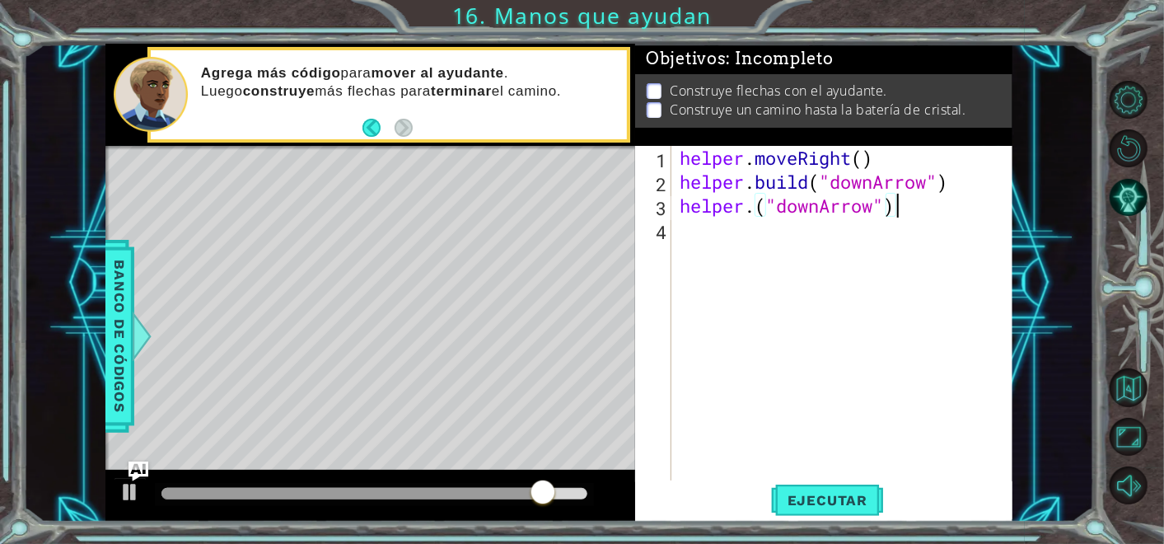
click at [902, 206] on div "helper . moveRight ( ) helper . build ( "downArrow" ) helper . ( "downArrow" )" at bounding box center [847, 337] width 340 height 382
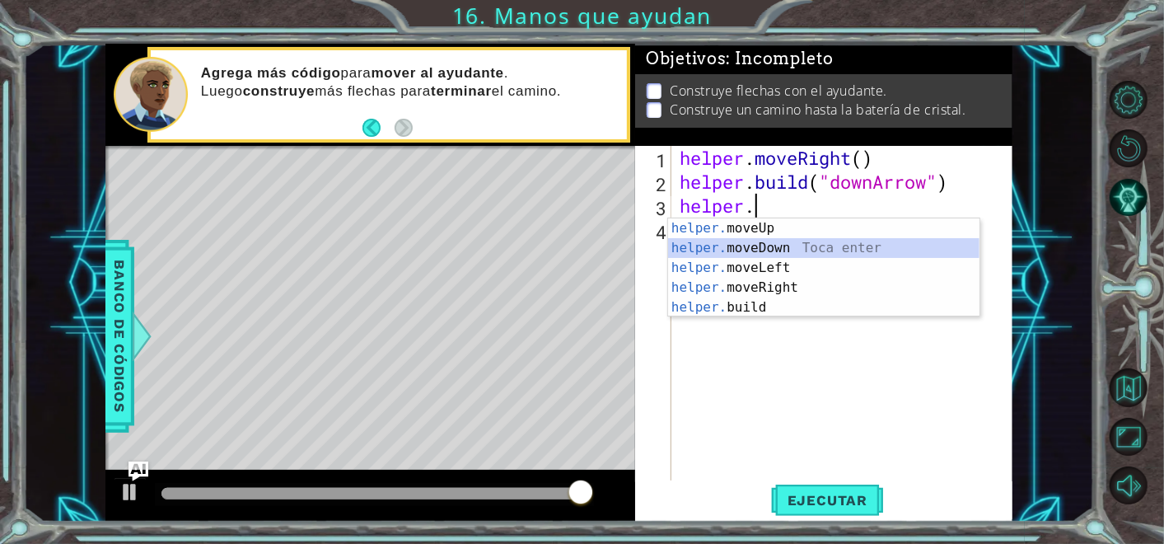
click at [891, 241] on div "helper. moveUp Toca enter helper. moveDown Toca enter helper. moveLeft Toca ent…" at bounding box center [824, 287] width 312 height 138
type textarea "helper.moveDown(1)"
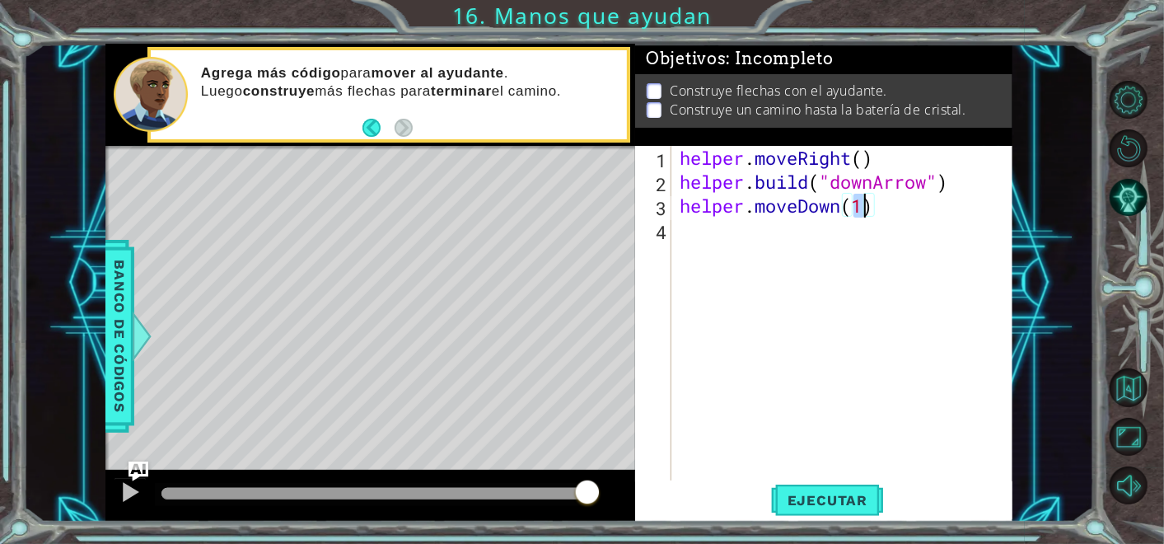
click at [878, 246] on div "helper . moveRight ( ) helper . build ( "downArrow" ) helper . moveDown ( 1 )" at bounding box center [847, 337] width 340 height 382
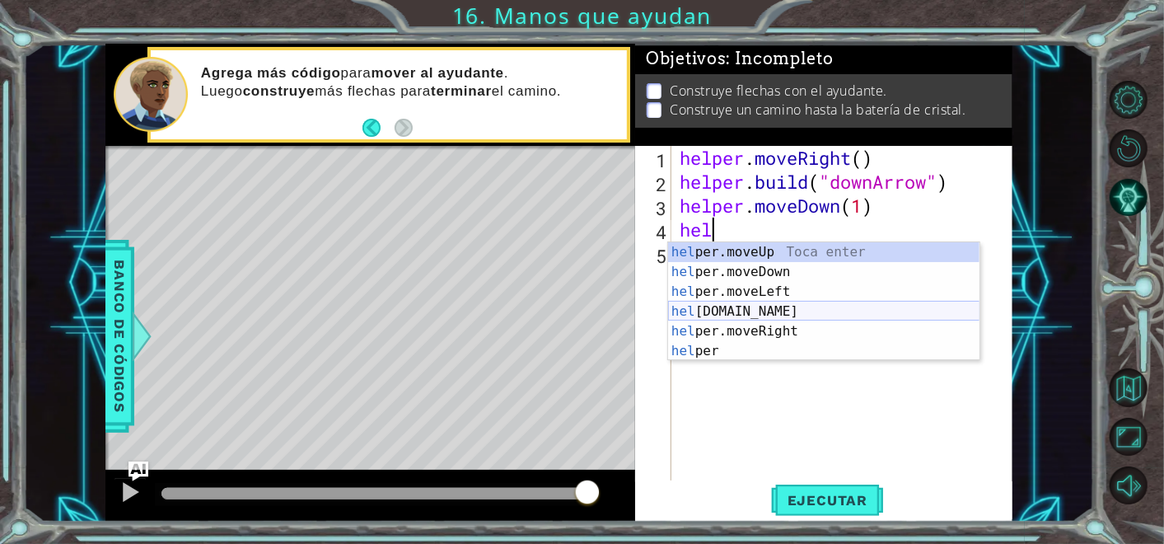
click at [838, 311] on div "hel per.moveUp Toca enter hel per.moveDown Toca enter hel per.moveLeft Toca ent…" at bounding box center [824, 321] width 312 height 158
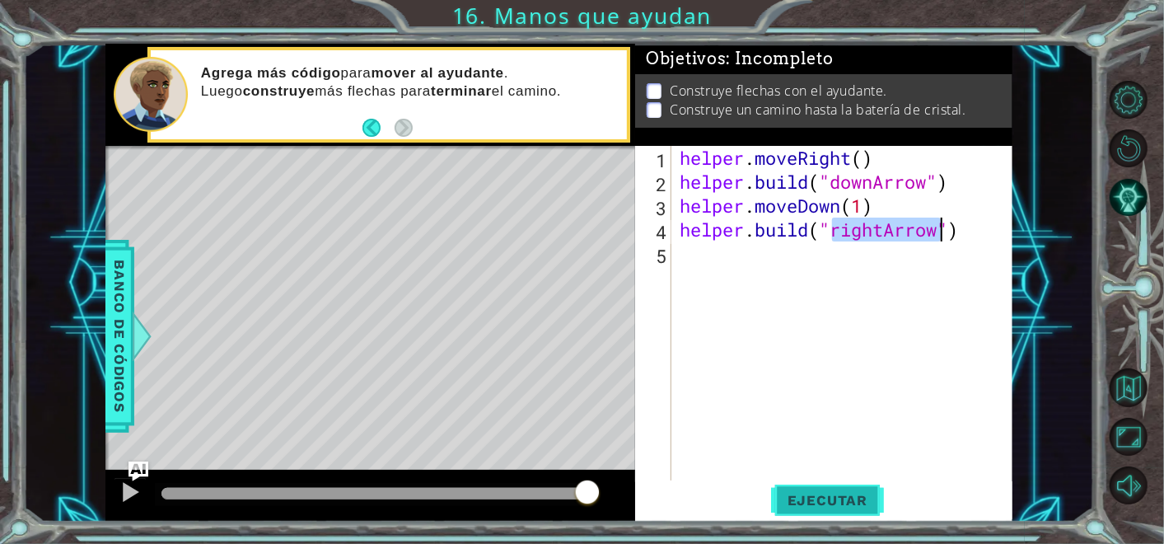
type textarea "[DOMAIN_NAME]("rightArrow")"
click at [803, 492] on span "Ejecutar" at bounding box center [827, 500] width 113 height 16
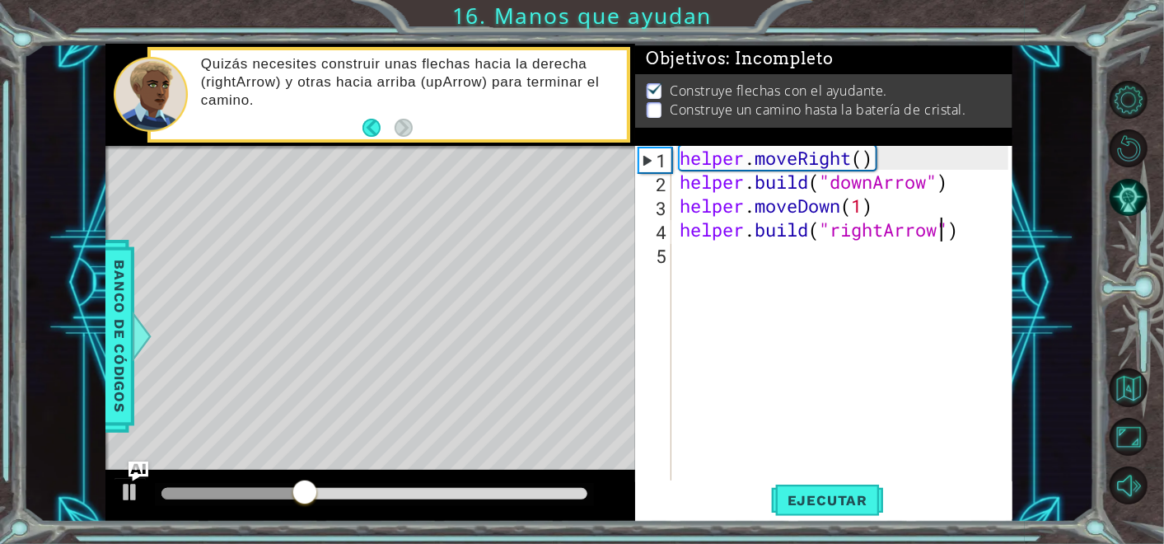
click at [842, 287] on div "helper . moveRight ( ) helper . build ( "downArrow" ) helper . moveDown ( 1 ) h…" at bounding box center [847, 337] width 340 height 382
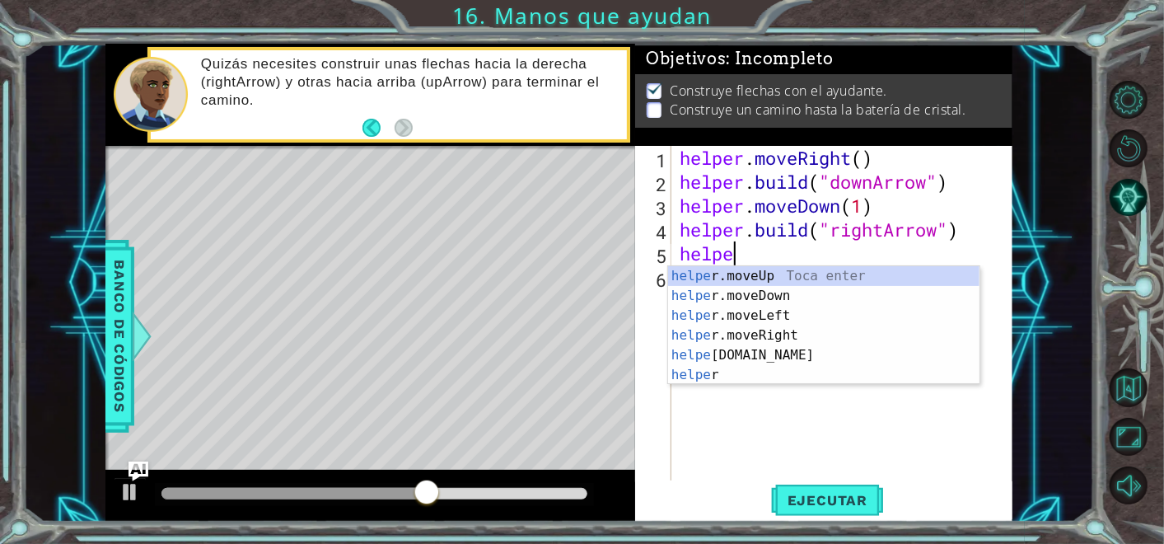
scroll to position [0, 2]
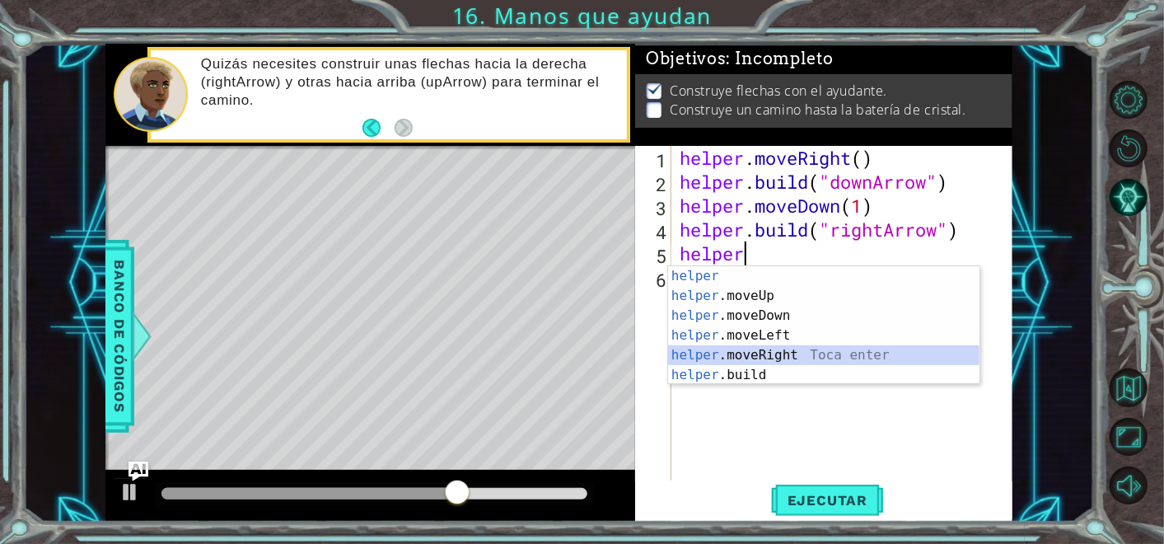
click at [809, 363] on div "helper Toca enter helper .moveUp Toca enter helper .moveDown Toca enter helper …" at bounding box center [824, 345] width 312 height 158
type textarea "helper.moveRight(1)"
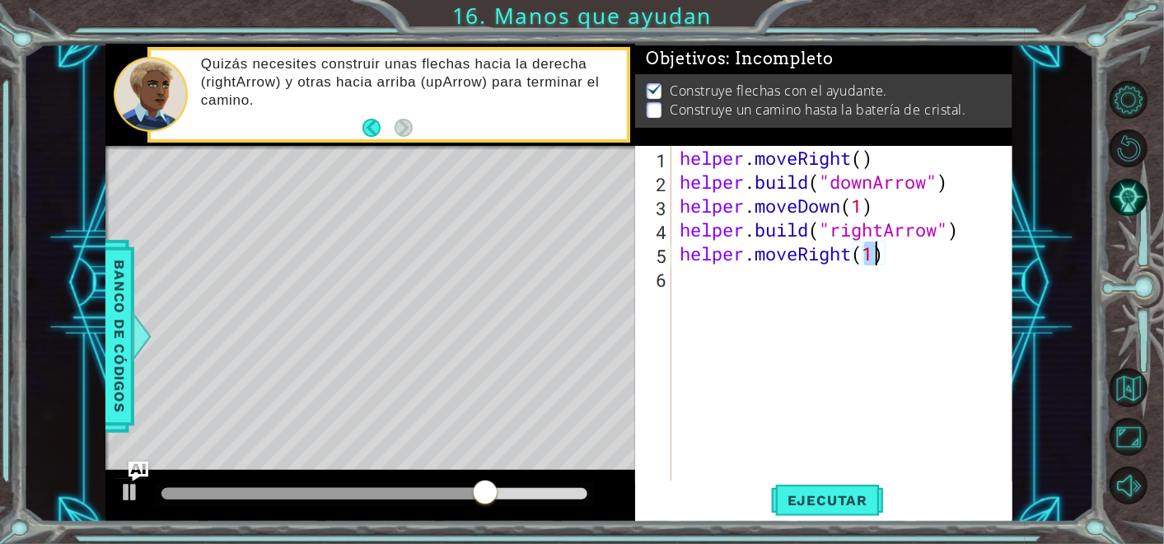
click at [826, 297] on div "helper . moveRight ( ) helper . build ( "downArrow" ) helper . moveDown ( 1 ) h…" at bounding box center [847, 337] width 340 height 382
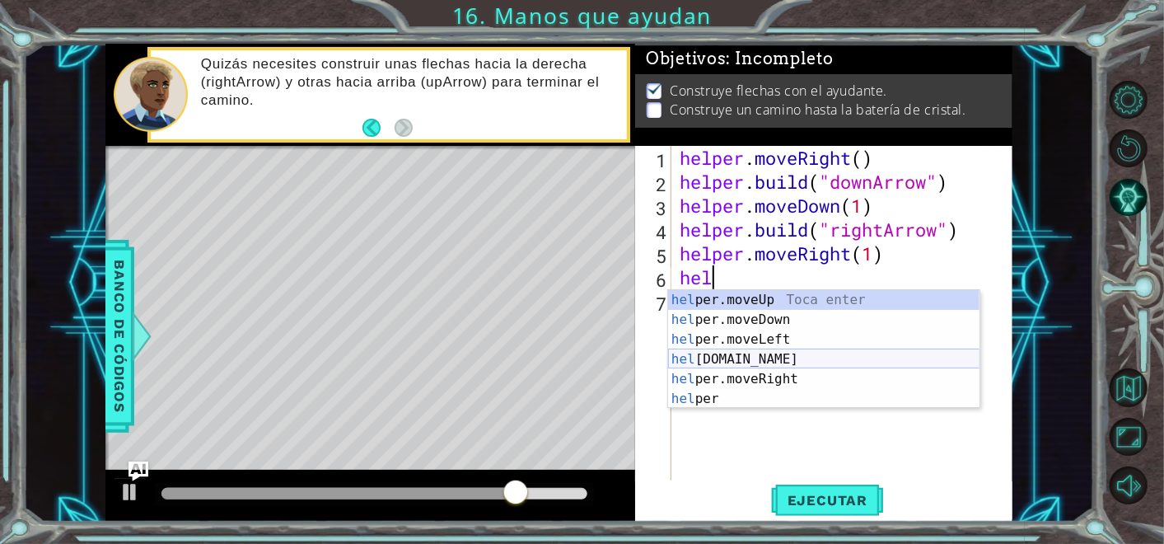
click at [795, 352] on div "hel per.moveUp Toca enter hel per.moveDown Toca enter hel per.moveLeft Toca ent…" at bounding box center [824, 369] width 312 height 158
type textarea "[DOMAIN_NAME]("rightArrow")"
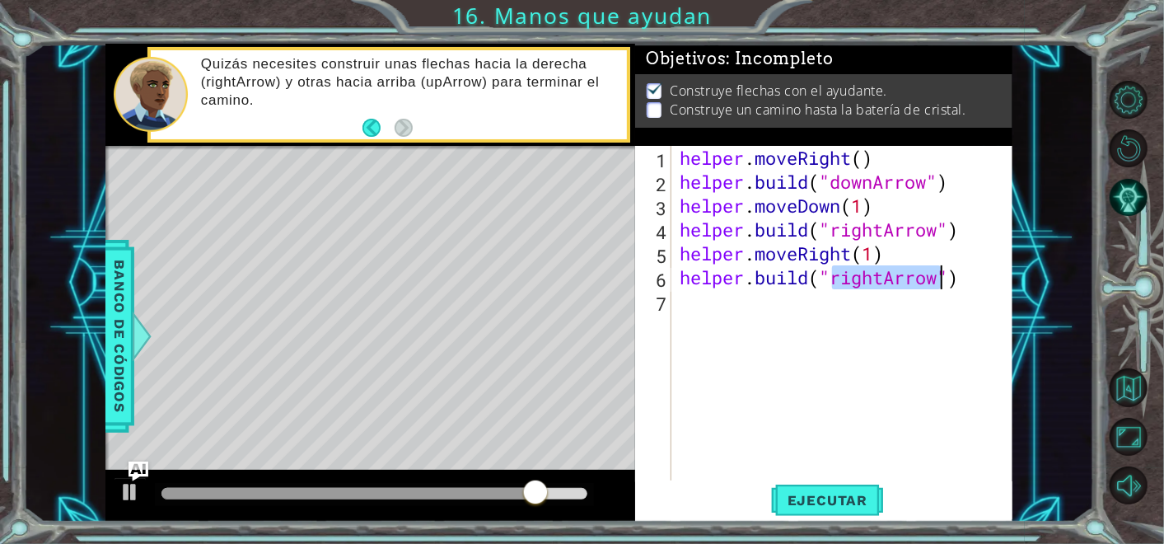
click at [846, 319] on div "helper . moveRight ( ) helper . build ( "downArrow" ) helper . moveDown ( 1 ) h…" at bounding box center [847, 337] width 340 height 382
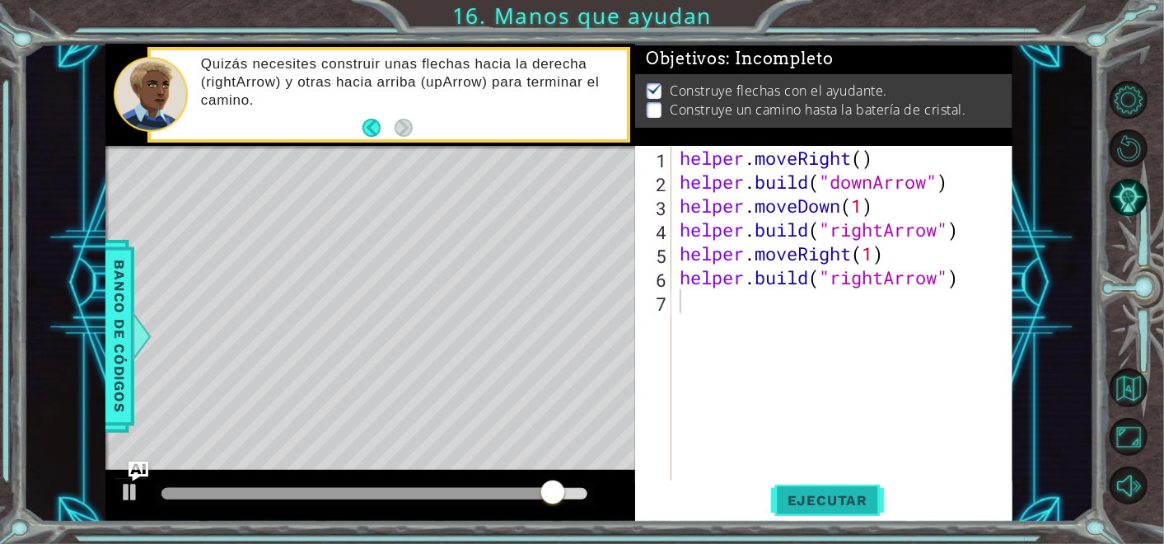
click at [837, 504] on span "Ejecutar" at bounding box center [827, 500] width 113 height 16
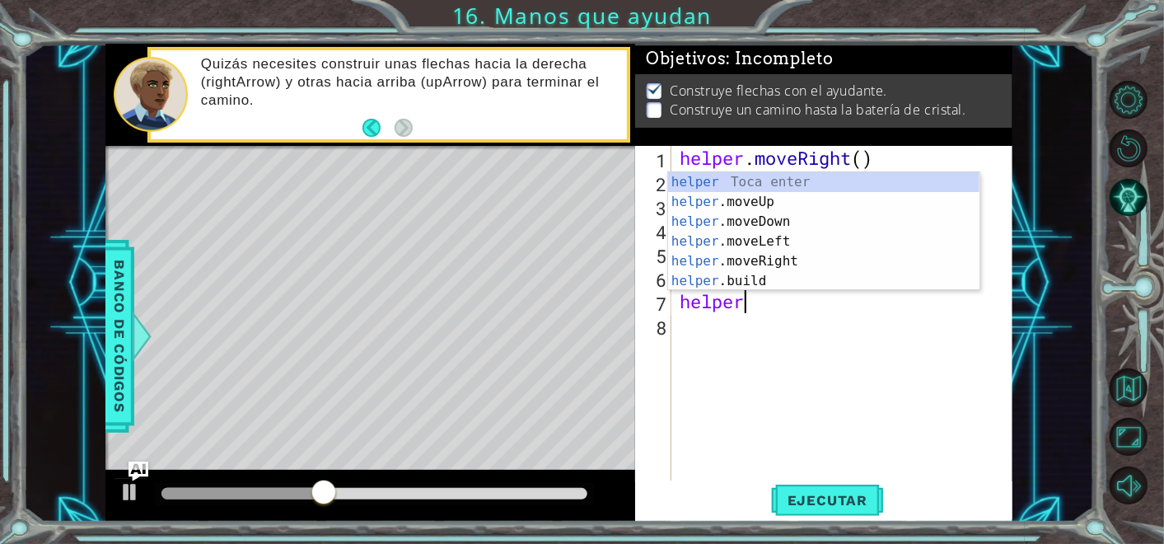
scroll to position [0, 2]
click at [776, 259] on div "helper Toca enter helper .moveUp Toca enter helper .moveDown Toca enter helper …" at bounding box center [824, 251] width 312 height 158
type textarea "helper.moveRight(1)"
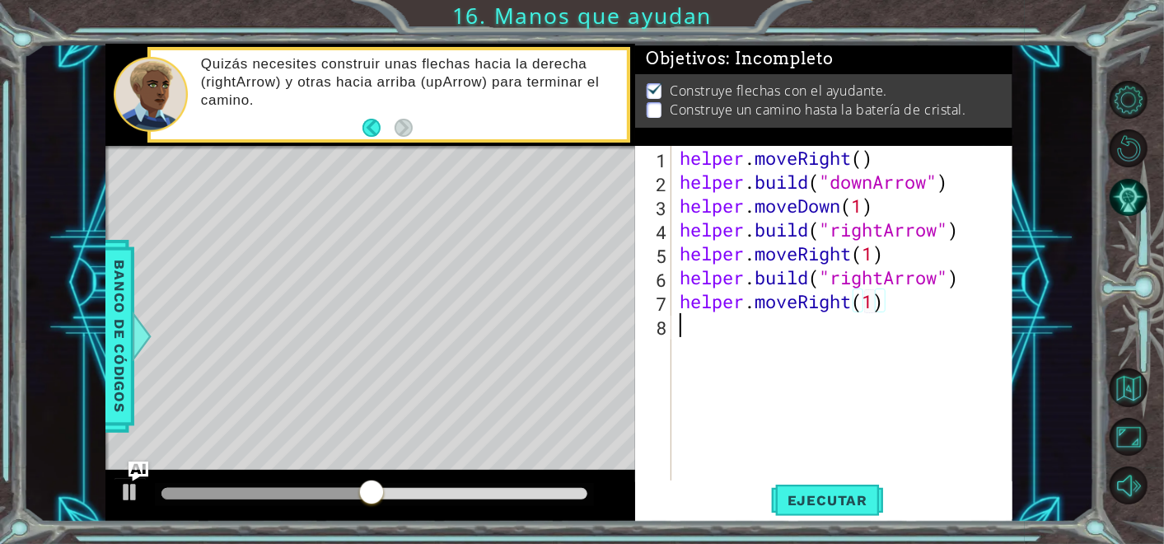
click at [724, 333] on div "helper . moveRight ( ) helper . build ( "downArrow" ) helper . moveDown ( 1 ) h…" at bounding box center [847, 337] width 340 height 382
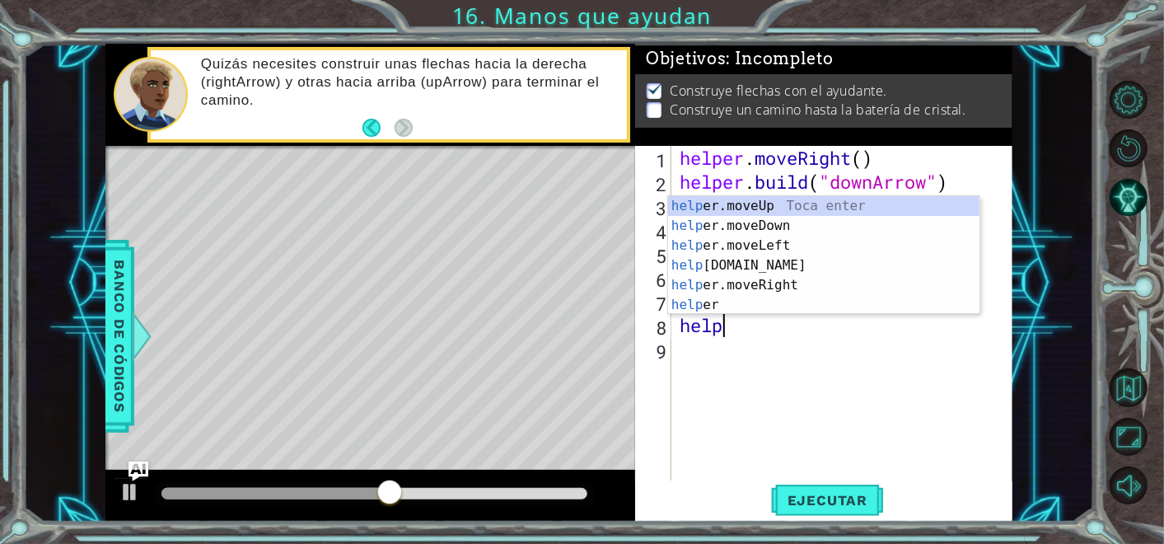
scroll to position [0, 1]
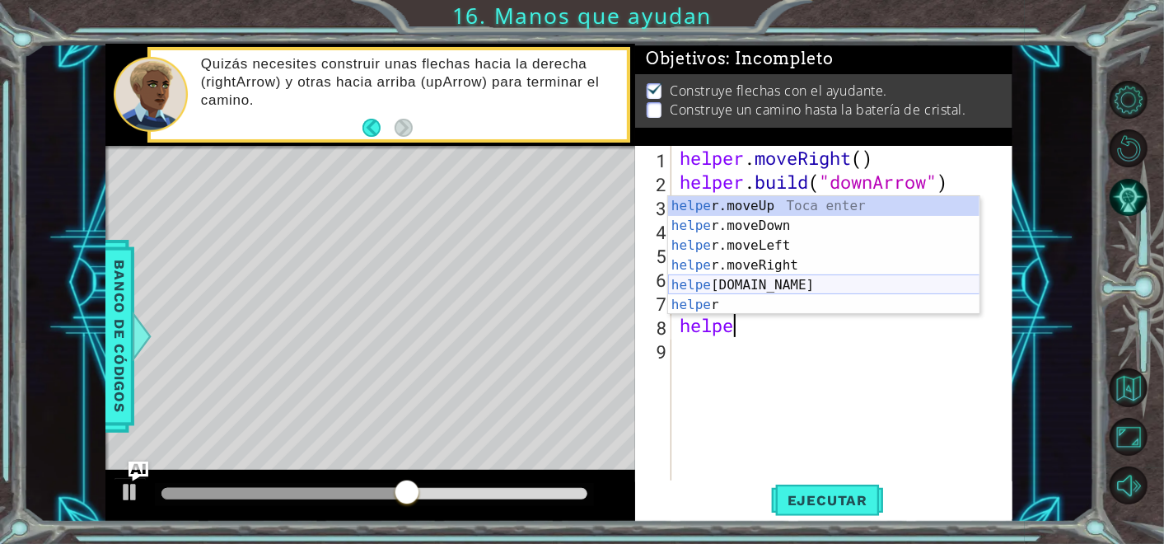
click at [748, 289] on div "helpe [PERSON_NAME]moveUp Toca enter helpe r.moveDown Toca enter helpe r.moveLe…" at bounding box center [824, 275] width 312 height 158
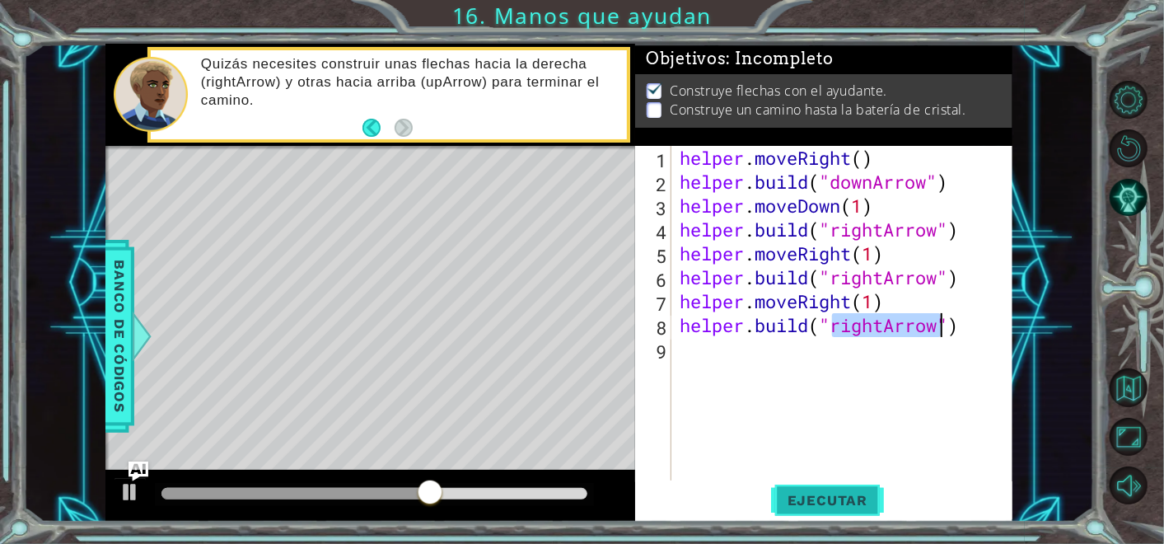
click at [852, 502] on span "Ejecutar" at bounding box center [827, 500] width 113 height 16
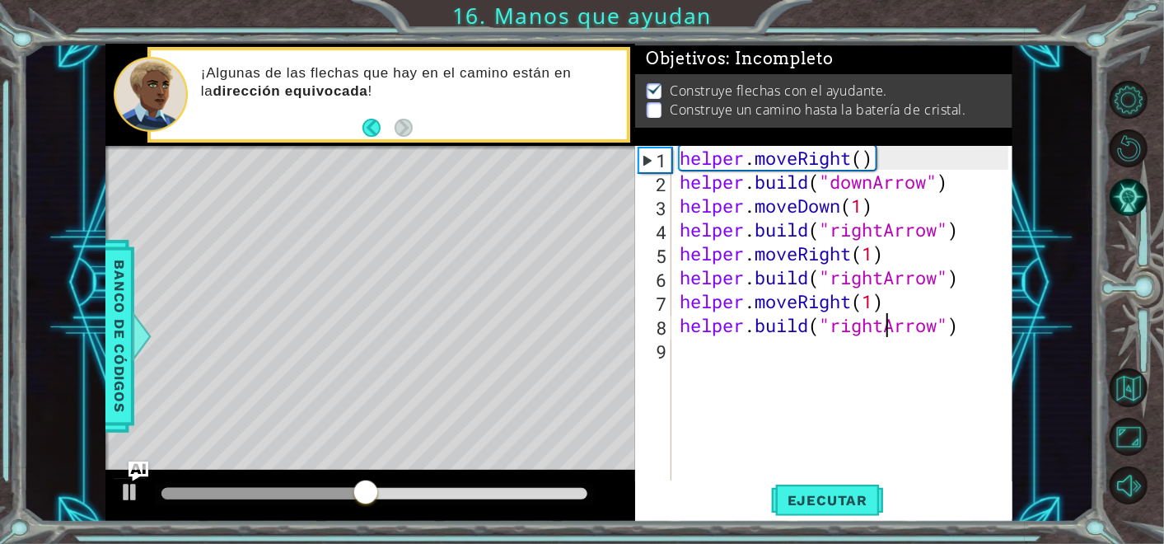
click at [885, 325] on div "helper . moveRight ( ) helper . build ( "downArrow" ) helper . moveDown ( 1 ) h…" at bounding box center [847, 337] width 340 height 382
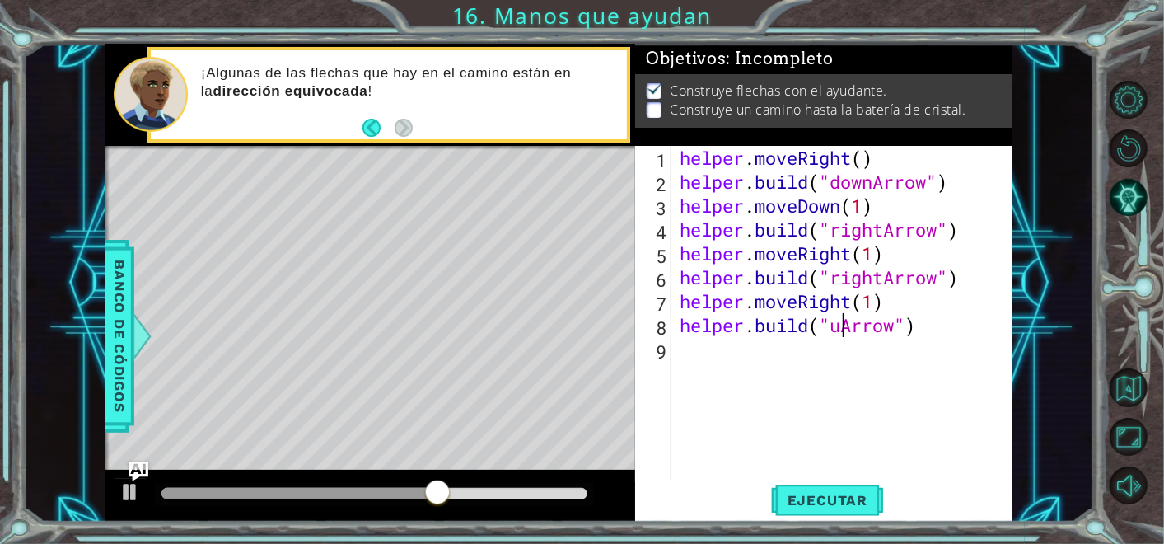
scroll to position [0, 7]
type textarea "[DOMAIN_NAME]("upArrow")"
click at [825, 512] on button "Ejecutar" at bounding box center [827, 500] width 113 height 38
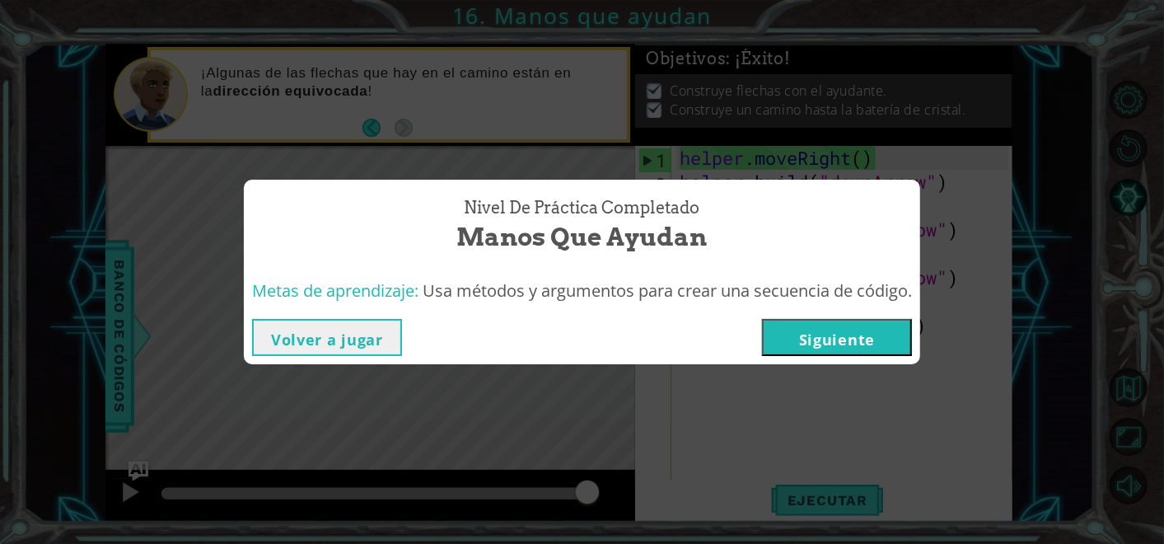
click at [804, 341] on button "Siguiente" at bounding box center [837, 337] width 150 height 37
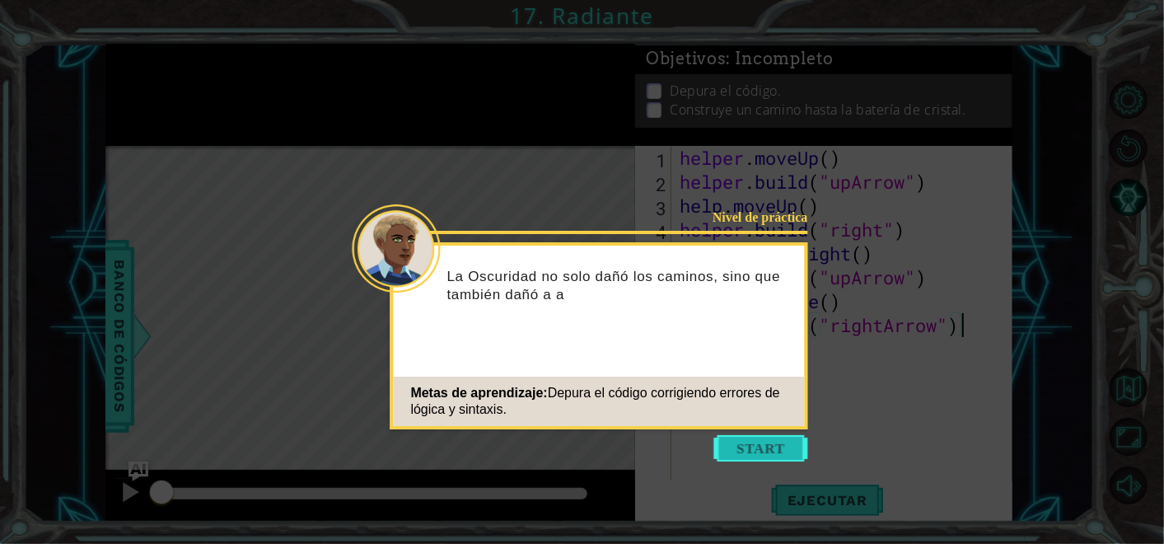
click at [756, 441] on button "Start" at bounding box center [762, 448] width 94 height 26
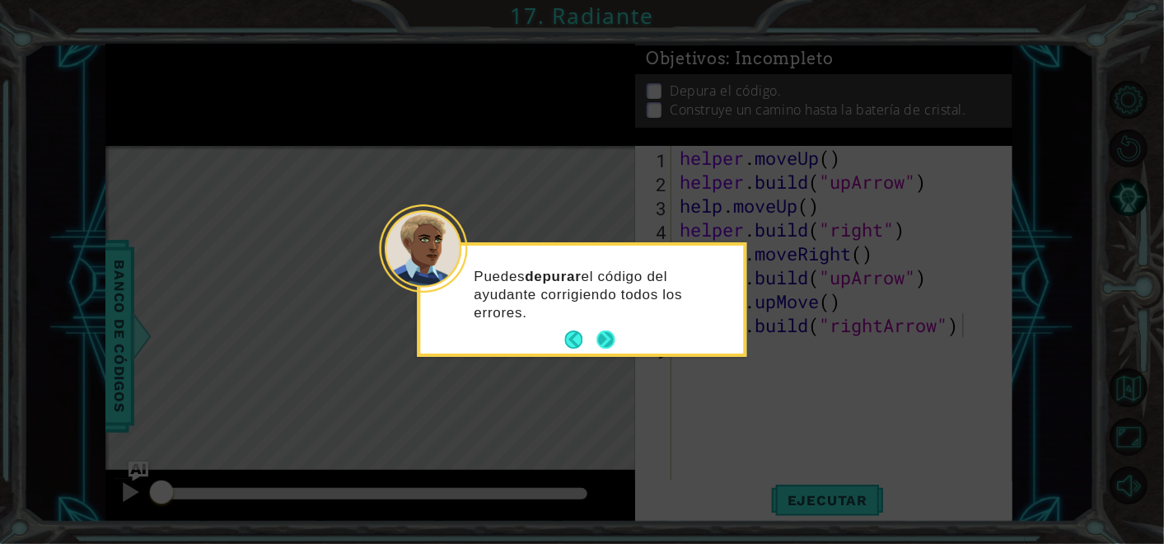
click at [597, 346] on button "Next" at bounding box center [606, 339] width 18 height 18
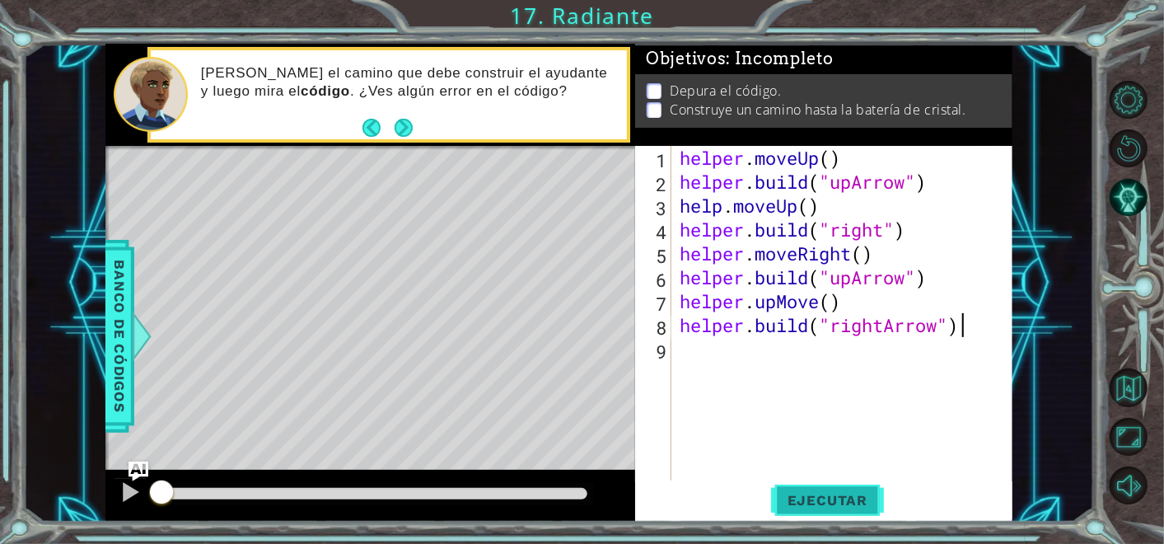
click at [822, 506] on span "Ejecutar" at bounding box center [827, 500] width 113 height 16
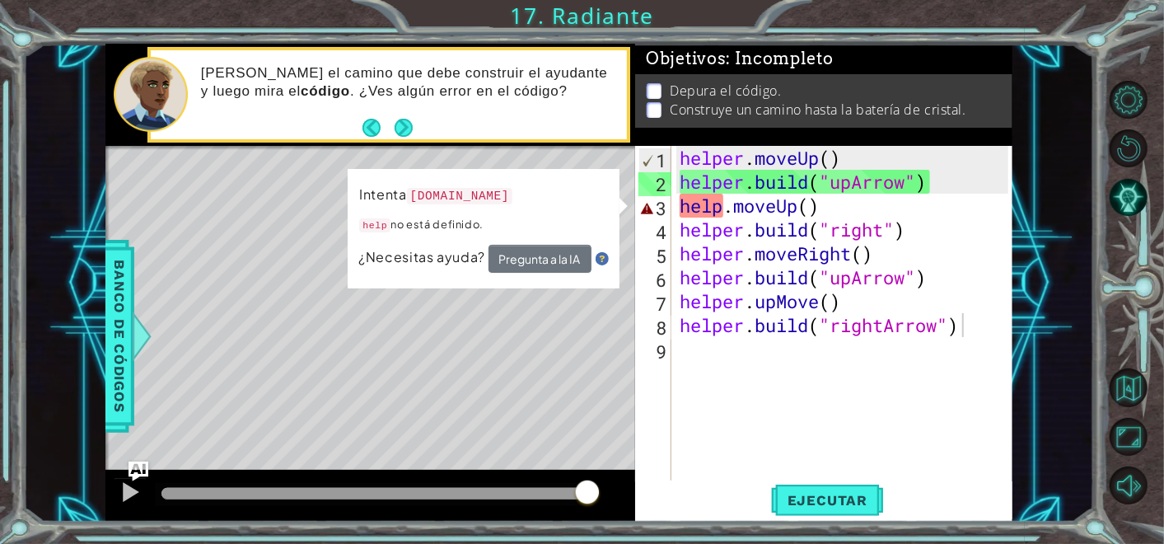
click at [555, 337] on div "Level Map" at bounding box center [485, 388] width 761 height 485
click at [693, 350] on div "helper . moveUp ( ) helper . build ( "upArrow" ) help . moveUp ( ) helper . bui…" at bounding box center [847, 337] width 340 height 382
click at [809, 219] on div "helper . moveUp ( ) helper . build ( "upArrow" ) help . moveUp ( ) helper . bui…" at bounding box center [847, 337] width 340 height 382
click at [809, 201] on div "helper . moveUp ( ) helper . build ( "upArrow" ) help . moveUp ( ) helper . bui…" at bounding box center [847, 337] width 340 height 382
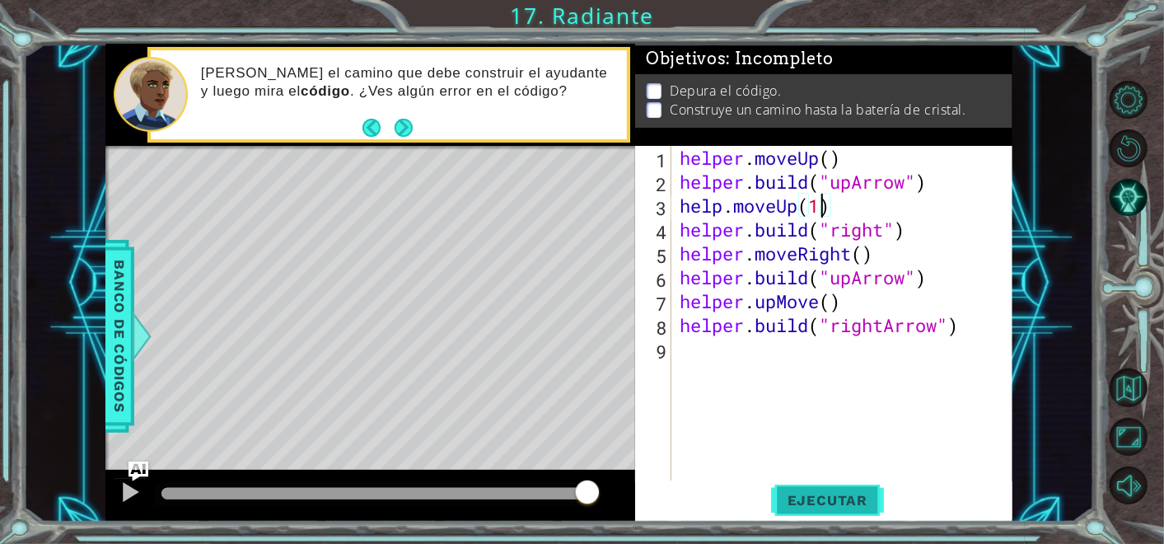
click at [842, 493] on span "Ejecutar" at bounding box center [827, 500] width 113 height 16
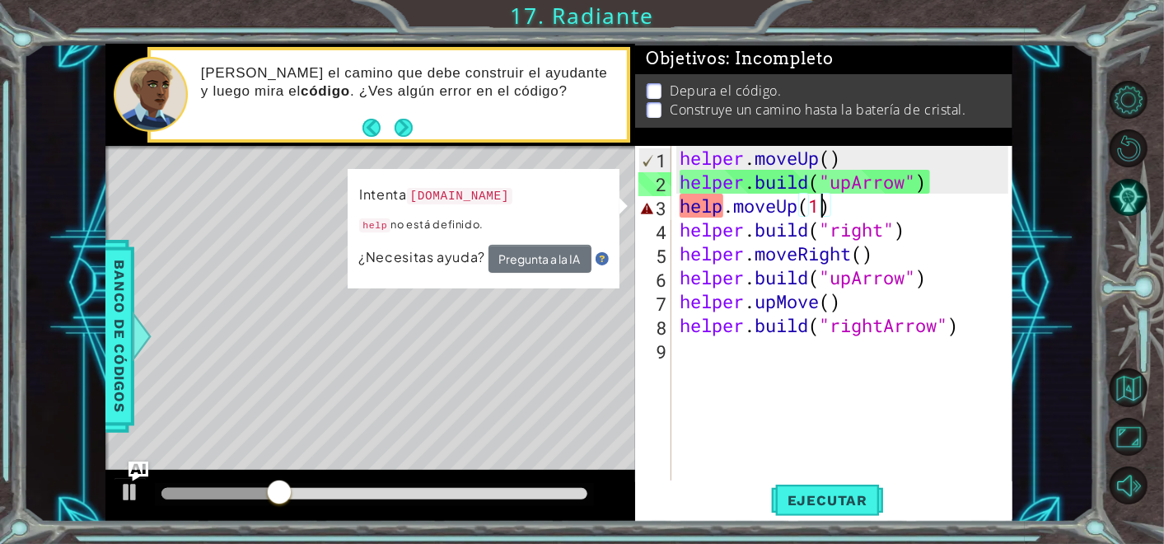
click at [887, 231] on div "helper . moveUp ( ) helper . build ( "upArrow" ) help . moveUp ( 1 ) helper . b…" at bounding box center [847, 337] width 340 height 382
type textarea "[DOMAIN_NAME]("right")"
click at [844, 416] on div "helper . moveUp ( ) helper . build ( "upArrow" ) help . moveUp ( 1 ) helper . b…" at bounding box center [847, 337] width 340 height 382
click at [614, 377] on div "Level Map" at bounding box center [485, 388] width 761 height 485
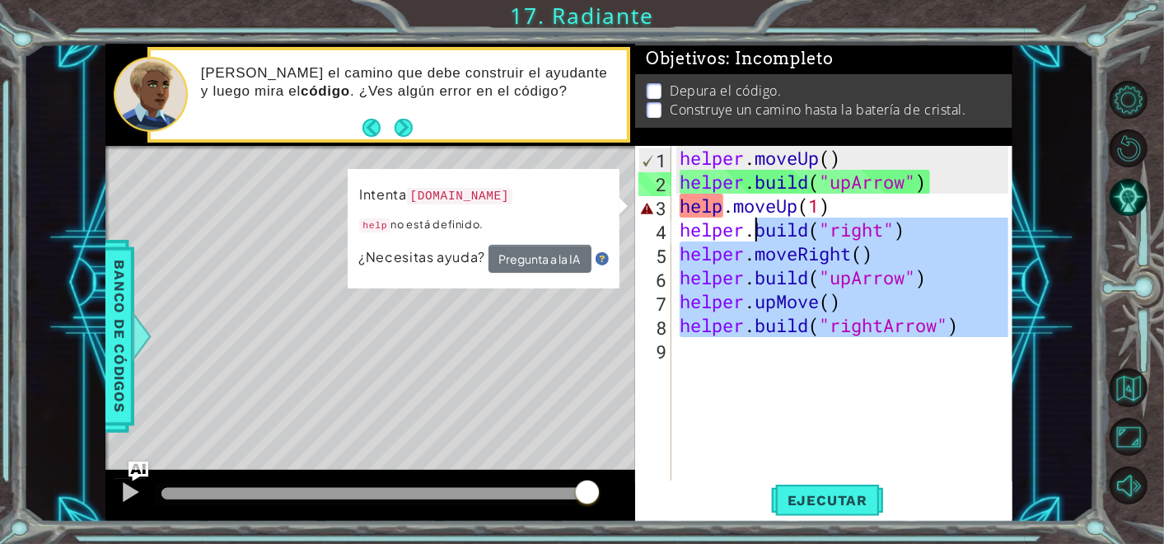
drag, startPoint x: 982, startPoint y: 339, endPoint x: 753, endPoint y: 218, distance: 258.0
click at [753, 218] on div "helper . moveUp ( ) helper . build ( "upArrow" ) help . moveUp ( 1 ) helper . b…" at bounding box center [847, 337] width 340 height 382
click at [1109, 152] on body "1 ההההההההההההההההההההההההההההההההההההההההההההההההההההההההההההההההההההההההההההה…" at bounding box center [582, 272] width 1164 height 544
click at [1116, 153] on button "Reiniciar nivel" at bounding box center [1129, 148] width 38 height 38
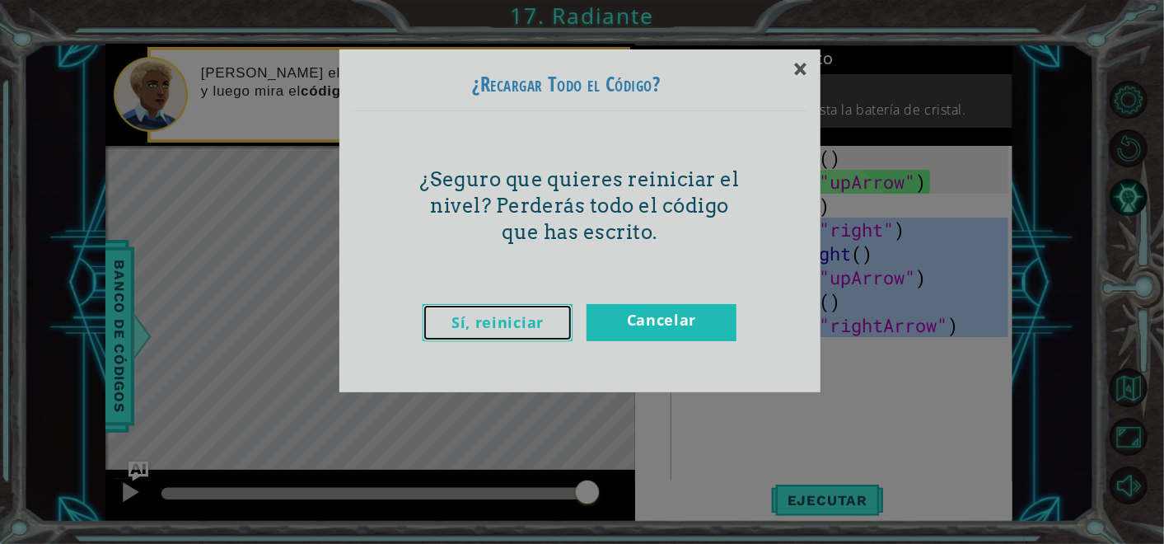
click at [504, 325] on link "Sí, reiniciar" at bounding box center [498, 322] width 150 height 37
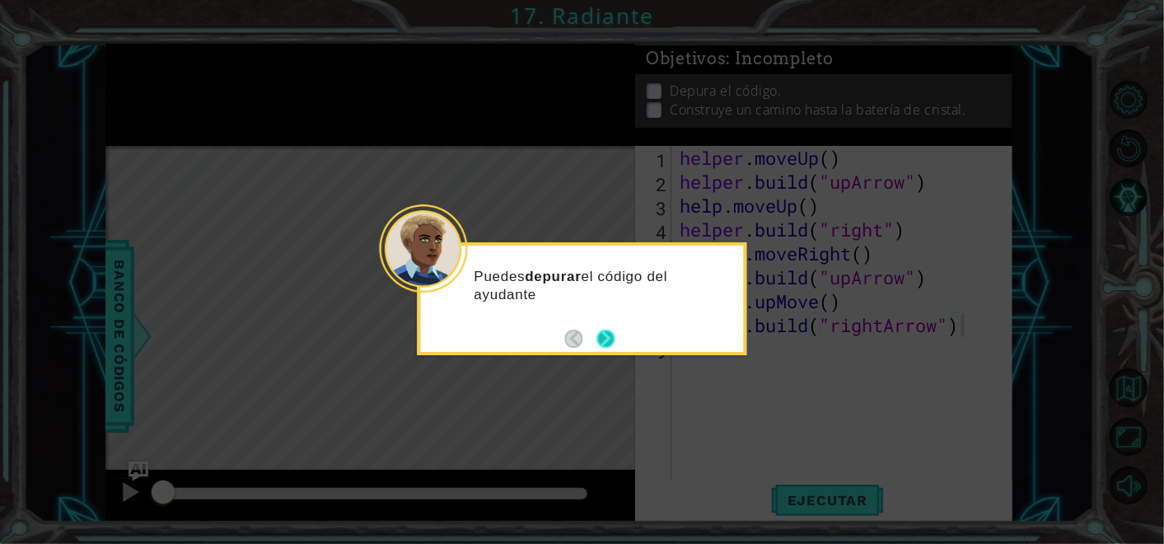
click at [602, 330] on button "Next" at bounding box center [606, 339] width 18 height 18
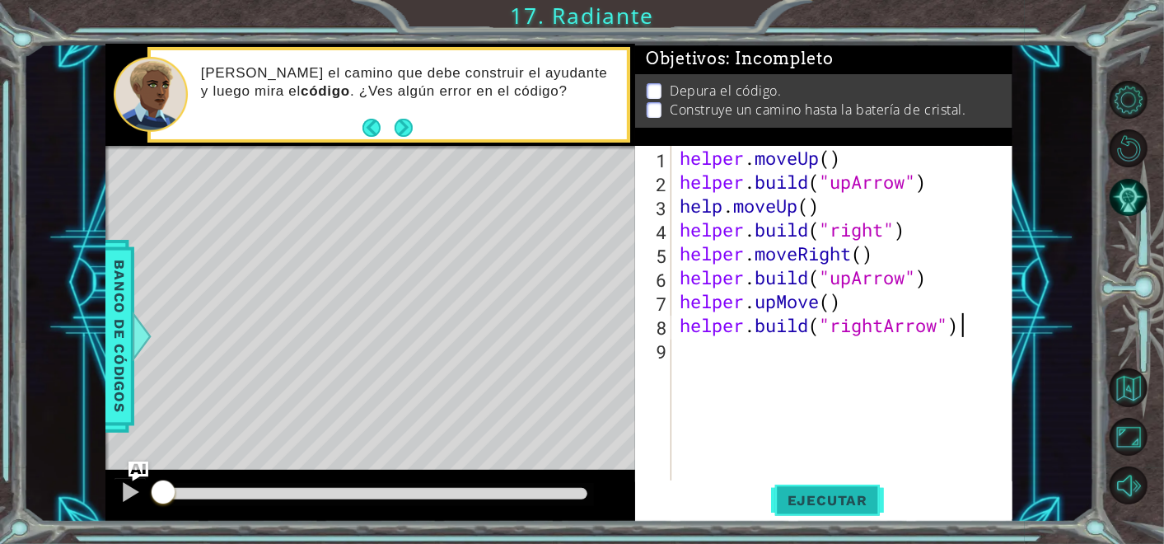
click at [841, 490] on button "Ejecutar" at bounding box center [827, 500] width 113 height 38
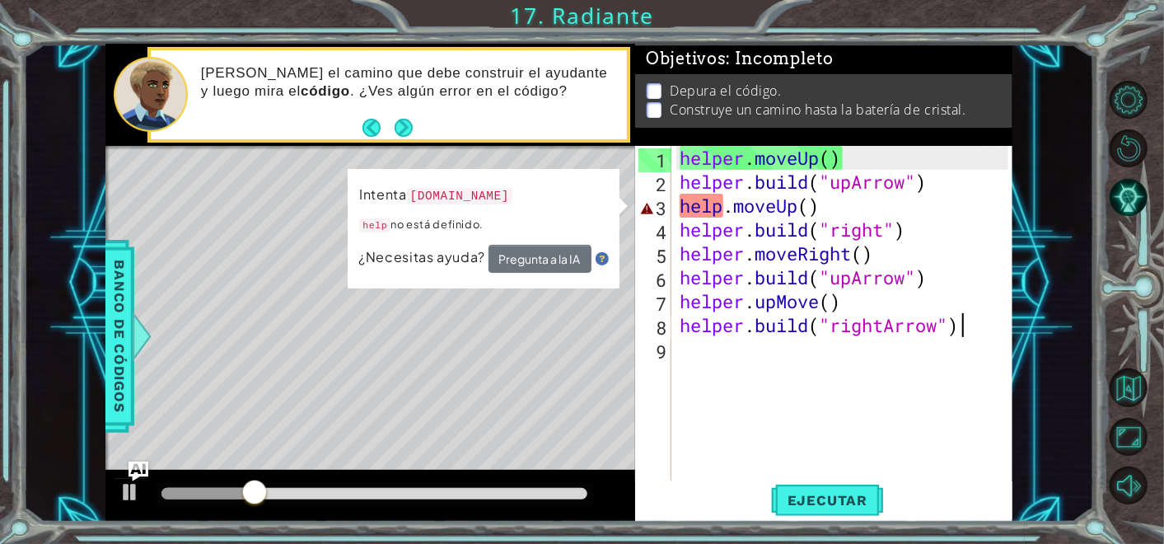
click at [809, 216] on div "helper . moveUp ( ) helper . build ( "upArrow" ) help . moveUp ( ) helper . bui…" at bounding box center [847, 337] width 340 height 382
click at [487, 193] on code "[DOMAIN_NAME]" at bounding box center [459, 196] width 105 height 16
click at [718, 210] on div "helper . moveUp ( ) helper . build ( "upArrow" ) help . moveUp ( ) helper . bui…" at bounding box center [847, 337] width 340 height 382
click at [723, 212] on div "helper . moveUp ( ) helper . build ( "upArrow" ) help . moveUp ( ) helper . bui…" at bounding box center [847, 337] width 340 height 382
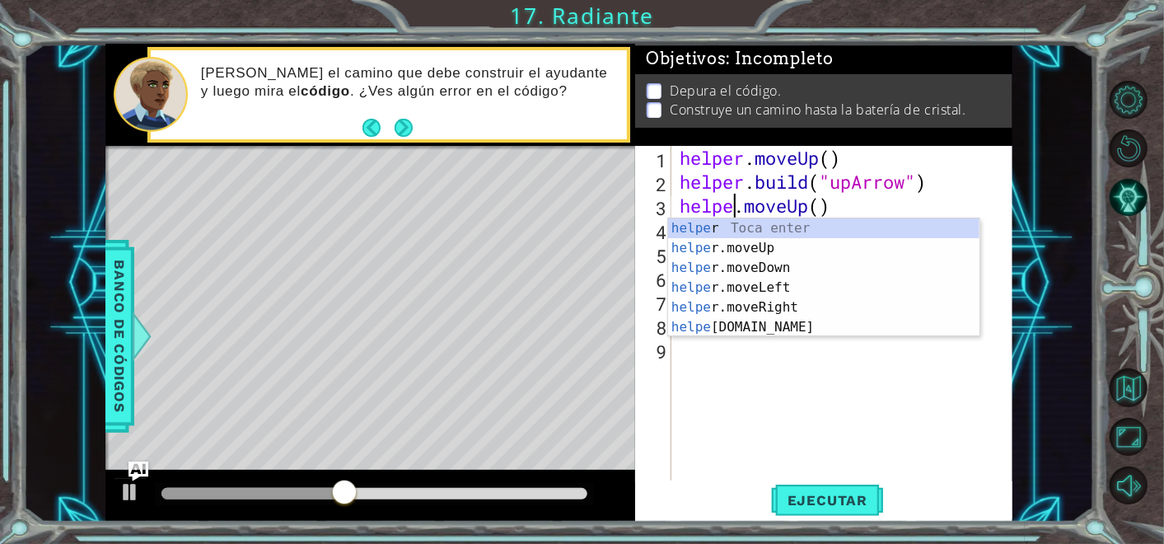
type textarea "helper.moveUp()"
click at [857, 452] on div "helper . moveUp ( ) helper . build ( "upArrow" ) helper . moveUp ( ) helper . b…" at bounding box center [847, 337] width 340 height 382
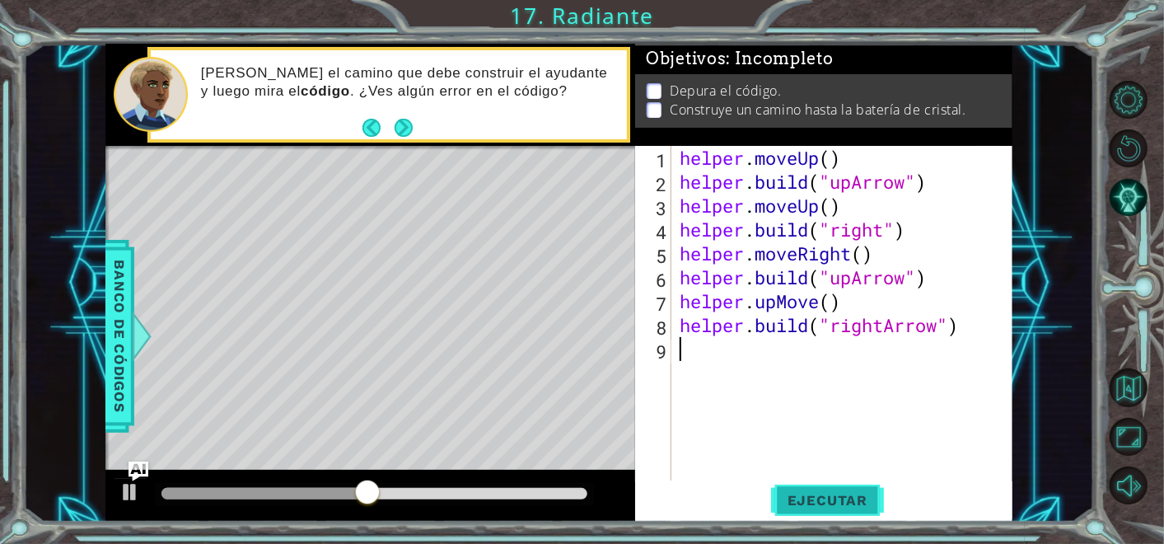
click at [841, 501] on span "Ejecutar" at bounding box center [827, 500] width 113 height 16
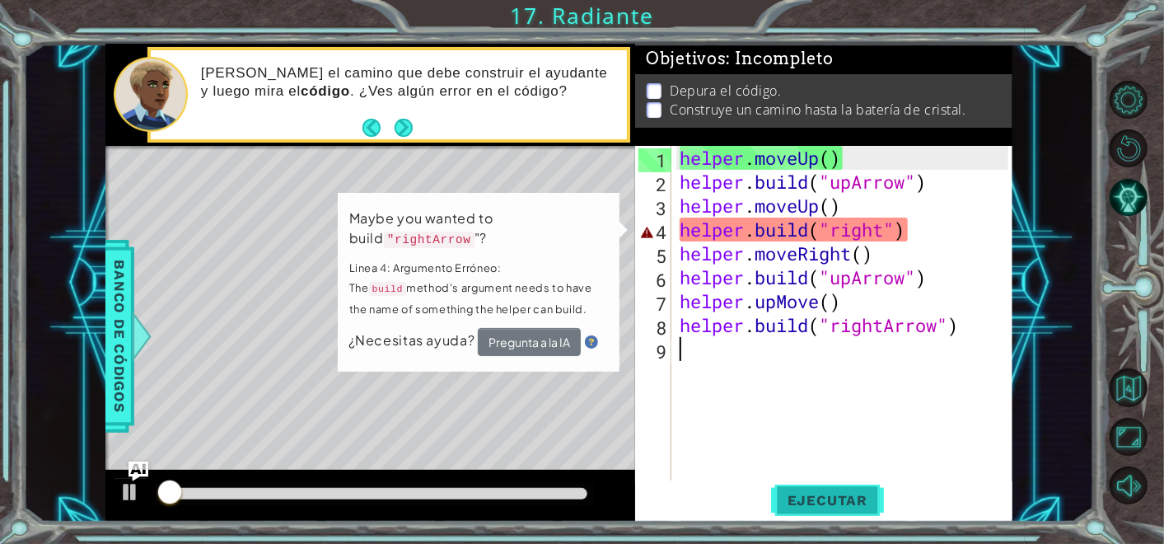
click at [841, 501] on span "Ejecutar" at bounding box center [827, 500] width 113 height 16
click at [893, 223] on div "helper . moveUp ( ) helper . build ( "upArrow" ) helper . moveUp ( ) helper . b…" at bounding box center [847, 337] width 340 height 382
click at [885, 223] on div "helper . moveUp ( ) helper . build ( "upArrow" ) helper . moveUp ( ) helper . b…" at bounding box center [847, 337] width 340 height 382
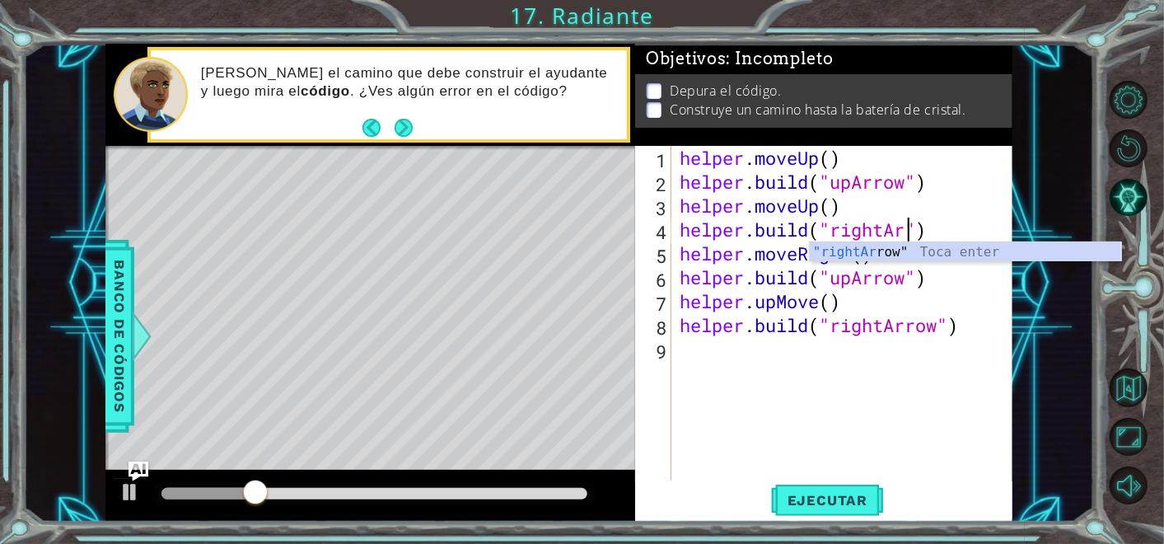
scroll to position [0, 11]
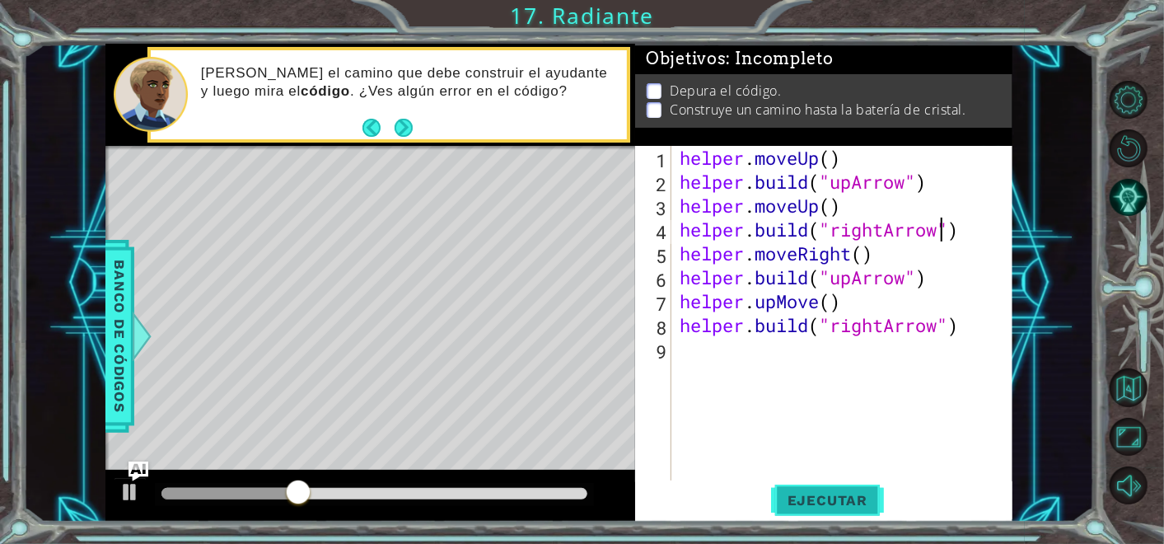
click at [818, 496] on span "Ejecutar" at bounding box center [827, 500] width 113 height 16
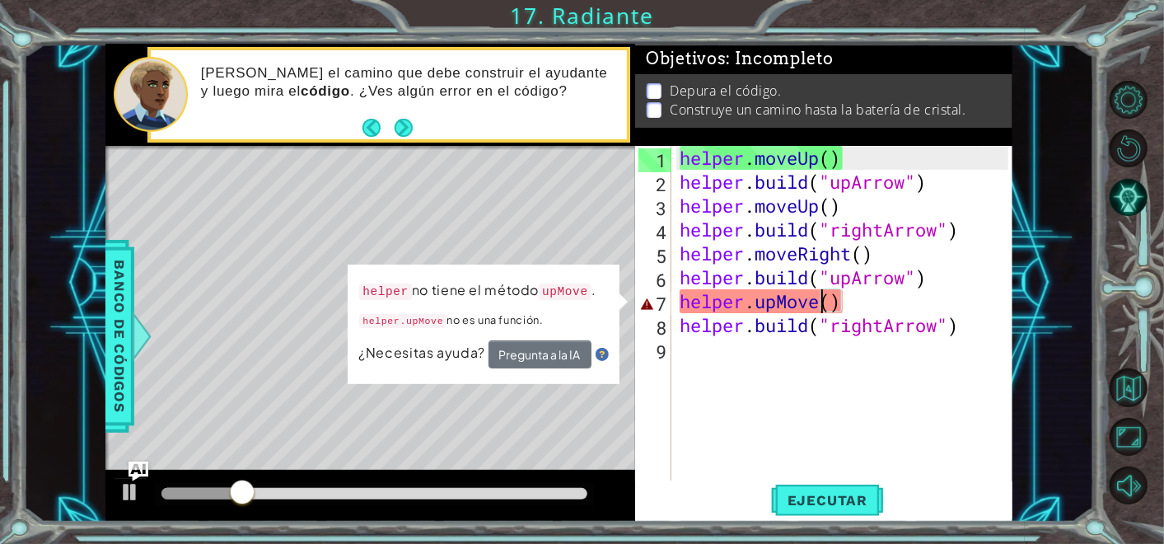
click at [820, 300] on div "helper . moveUp ( ) helper . build ( "upArrow" ) helper . moveUp ( ) helper . b…" at bounding box center [847, 337] width 340 height 382
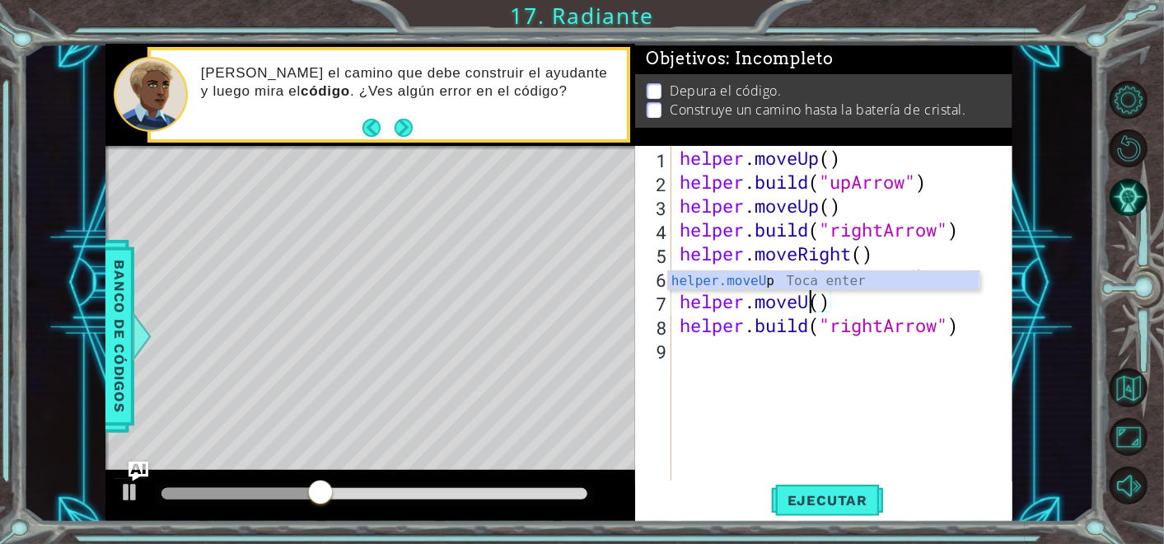
scroll to position [0, 6]
type textarea "helper.moveUp()"
click at [834, 496] on span "Ejecutar" at bounding box center [827, 500] width 113 height 16
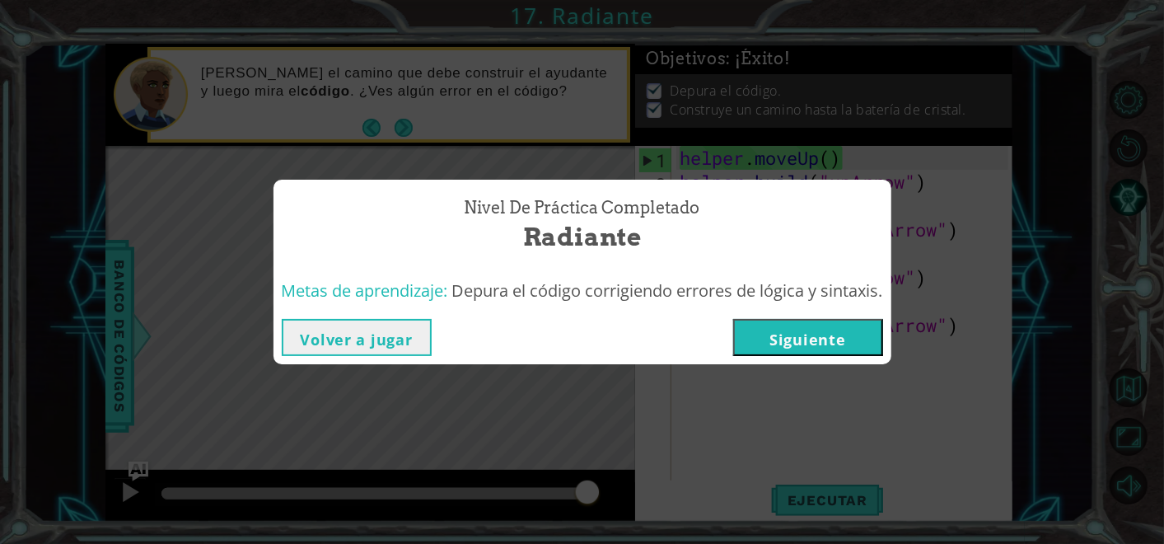
click at [824, 330] on button "Siguiente" at bounding box center [808, 337] width 150 height 37
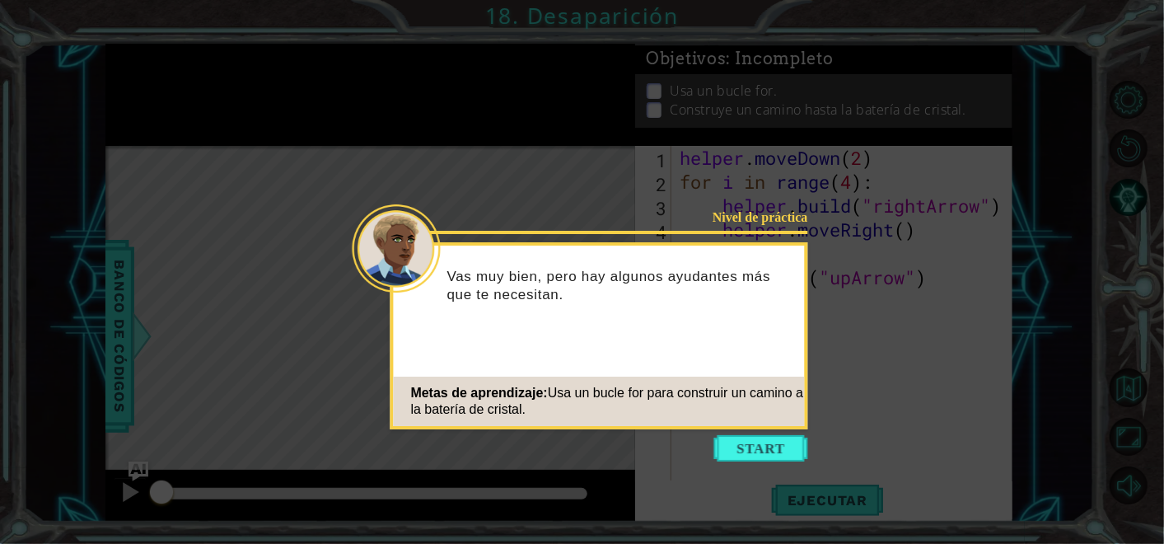
click at [874, 315] on icon at bounding box center [582, 272] width 1164 height 544
click at [772, 436] on button "Start" at bounding box center [762, 448] width 94 height 26
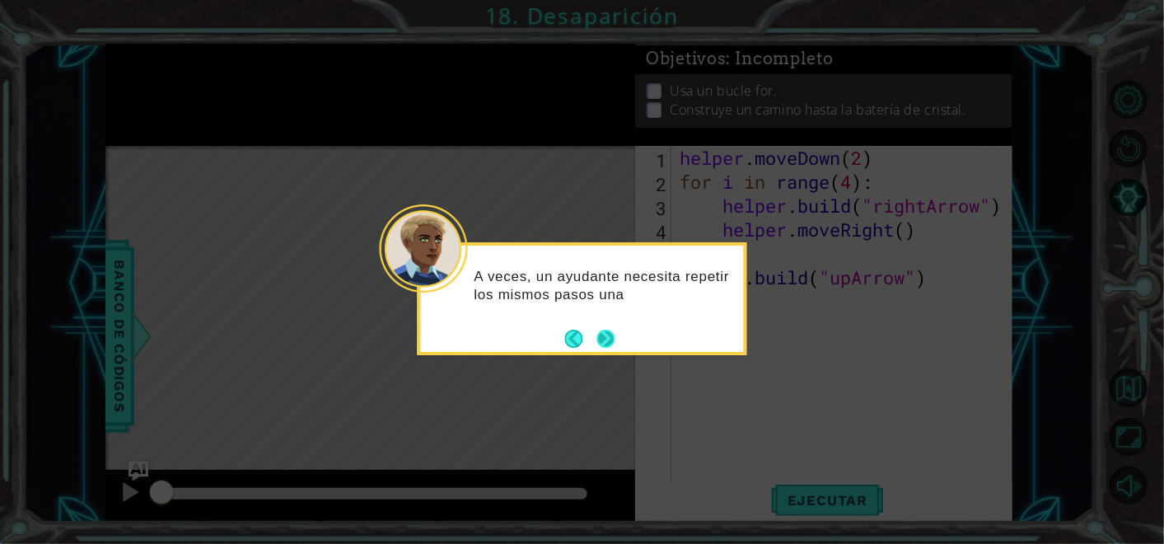
click at [597, 338] on button "Next" at bounding box center [606, 339] width 18 height 18
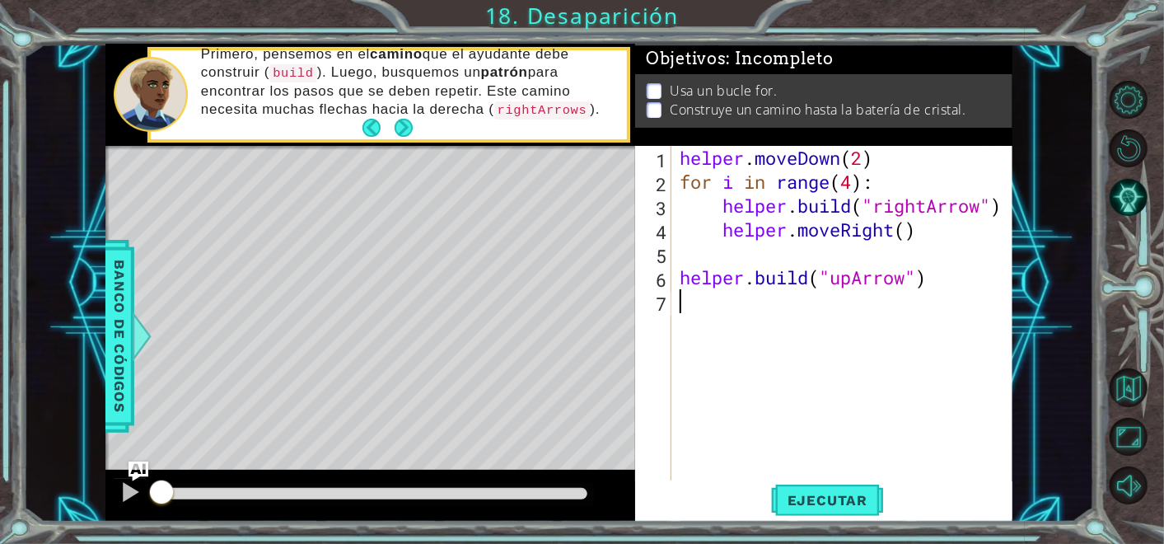
scroll to position [0, 1]
type textarea "| q"
click at [1129, 171] on div at bounding box center [1138, 292] width 53 height 435
click at [1127, 161] on button "Reiniciar nivel" at bounding box center [1129, 148] width 38 height 38
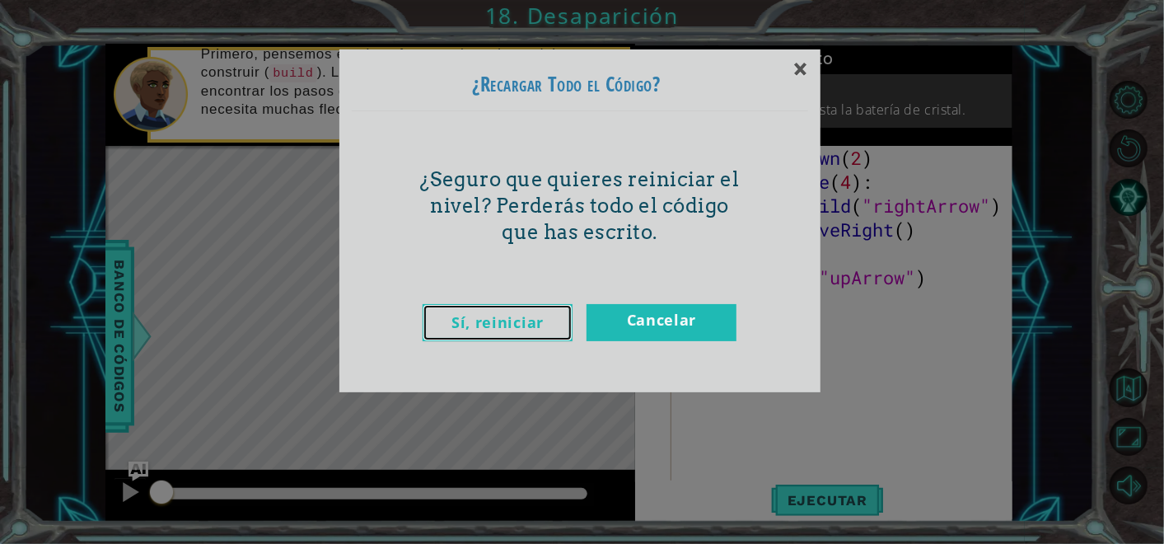
click at [529, 318] on link "Sí, reiniciar" at bounding box center [498, 322] width 150 height 37
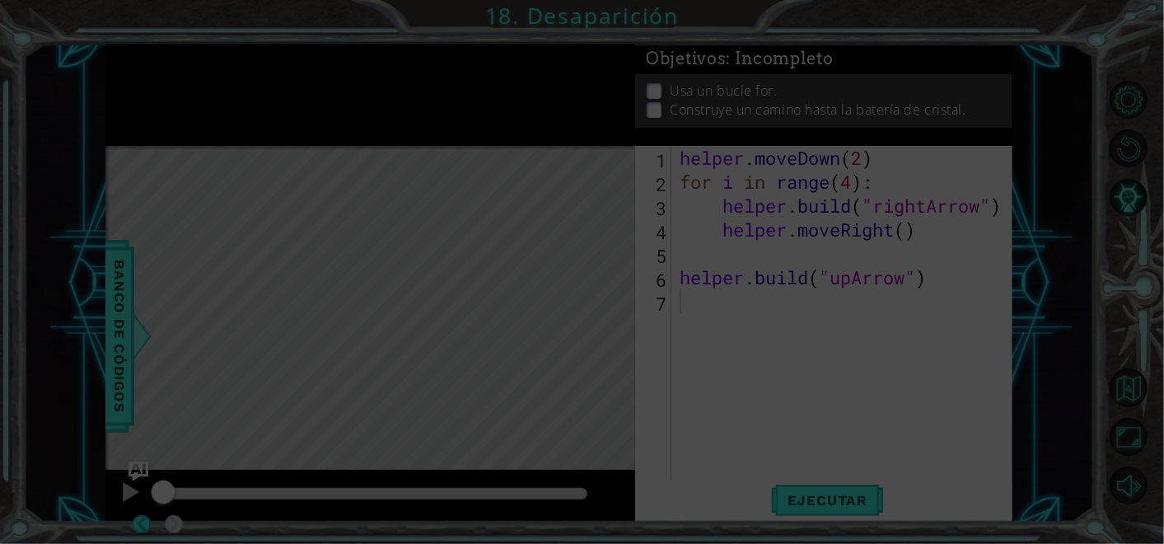
scroll to position [0, 0]
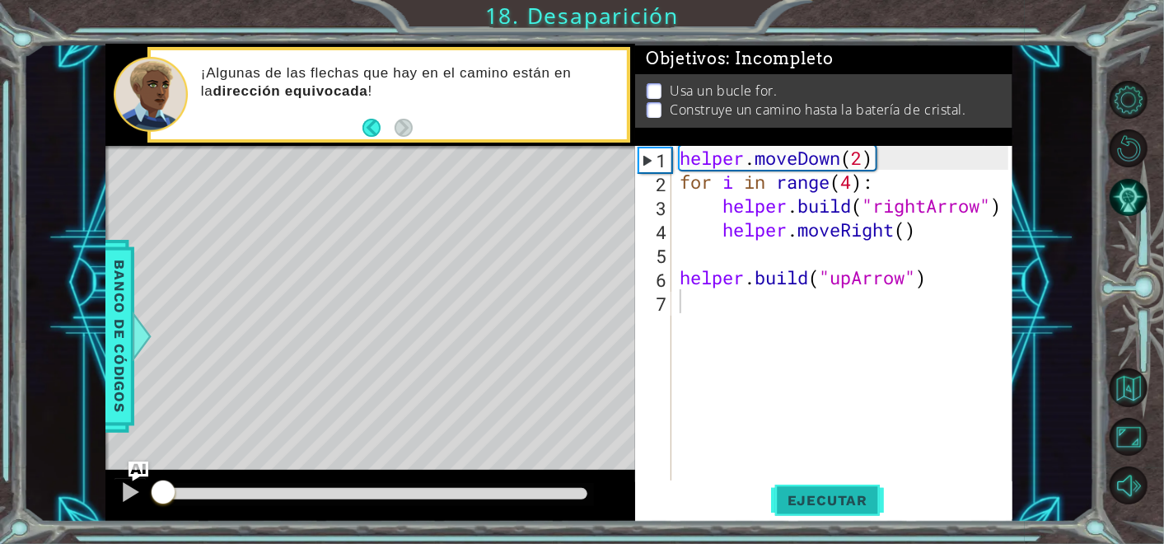
click at [814, 506] on span "Ejecutar" at bounding box center [827, 500] width 113 height 16
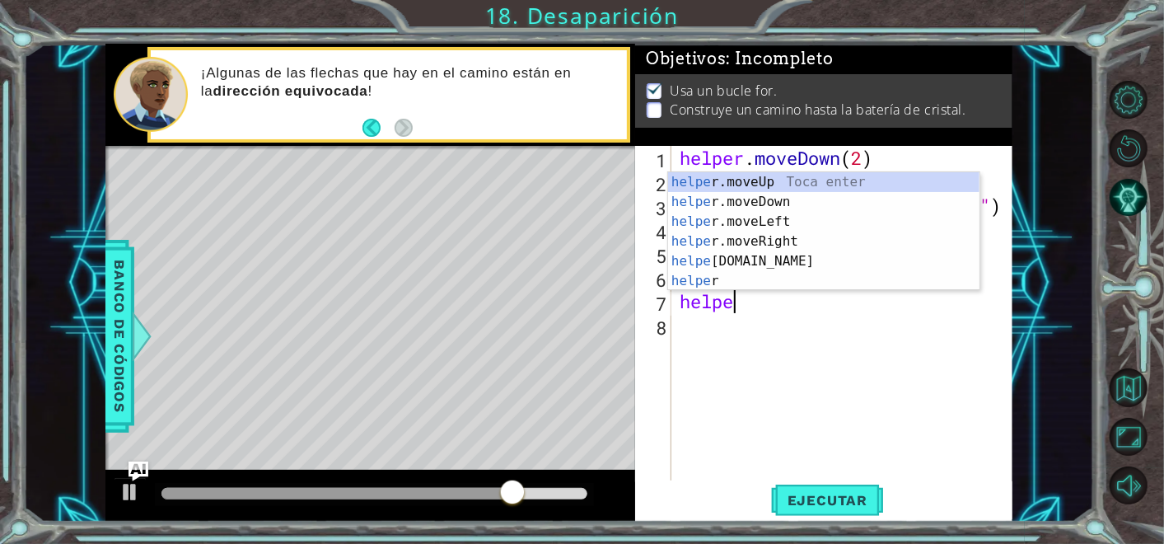
scroll to position [0, 2]
click at [784, 284] on div "helper Toca enter helper .moveUp Toca enter helper .moveDown Toca enter helper …" at bounding box center [824, 251] width 312 height 158
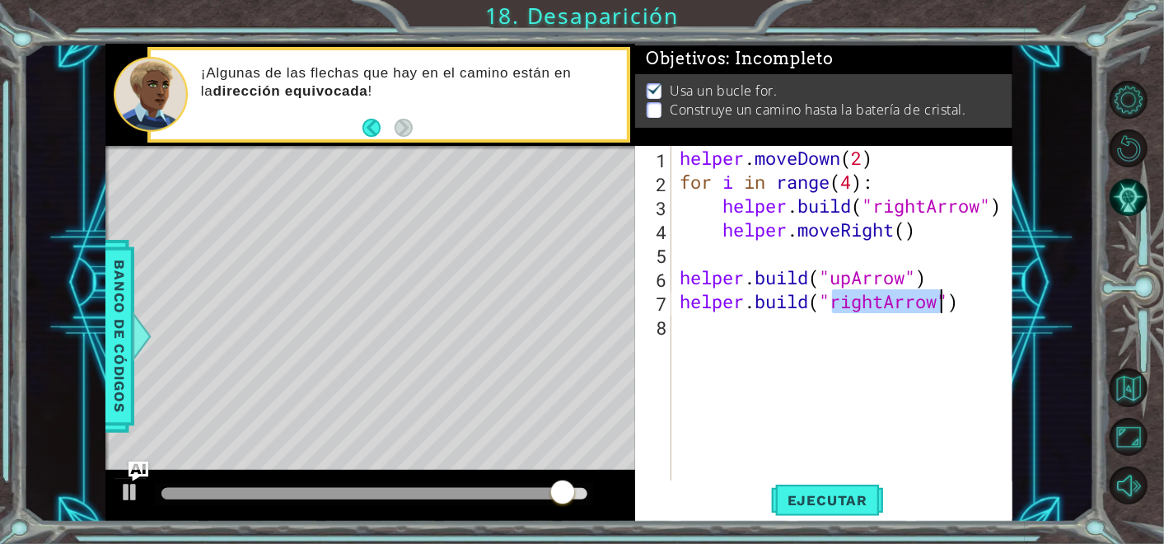
click at [883, 303] on div "helper . moveDown ( 2 ) for i in range ( 4 ) : helper . build ( "rightArrow" ) …" at bounding box center [843, 313] width 332 height 335
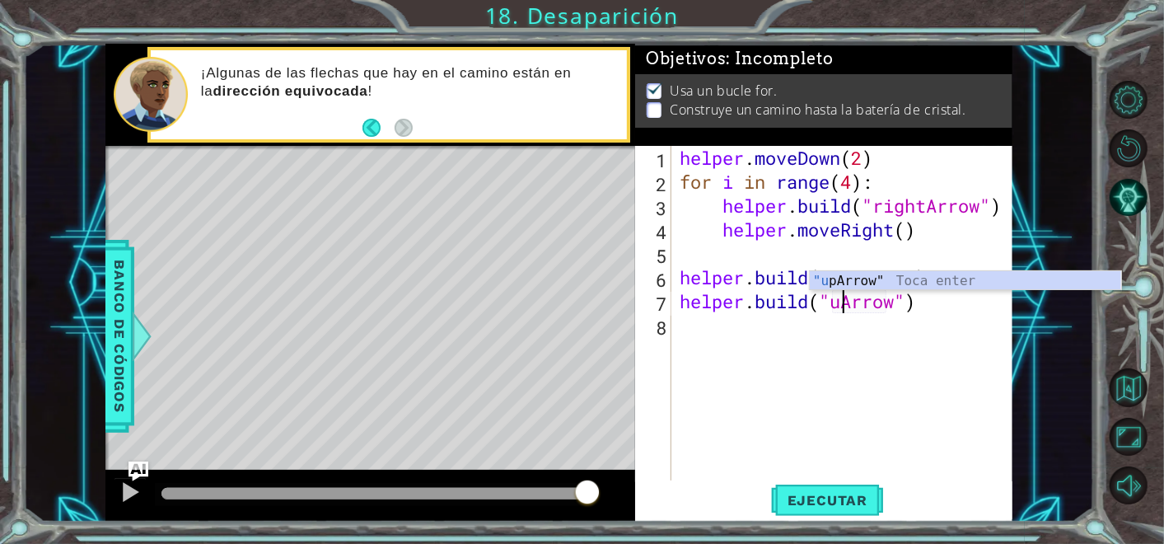
scroll to position [0, 7]
type textarea "[DOMAIN_NAME]("upArrow")"
click at [825, 485] on button "Ejecutar" at bounding box center [827, 500] width 113 height 38
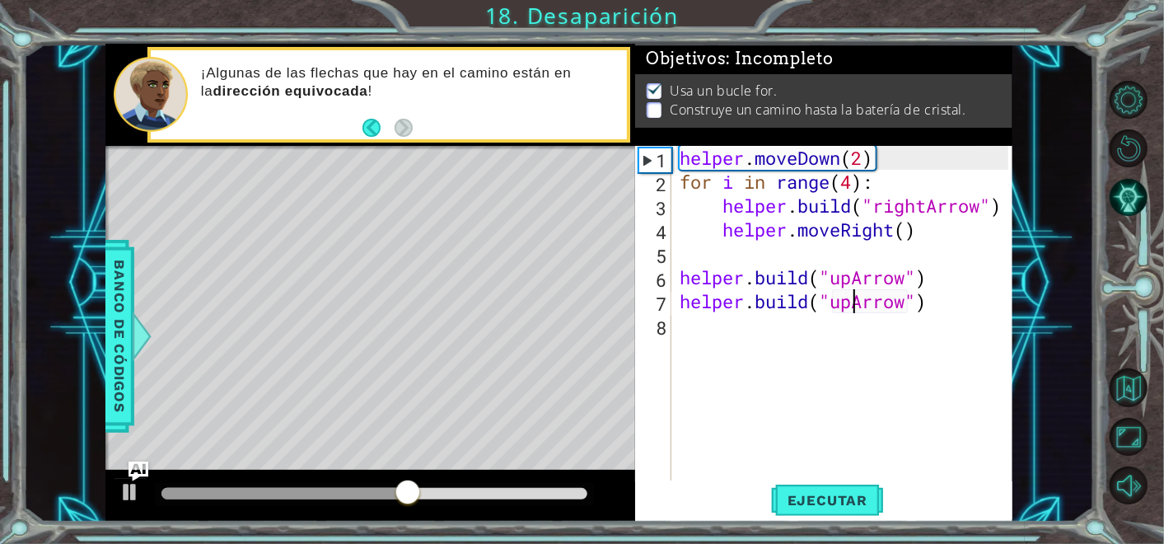
click at [953, 297] on div "helper . moveDown ( 2 ) for i in range ( 4 ) : helper . build ( "rightArrow" ) …" at bounding box center [847, 337] width 340 height 382
click at [946, 273] on div "helper . moveDown ( 2 ) for i in range ( 4 ) : helper . build ( "rightArrow" ) …" at bounding box center [847, 337] width 340 height 382
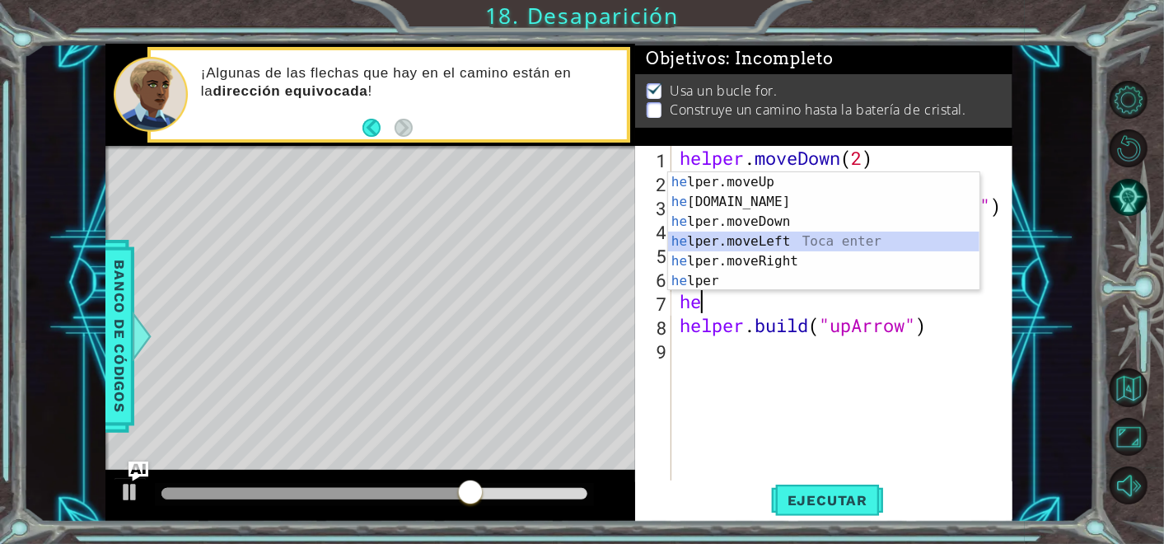
click at [850, 247] on div "he lper.moveUp Toca enter he [DOMAIN_NAME] Toca enter he lper.moveDown Toca ent…" at bounding box center [824, 251] width 312 height 158
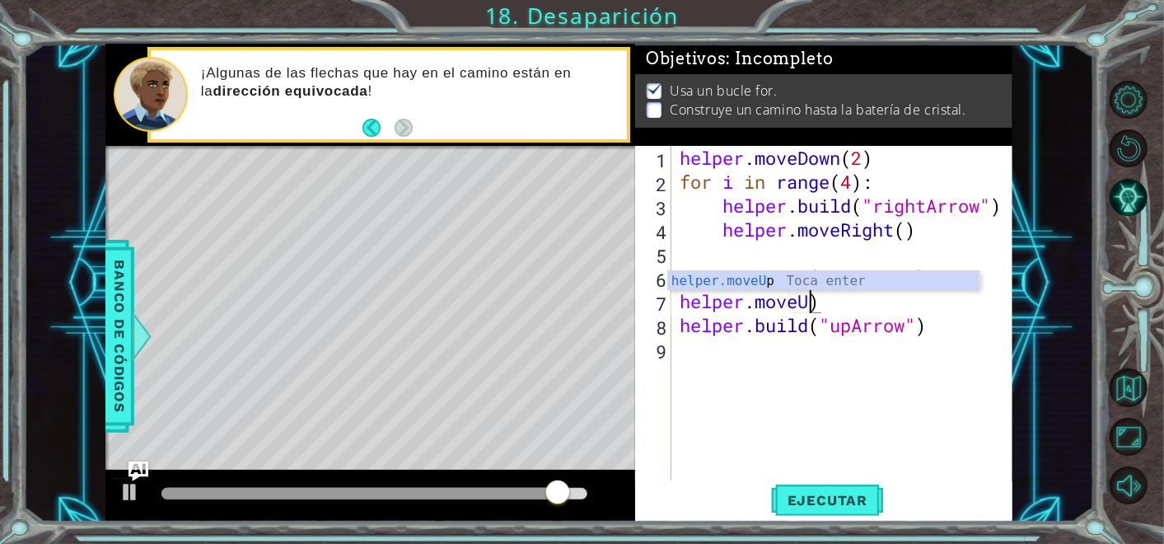
scroll to position [0, 6]
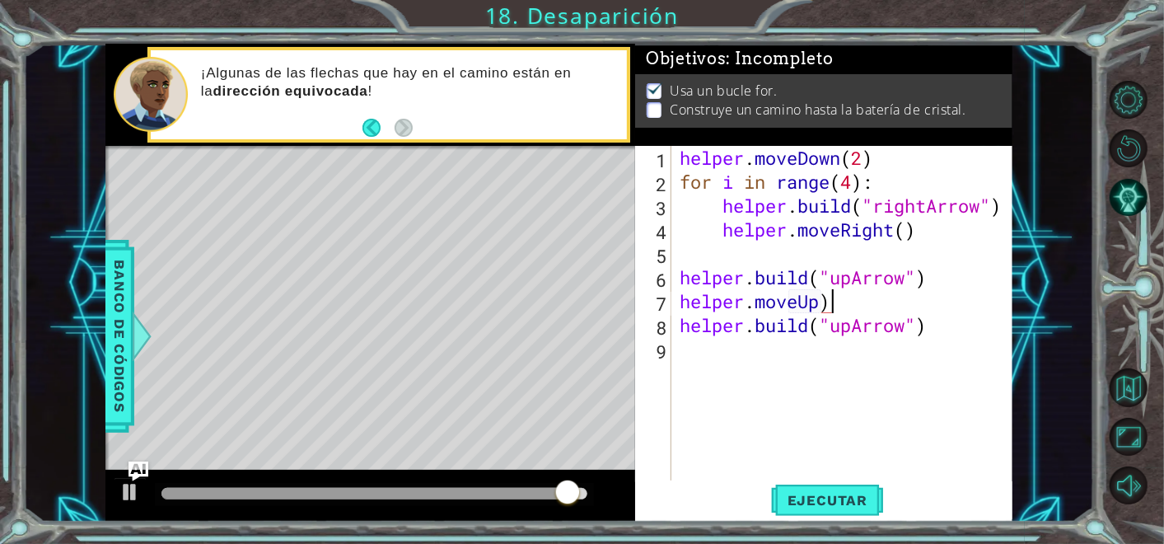
click at [866, 308] on div "helper . moveDown ( 2 ) for i in range ( 4 ) : helper . build ( "rightArrow" ) …" at bounding box center [847, 337] width 340 height 382
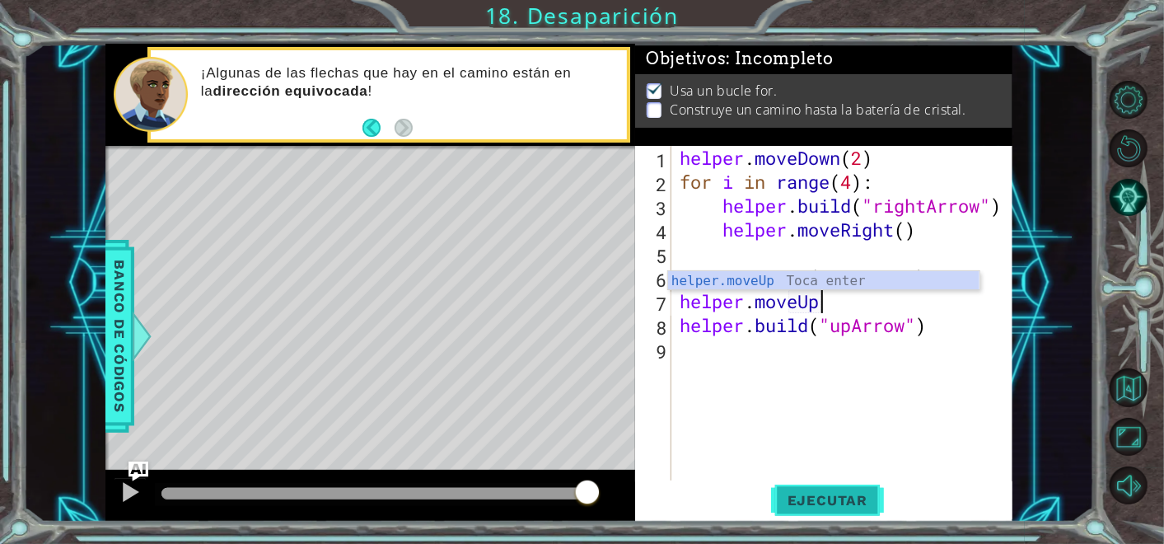
click at [845, 500] on span "Ejecutar" at bounding box center [827, 500] width 113 height 16
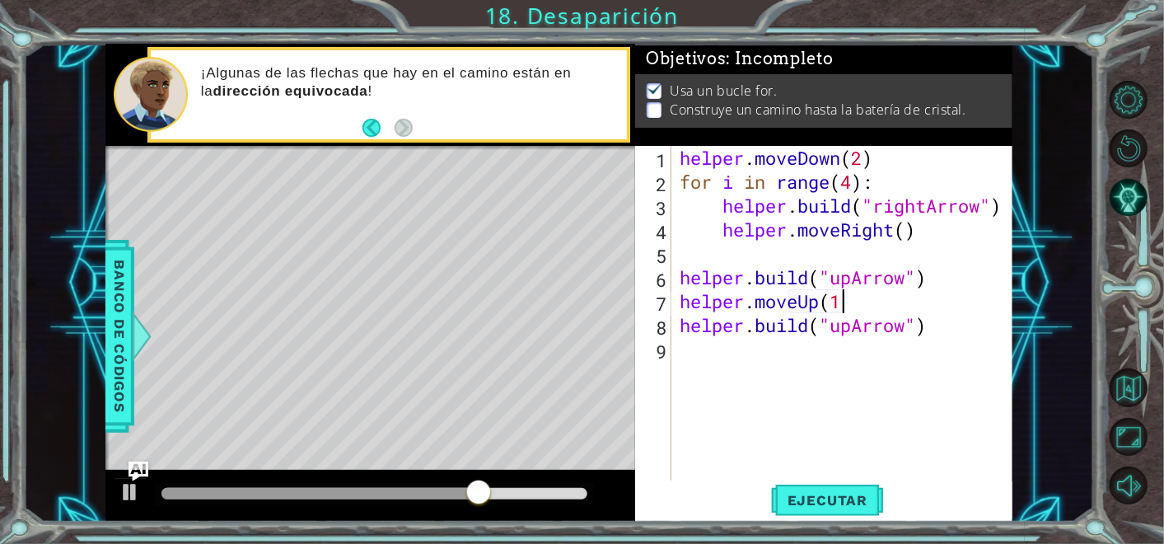
scroll to position [0, 7]
type textarea "helper.moveUp(1)"
click at [826, 489] on button "Ejecutar" at bounding box center [827, 500] width 113 height 38
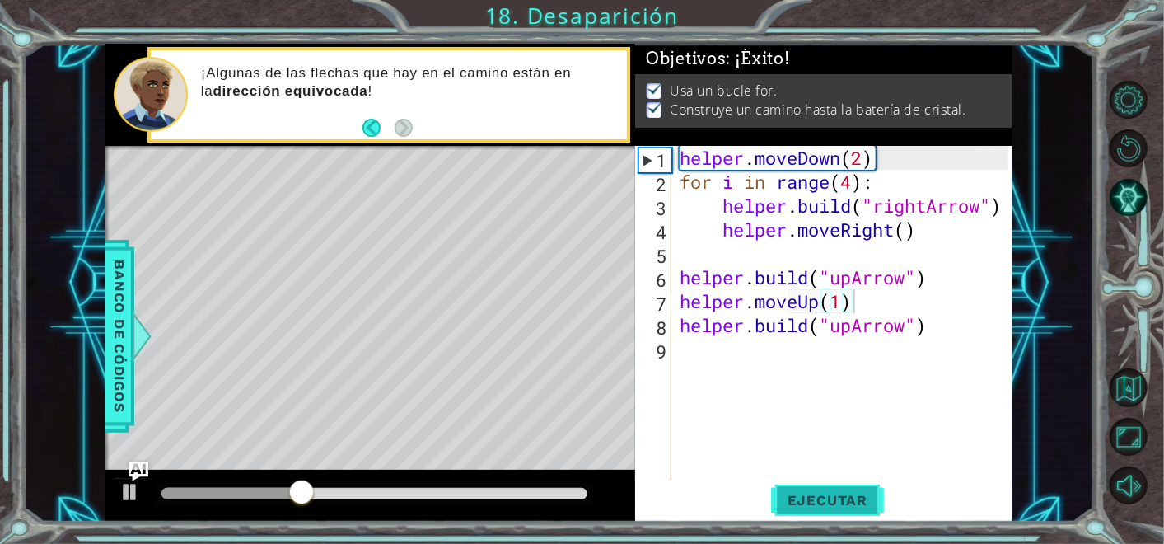
click at [834, 499] on span "Ejecutar" at bounding box center [827, 500] width 113 height 16
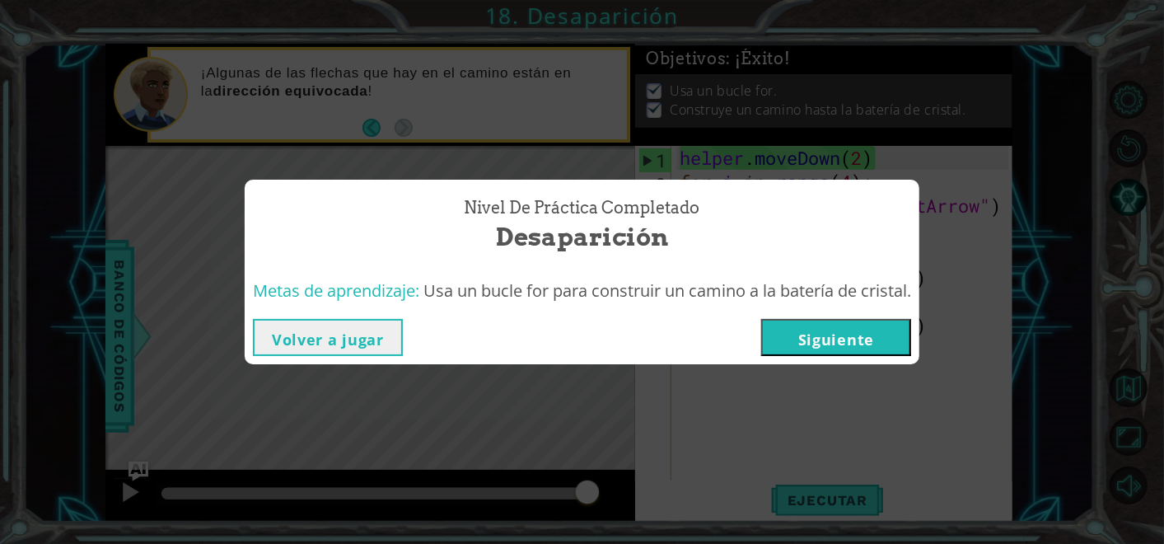
click at [841, 335] on button "Siguiente" at bounding box center [836, 337] width 150 height 37
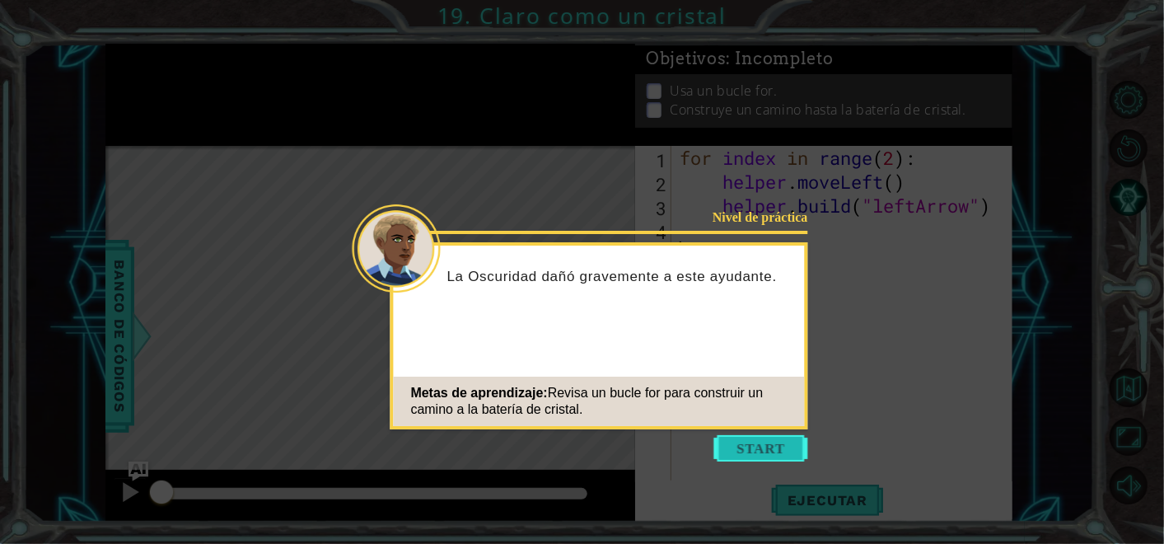
click at [786, 437] on button "Start" at bounding box center [762, 448] width 94 height 26
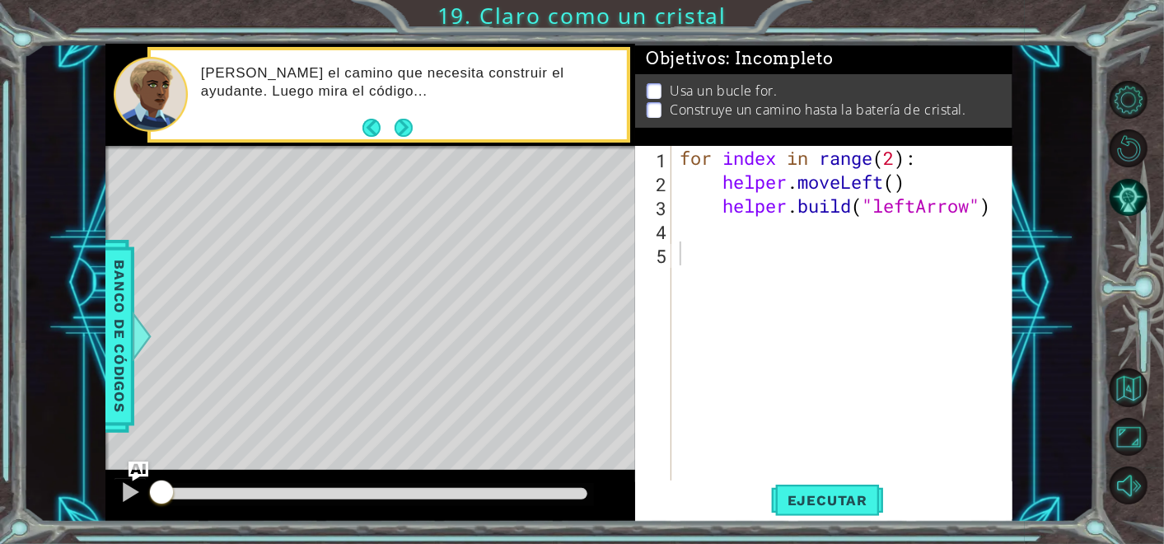
click at [405, 143] on div "[PERSON_NAME] el camino que necesita construir el ayudante. Luego mira el códig…" at bounding box center [370, 95] width 530 height 102
click at [398, 132] on button "Next" at bounding box center [403, 128] width 18 height 18
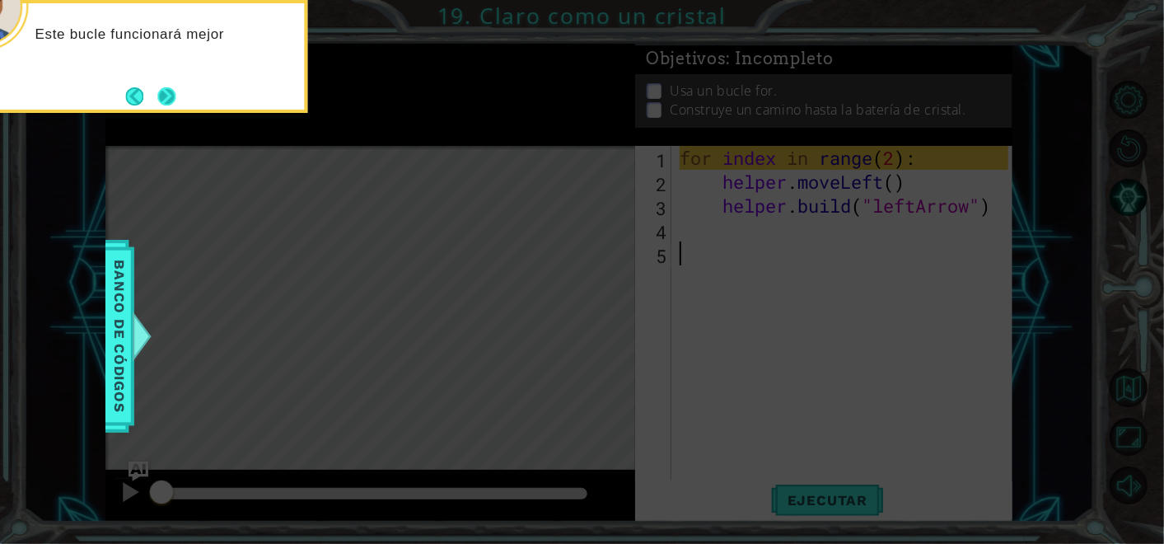
click at [169, 98] on button "Next" at bounding box center [166, 96] width 18 height 18
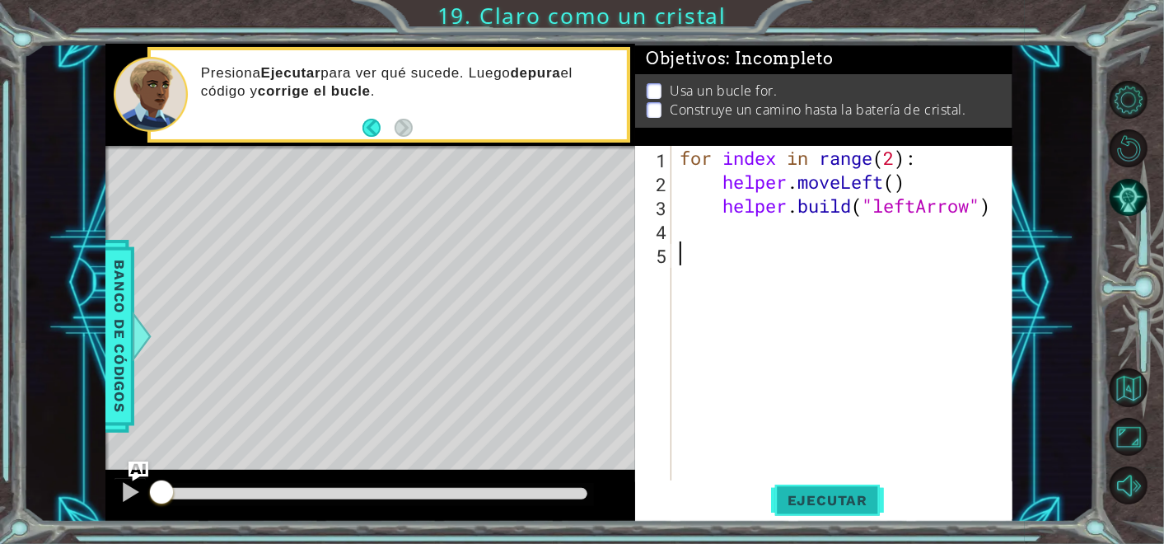
click at [791, 499] on span "Ejecutar" at bounding box center [827, 500] width 113 height 16
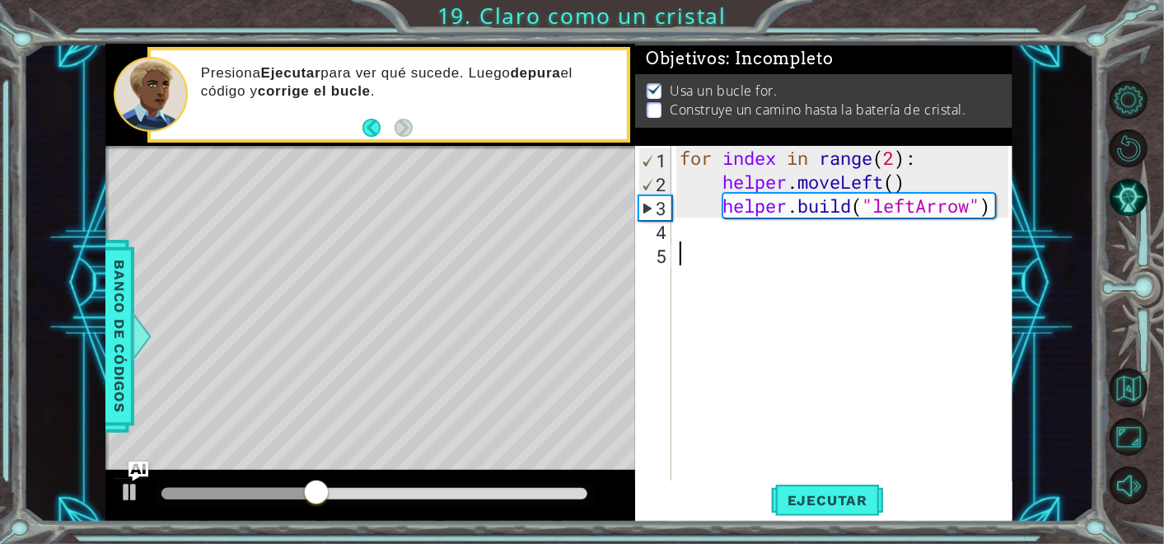
click at [740, 236] on div "for index in range ( 2 ) : helper . moveLeft ( ) helper . build ( "leftArrow" )" at bounding box center [847, 337] width 340 height 382
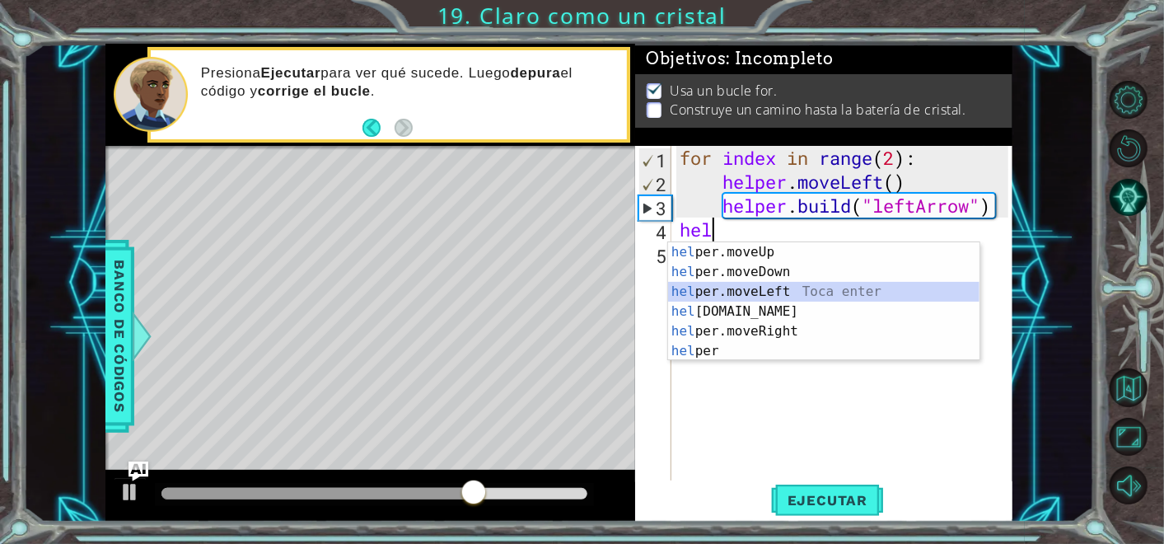
click at [781, 293] on div "hel per.moveUp Toca enter hel per.moveDown Toca enter hel per.moveLeft Toca ent…" at bounding box center [824, 321] width 312 height 158
type textarea "helper.moveLeft(1)"
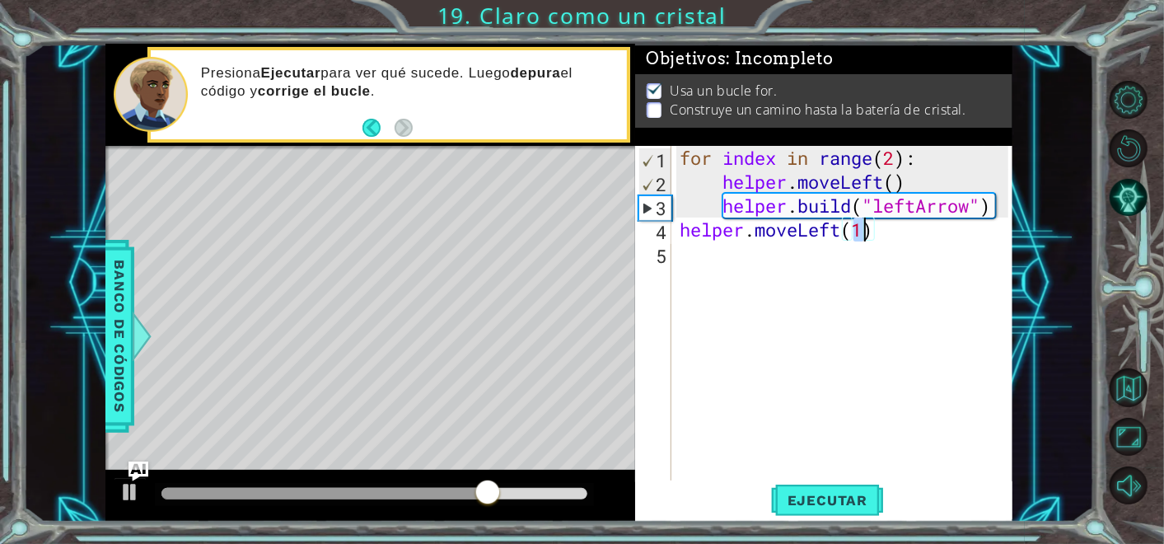
click at [790, 280] on div "for index in range ( 2 ) : helper . moveLeft ( ) helper . build ( "leftArrow" )…" at bounding box center [847, 337] width 340 height 382
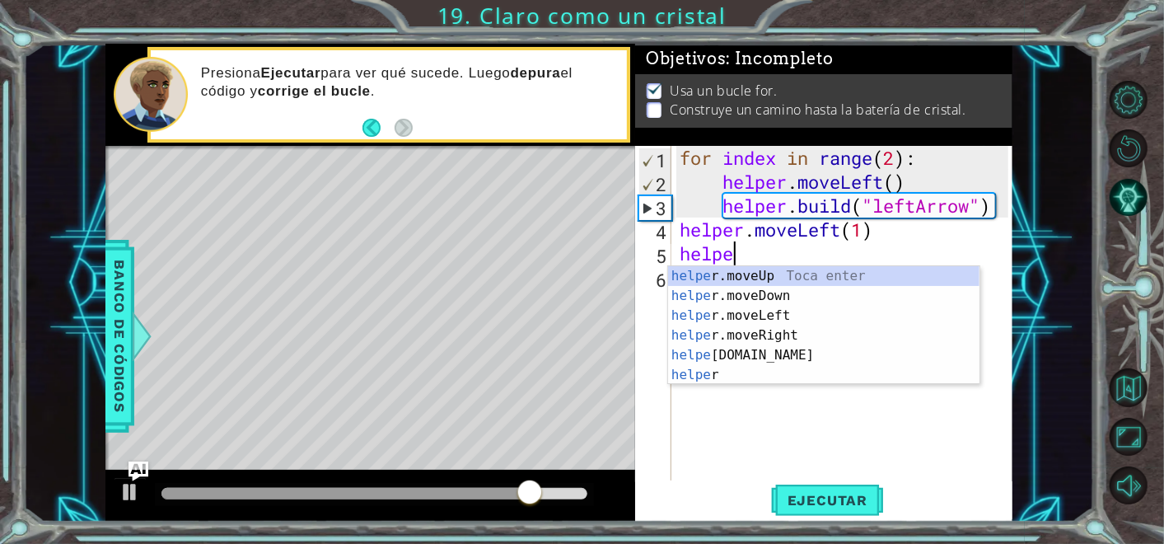
scroll to position [0, 2]
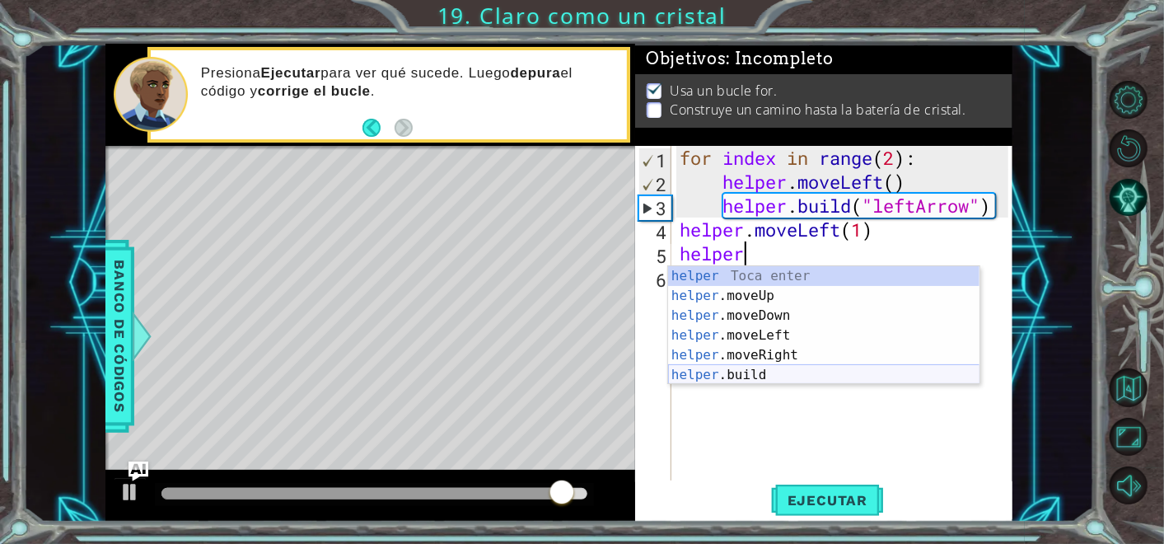
click at [798, 367] on div "helper Toca enter helper .moveUp Toca enter helper .moveDown Toca enter helper …" at bounding box center [824, 345] width 312 height 158
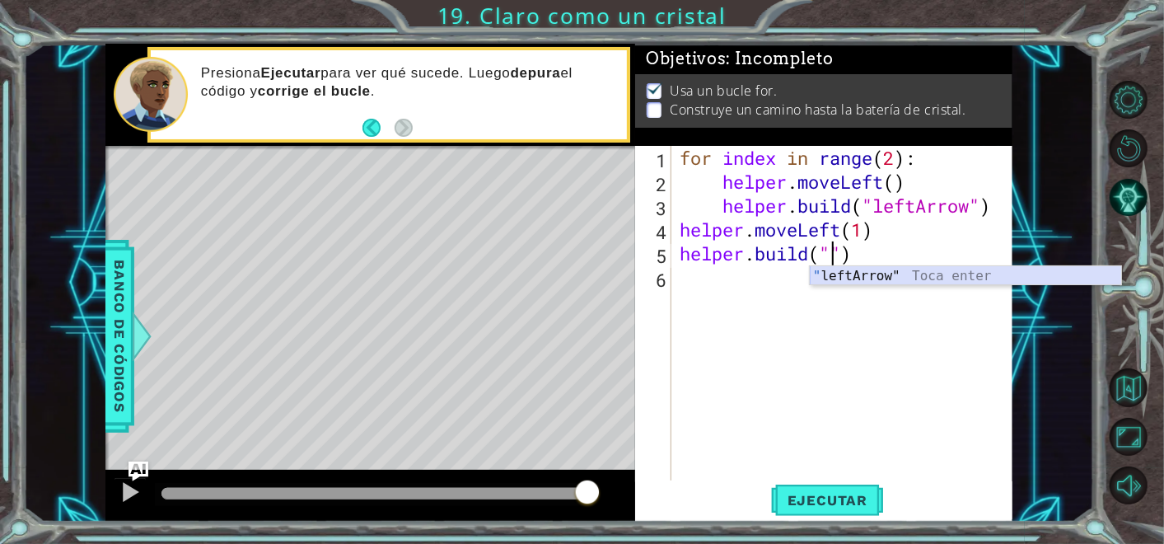
click at [937, 277] on div "" leftArrow" Toca enter" at bounding box center [966, 295] width 312 height 59
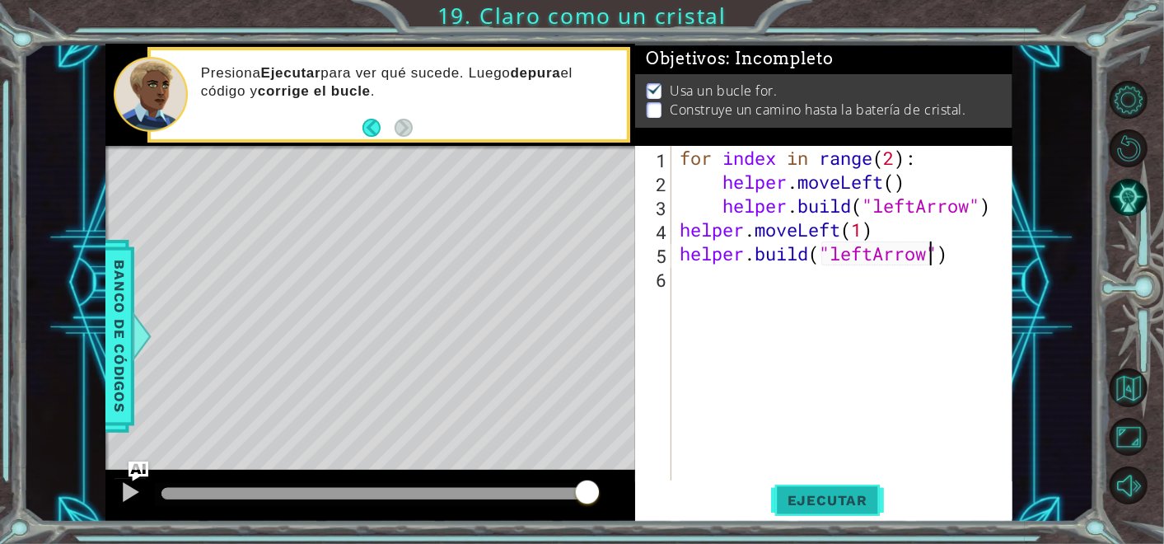
type textarea "[DOMAIN_NAME]("leftArrow")"
click at [850, 499] on span "Ejecutar" at bounding box center [827, 500] width 113 height 16
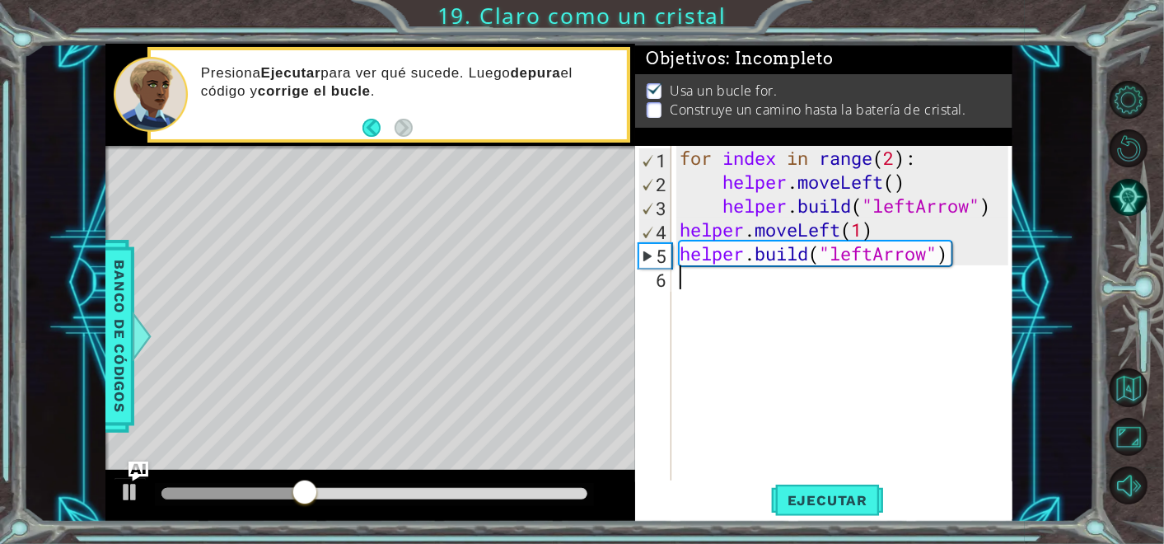
click at [876, 288] on div "for index in range ( 2 ) : helper . moveLeft ( ) helper . build ( "leftArrow" )…" at bounding box center [847, 337] width 340 height 382
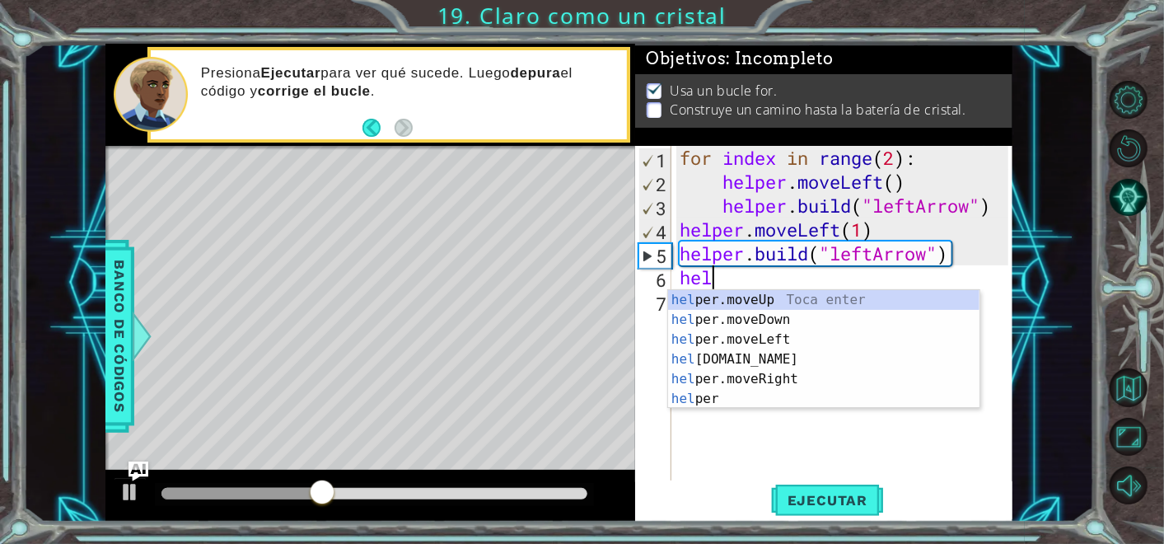
scroll to position [0, 1]
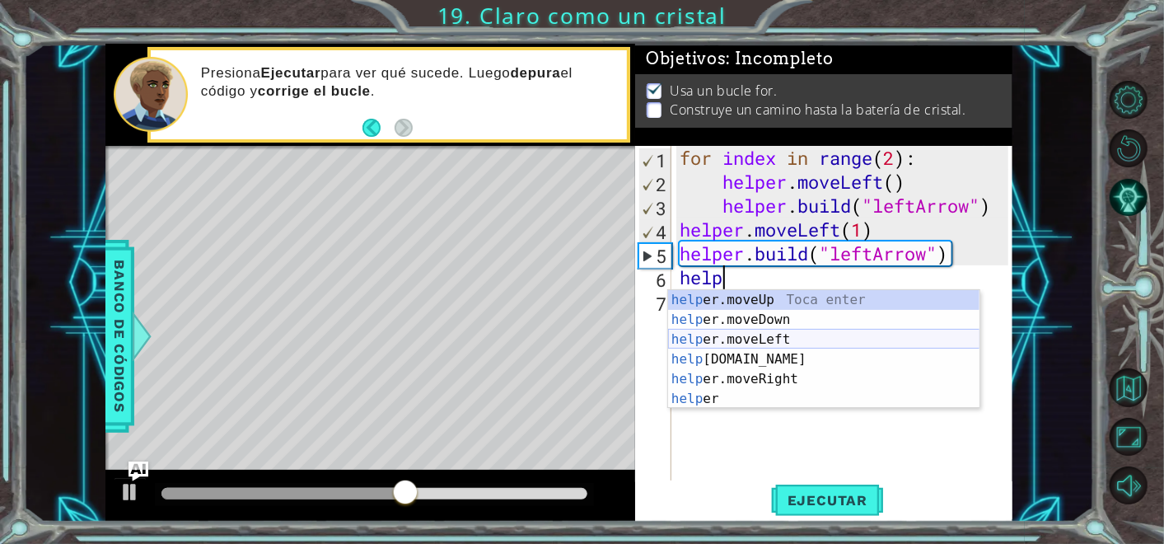
click at [864, 342] on div "help er.moveUp Toca enter help er.moveDown Toca enter help er.moveLeft Toca ent…" at bounding box center [824, 369] width 312 height 158
type textarea "helper.moveLeft(1)"
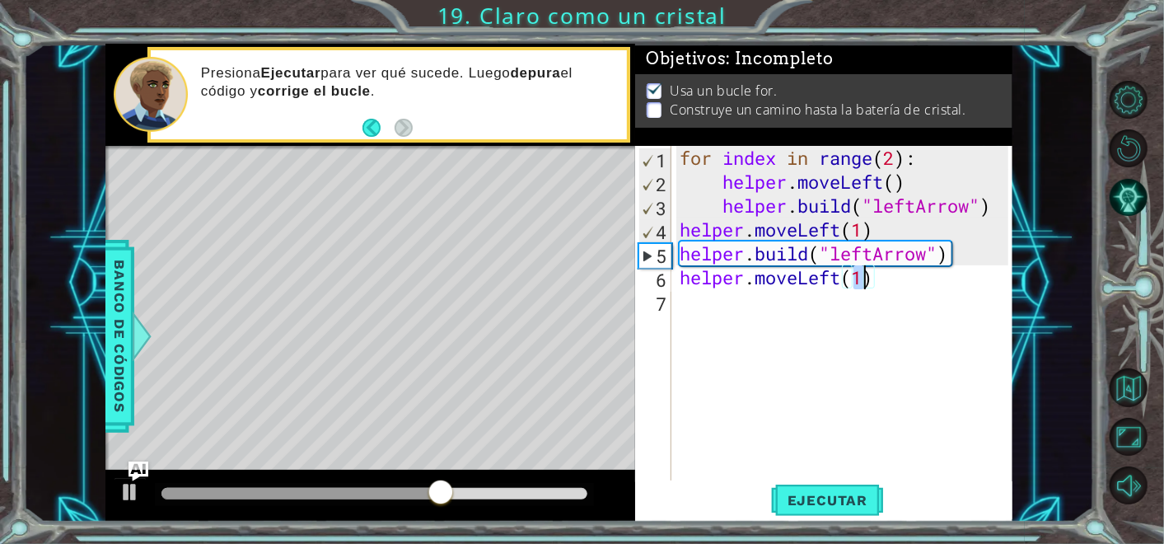
click at [767, 294] on div "for index in range ( 2 ) : helper . moveLeft ( ) helper . build ( "leftArrow" )…" at bounding box center [847, 337] width 340 height 382
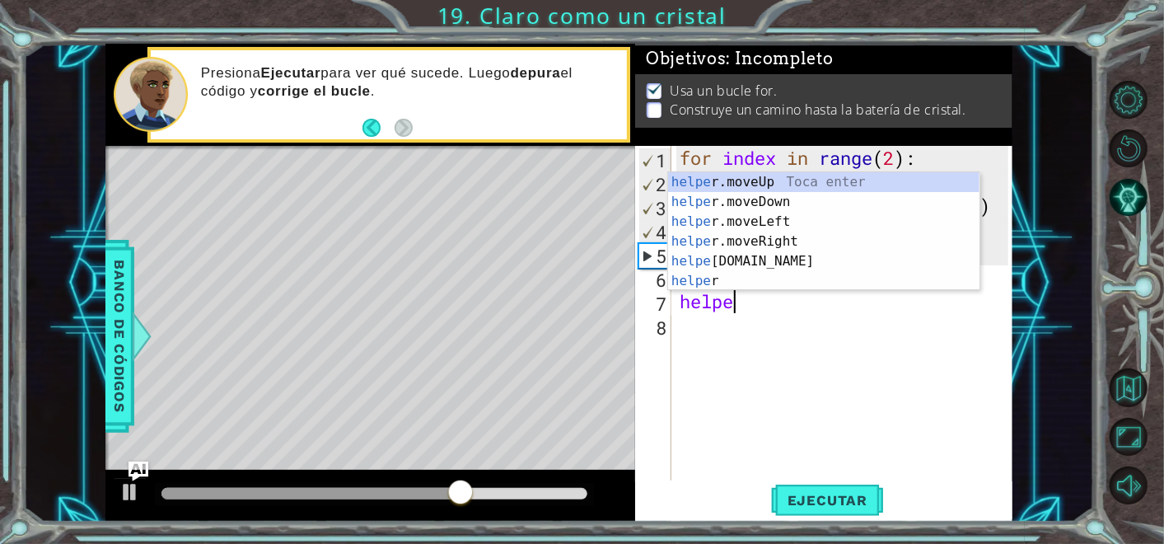
scroll to position [0, 2]
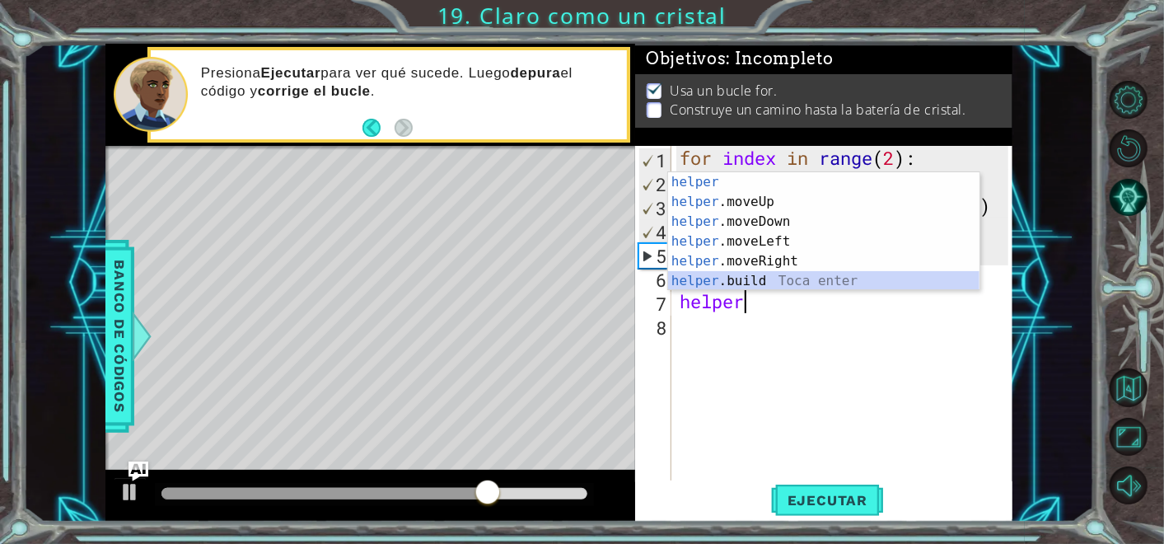
click at [781, 274] on div "helper Toca enter helper .moveUp Toca enter helper .moveDown Toca enter helper …" at bounding box center [824, 251] width 312 height 158
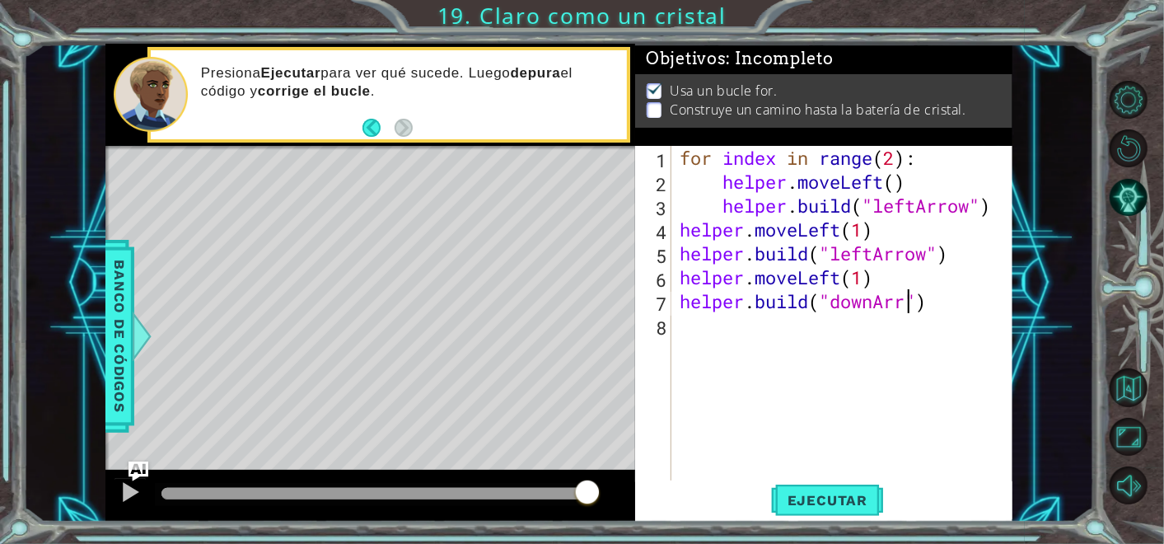
scroll to position [0, 11]
type textarea "[DOMAIN_NAME]("downArrow")"
click at [842, 518] on button "Ejecutar" at bounding box center [827, 500] width 113 height 38
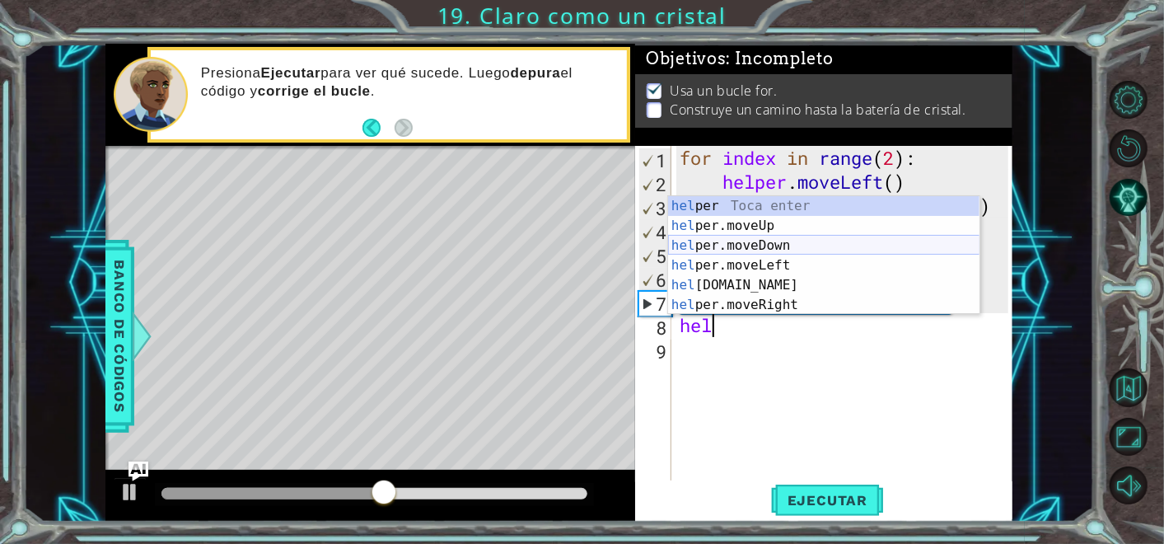
click at [798, 240] on div "hel per Toca enter hel per.moveUp Toca enter hel per.moveDown Toca enter hel pe…" at bounding box center [824, 275] width 312 height 158
type textarea "helper.moveDown(1)"
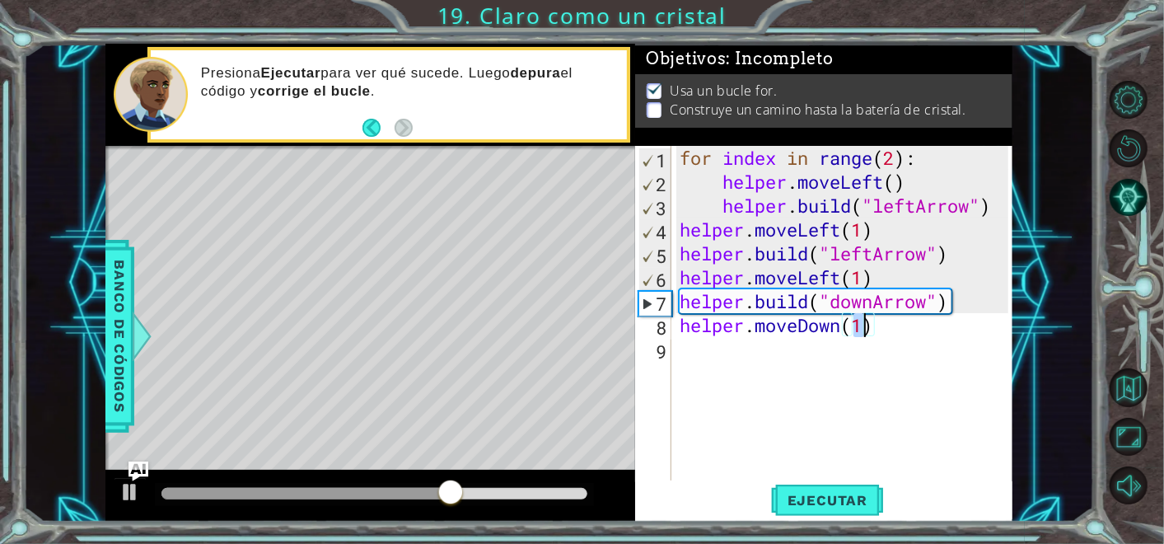
click at [793, 353] on div "for index in range ( 2 ) : helper . moveLeft ( ) helper . build ( "leftArrow" )…" at bounding box center [847, 337] width 340 height 382
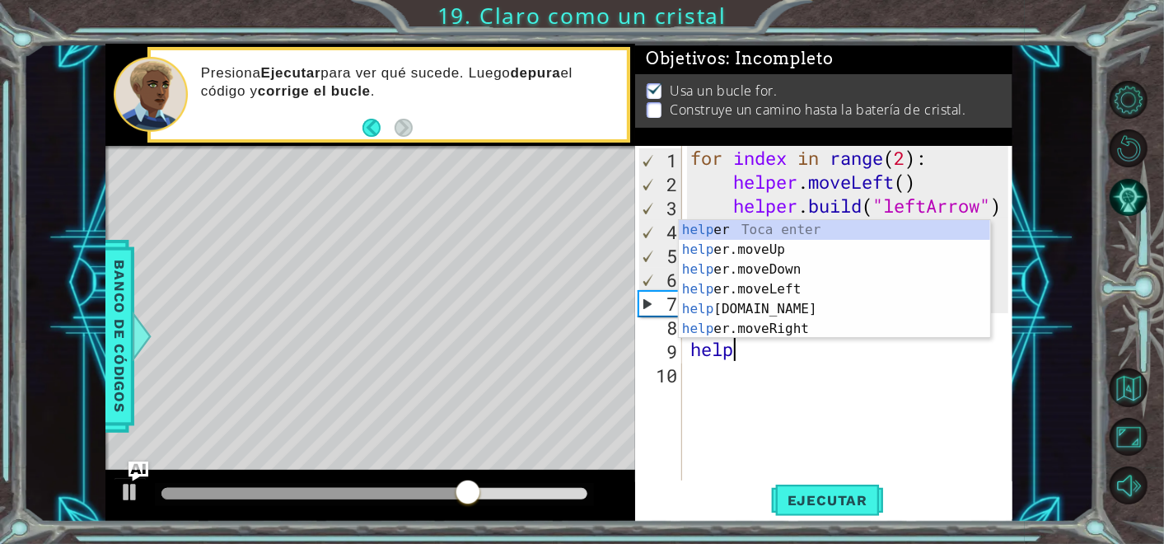
scroll to position [0, 1]
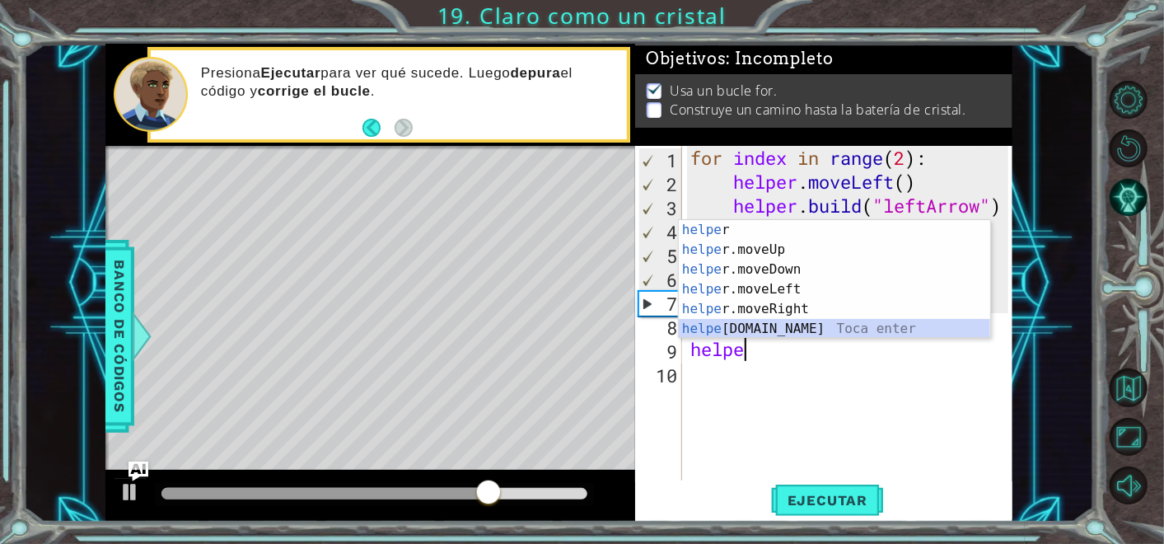
click at [789, 327] on div "helpe r Toca enter helpe r.moveUp Toca enter helpe r.moveDown Toca enter helpe …" at bounding box center [835, 299] width 312 height 158
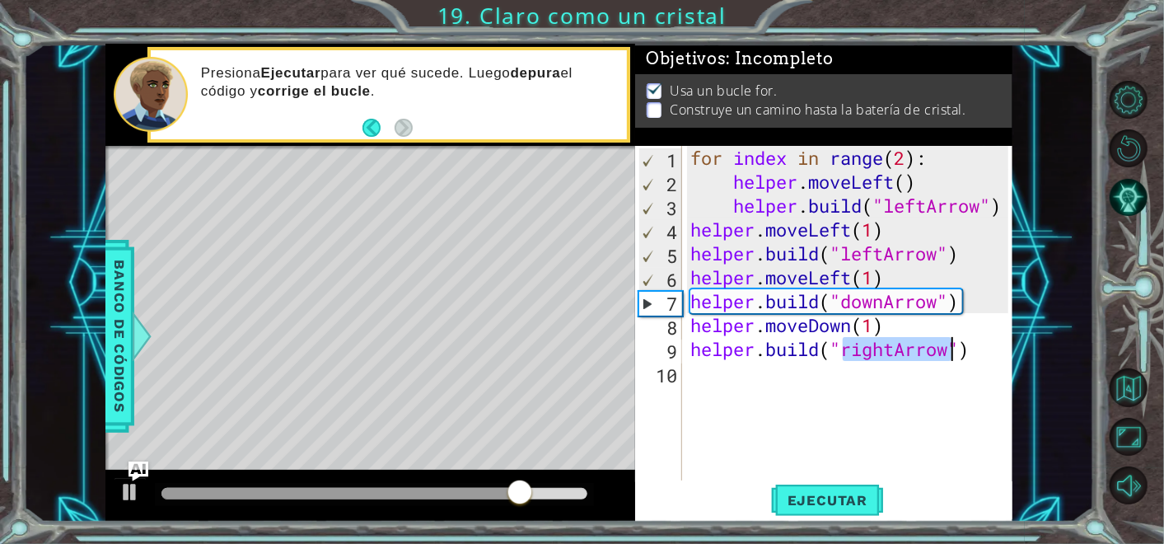
click at [897, 355] on div "for index in range ( 2 ) : helper . moveLeft ( ) helper . build ( "leftArrow" )…" at bounding box center [847, 313] width 321 height 335
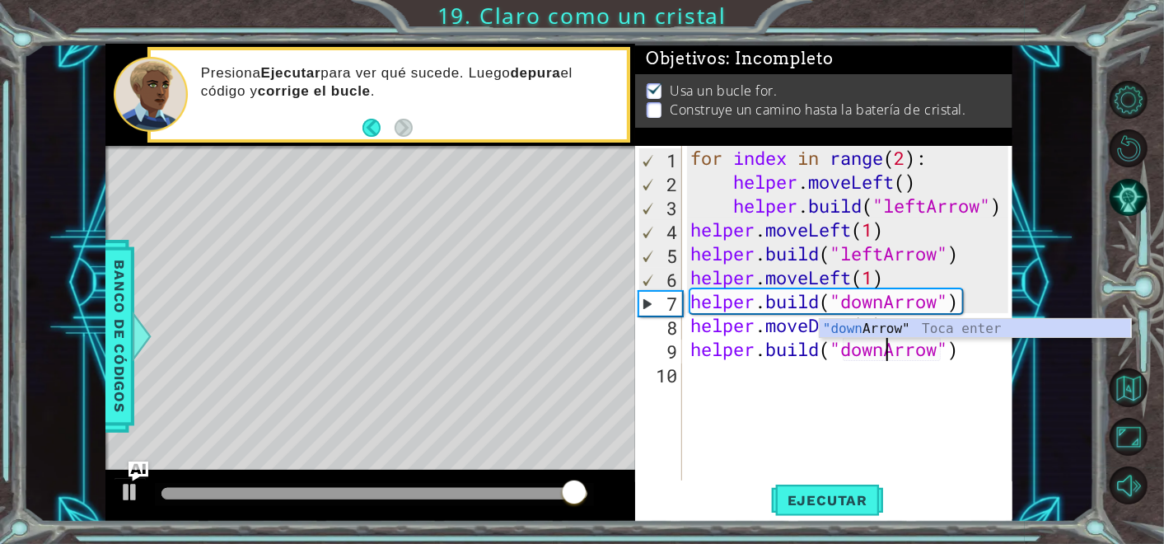
scroll to position [0, 9]
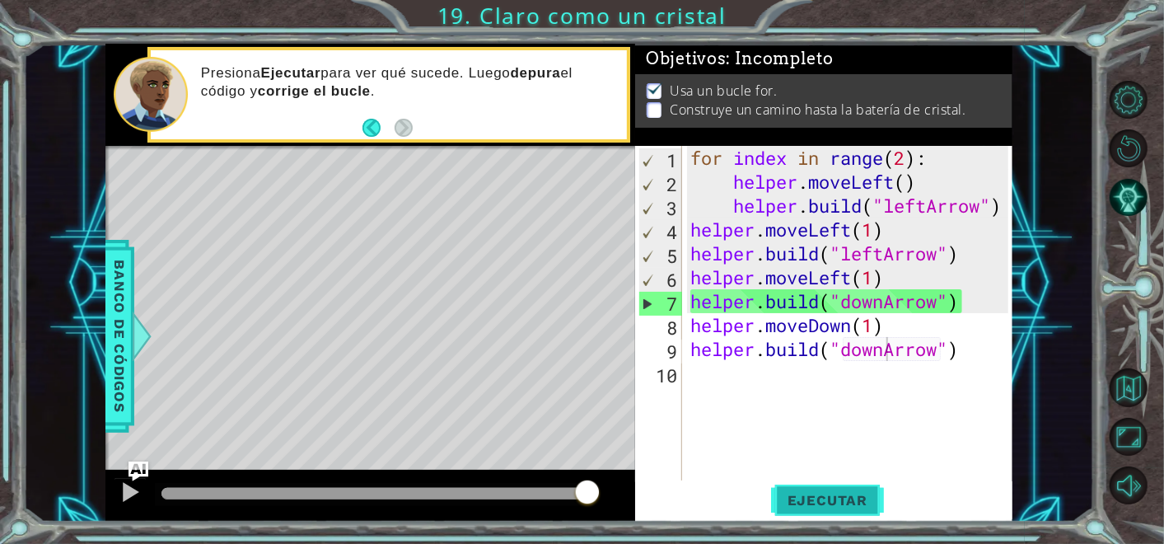
click at [842, 513] on button "Ejecutar" at bounding box center [827, 500] width 113 height 38
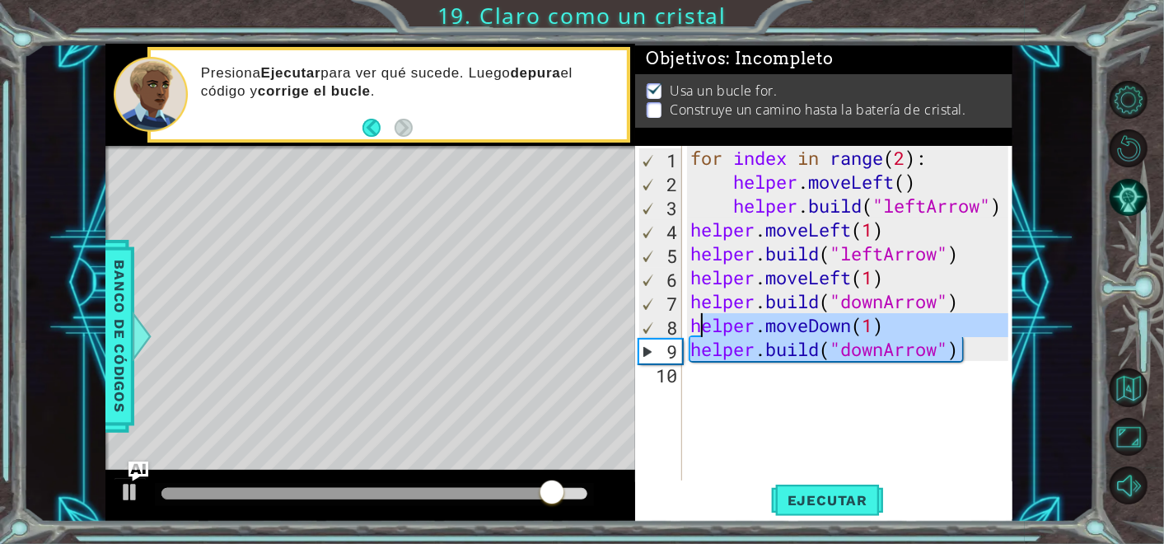
drag, startPoint x: 983, startPoint y: 349, endPoint x: 696, endPoint y: 333, distance: 287.3
click at [696, 333] on div "for index in range ( 2 ) : helper . moveLeft ( ) helper . build ( "leftArrow" )…" at bounding box center [852, 337] width 330 height 382
type textarea "h"
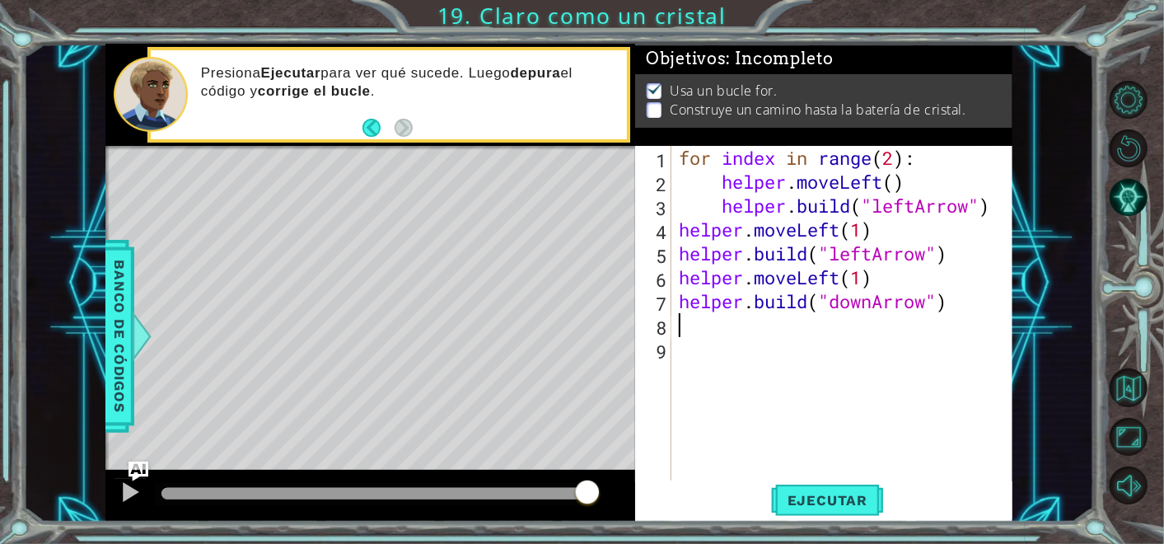
click at [936, 294] on div "for index in range ( 2 ) : helper . moveLeft ( ) helper . build ( "leftArrow" )…" at bounding box center [846, 337] width 341 height 382
drag, startPoint x: 952, startPoint y: 306, endPoint x: 892, endPoint y: 317, distance: 61.3
click at [892, 317] on div "for index in range ( 2 ) : helper . moveLeft ( ) helper . build ( "leftArrow" )…" at bounding box center [846, 337] width 341 height 382
click at [925, 306] on div "for index in range ( 2 ) : helper . moveLeft ( ) helper . build ( "leftArrow" )…" at bounding box center [846, 337] width 341 height 382
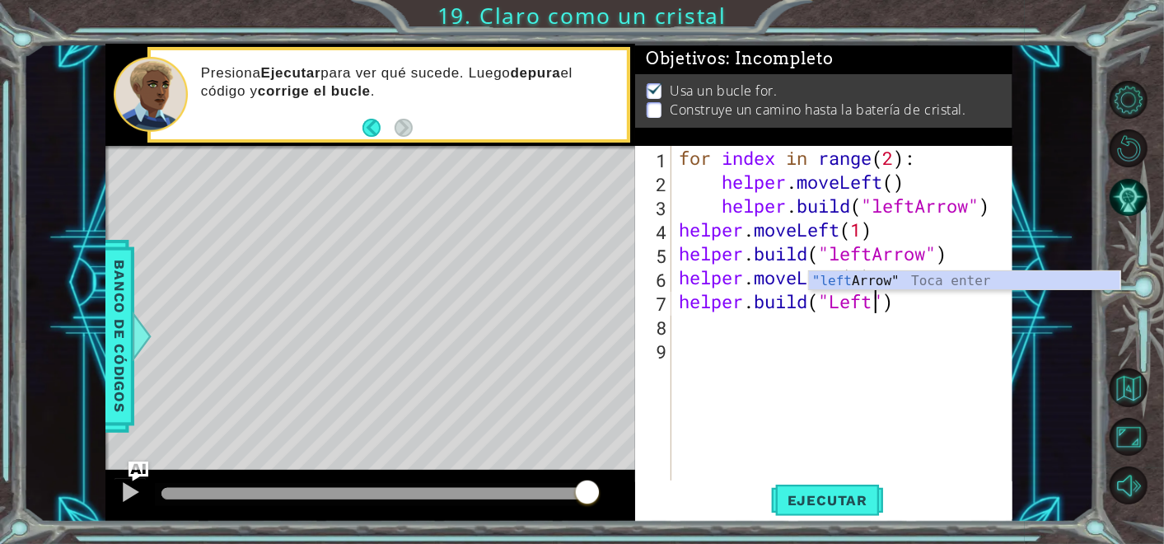
scroll to position [0, 8]
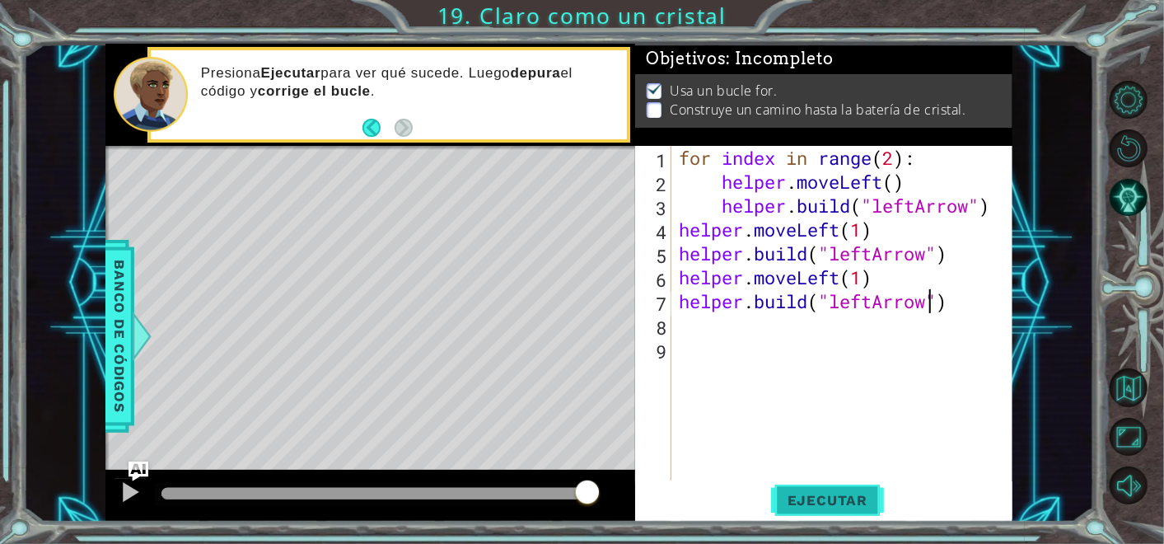
type textarea "[DOMAIN_NAME]("leftArrow")"
click at [853, 496] on span "Ejecutar" at bounding box center [827, 500] width 113 height 16
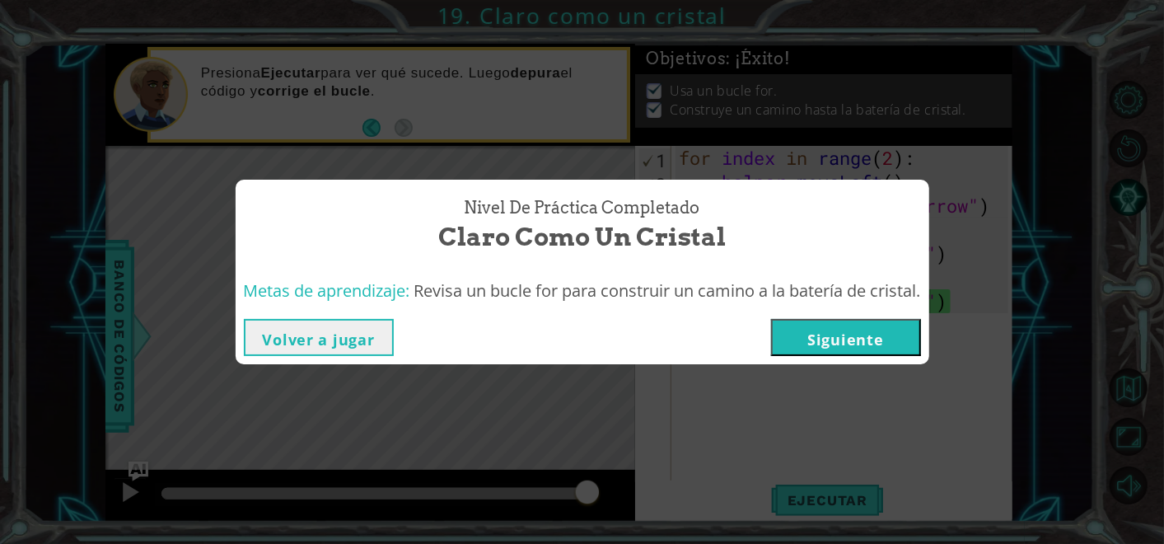
click at [897, 334] on button "Siguiente" at bounding box center [846, 337] width 150 height 37
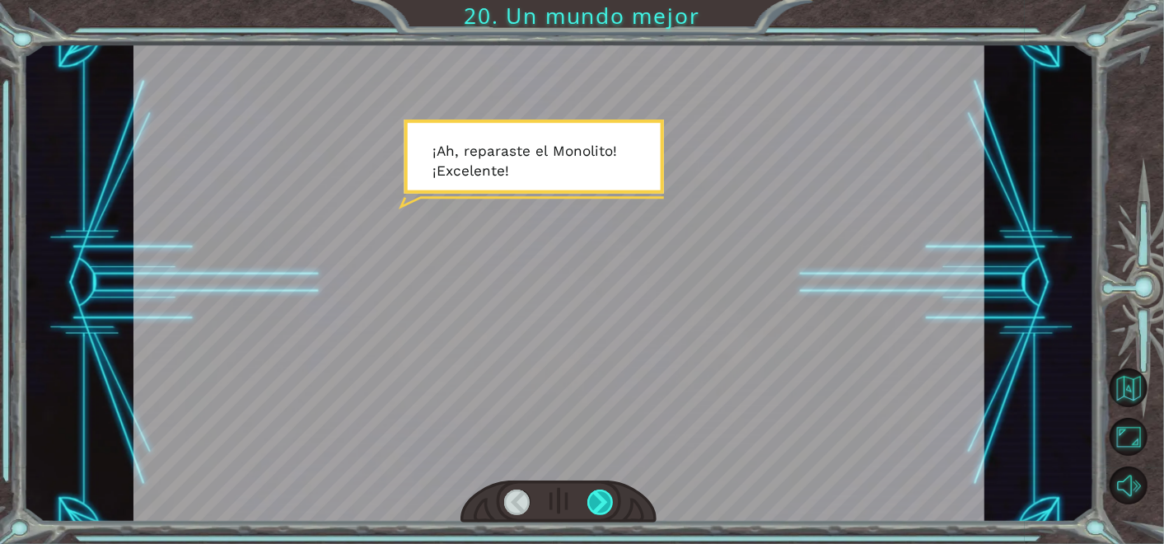
click at [599, 501] on div at bounding box center [601, 503] width 26 height 26
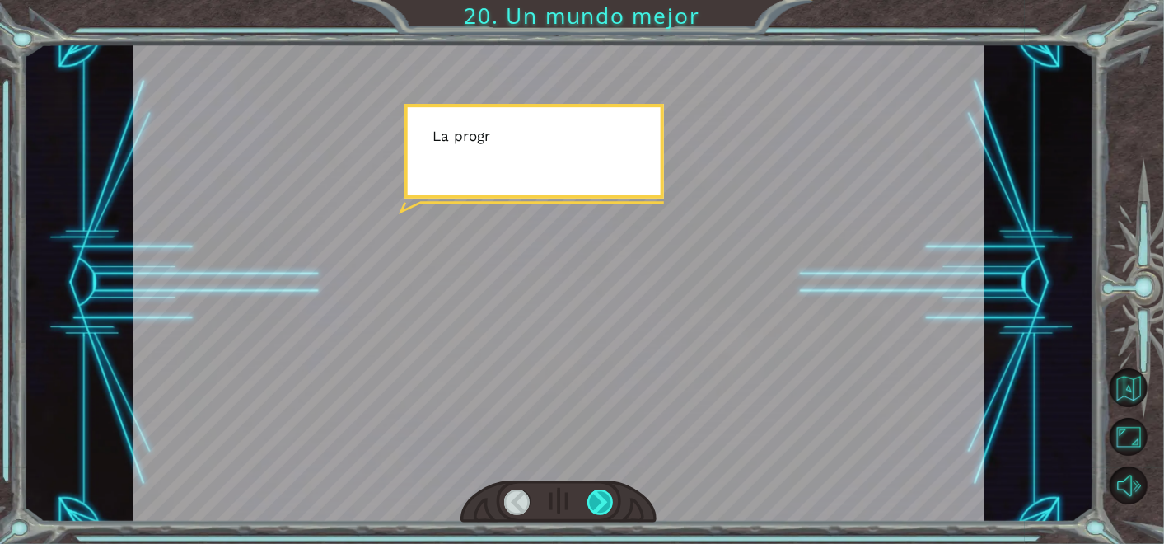
click at [599, 501] on div at bounding box center [601, 503] width 26 height 26
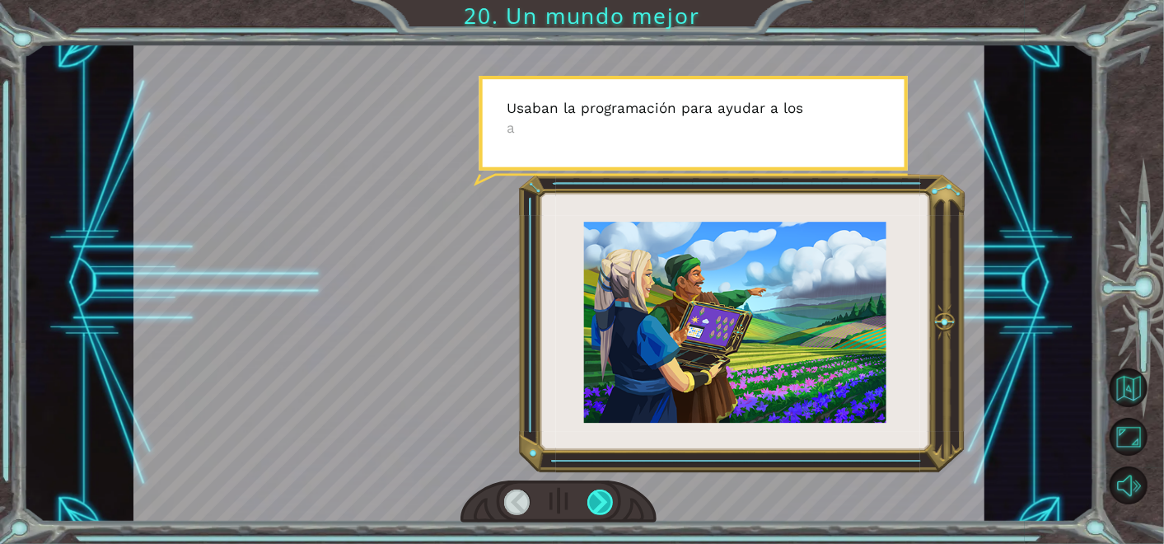
click at [599, 501] on div at bounding box center [601, 503] width 26 height 26
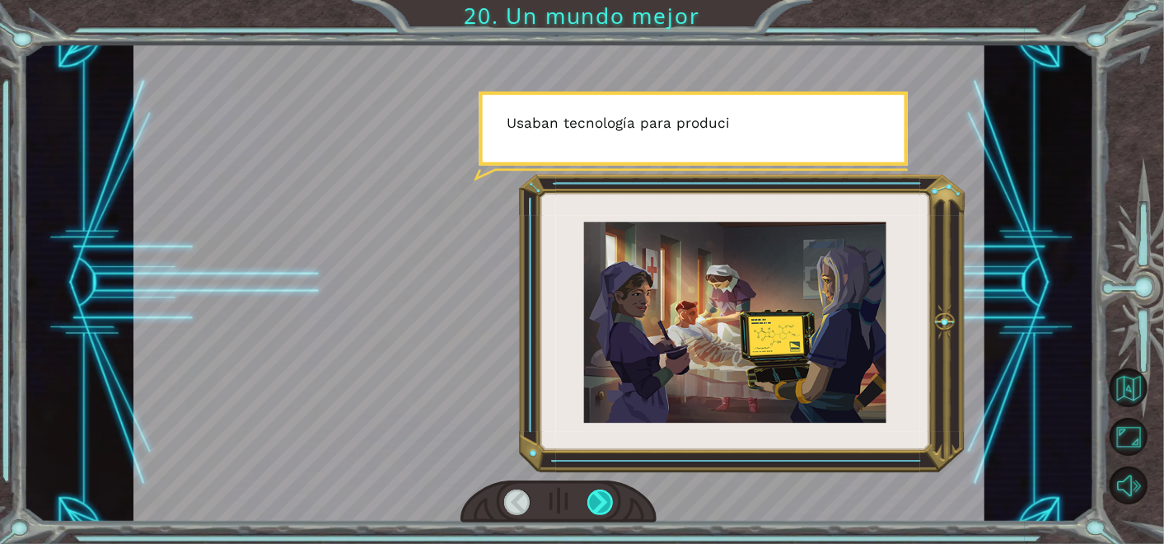
click at [599, 501] on div at bounding box center [601, 503] width 26 height 26
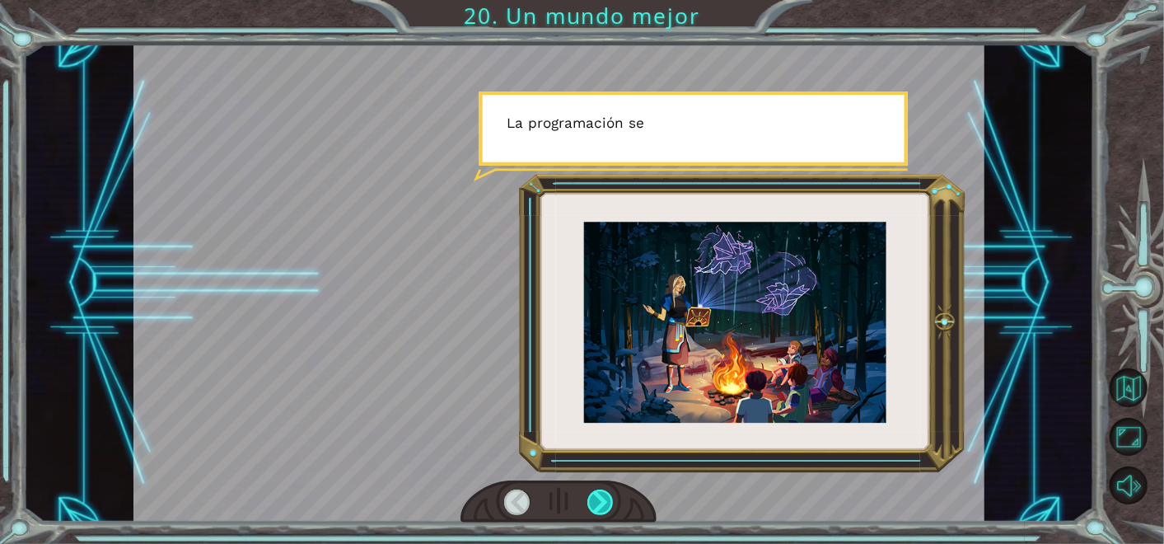
click at [599, 501] on div at bounding box center [601, 503] width 26 height 26
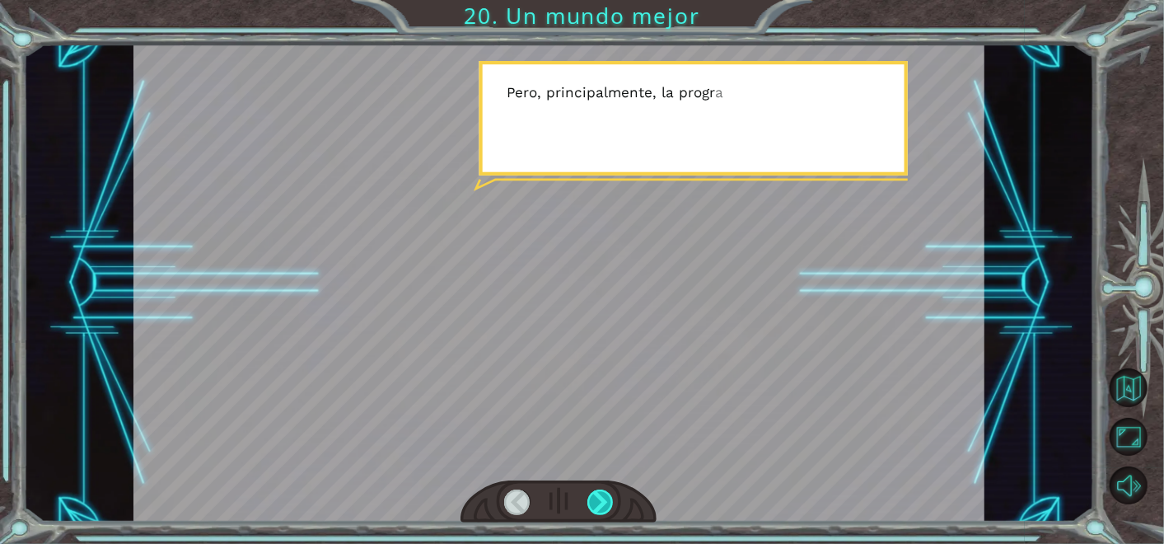
click at [599, 501] on div at bounding box center [601, 503] width 26 height 26
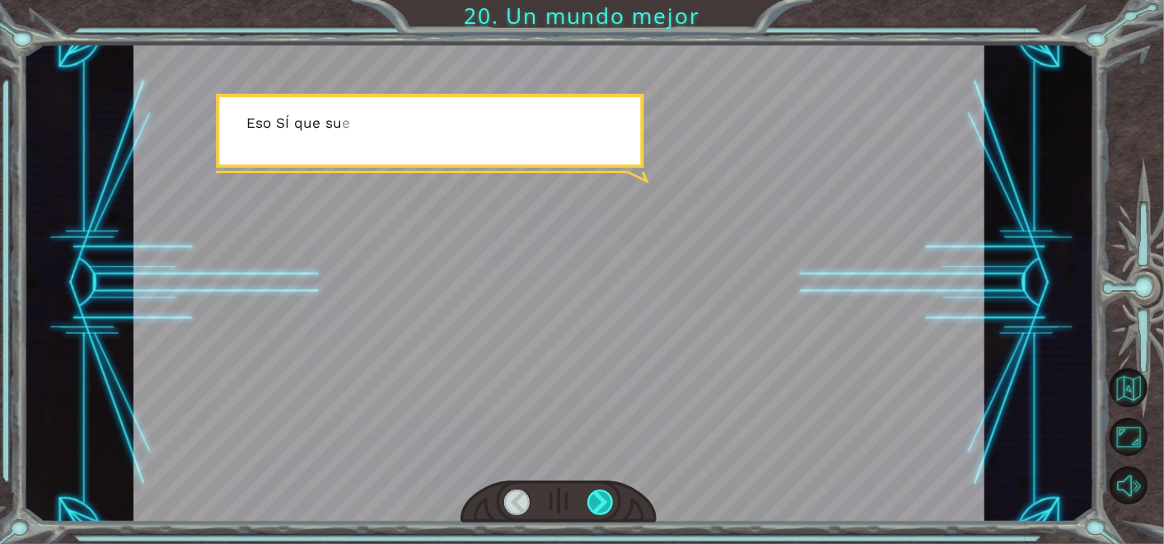
click at [599, 501] on div at bounding box center [601, 503] width 26 height 26
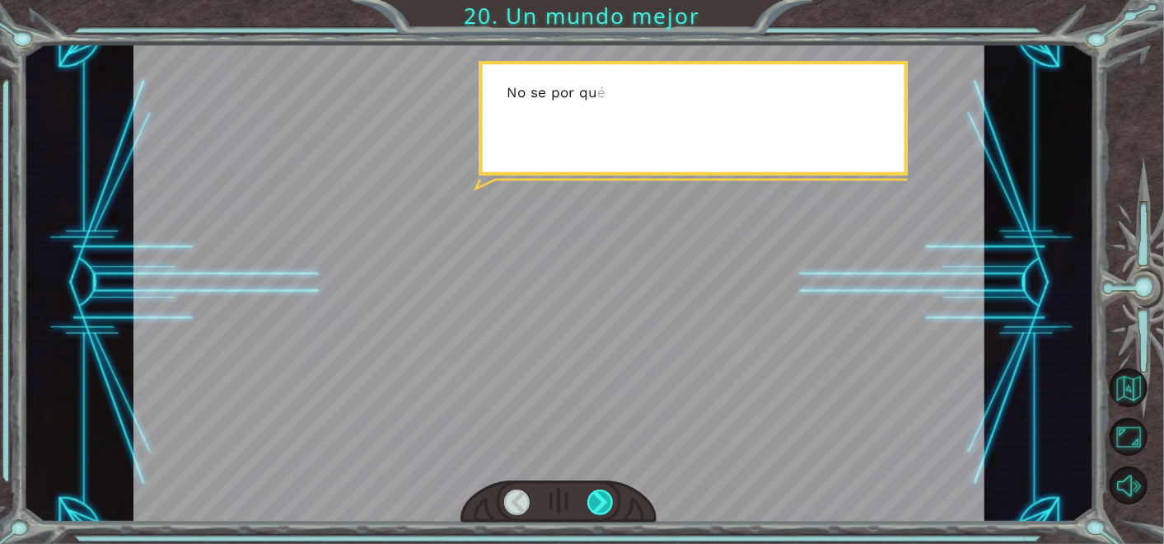
click at [599, 501] on div at bounding box center [601, 503] width 26 height 26
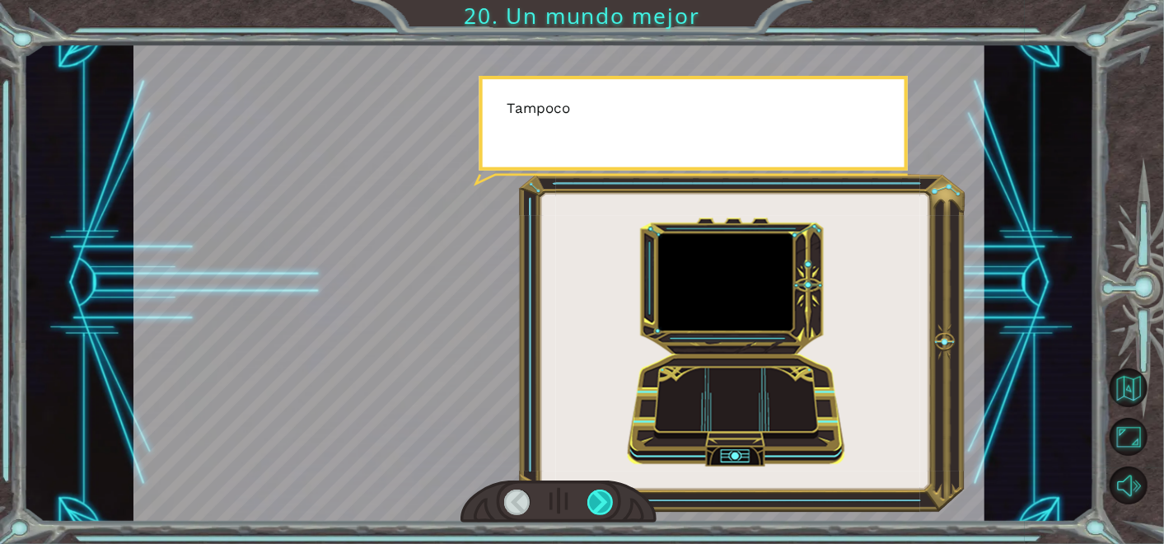
click at [599, 501] on div at bounding box center [601, 503] width 26 height 26
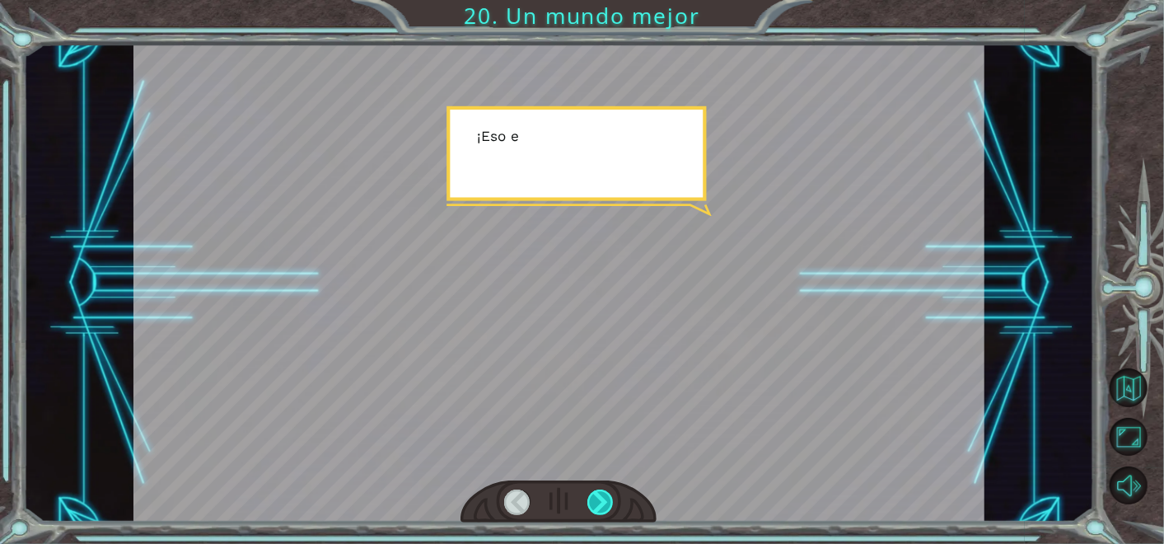
click at [599, 501] on div at bounding box center [601, 503] width 26 height 26
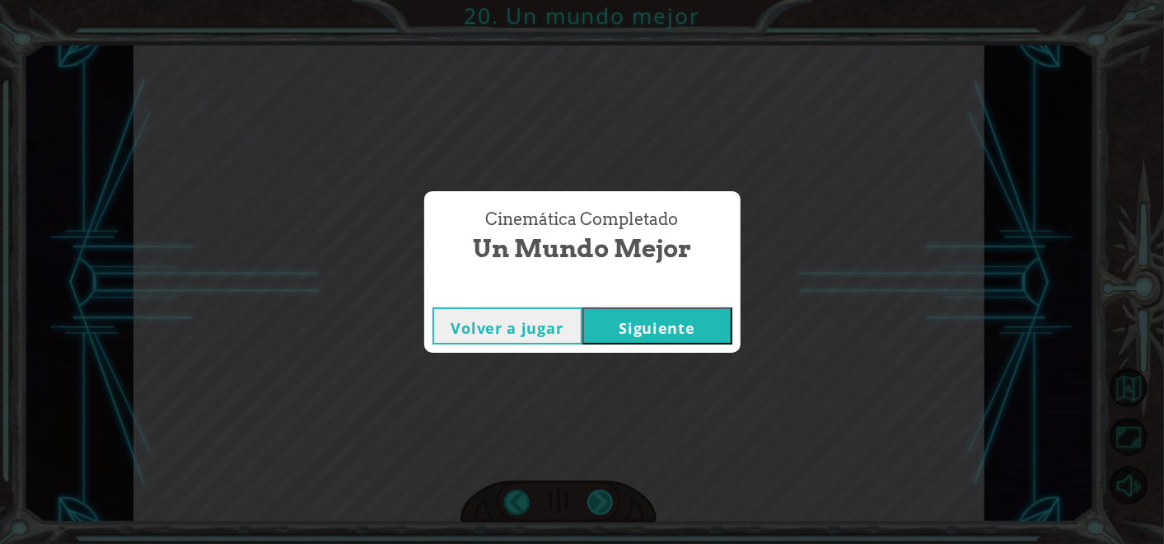
click at [599, 501] on div "Cinemática Completado Un mundo mejor Volver a jugar [GEOGRAPHIC_DATA]" at bounding box center [582, 272] width 1164 height 544
click at [654, 348] on div "Volver a jugar [GEOGRAPHIC_DATA]" at bounding box center [582, 326] width 316 height 54
click at [657, 335] on button "Siguiente" at bounding box center [658, 325] width 150 height 37
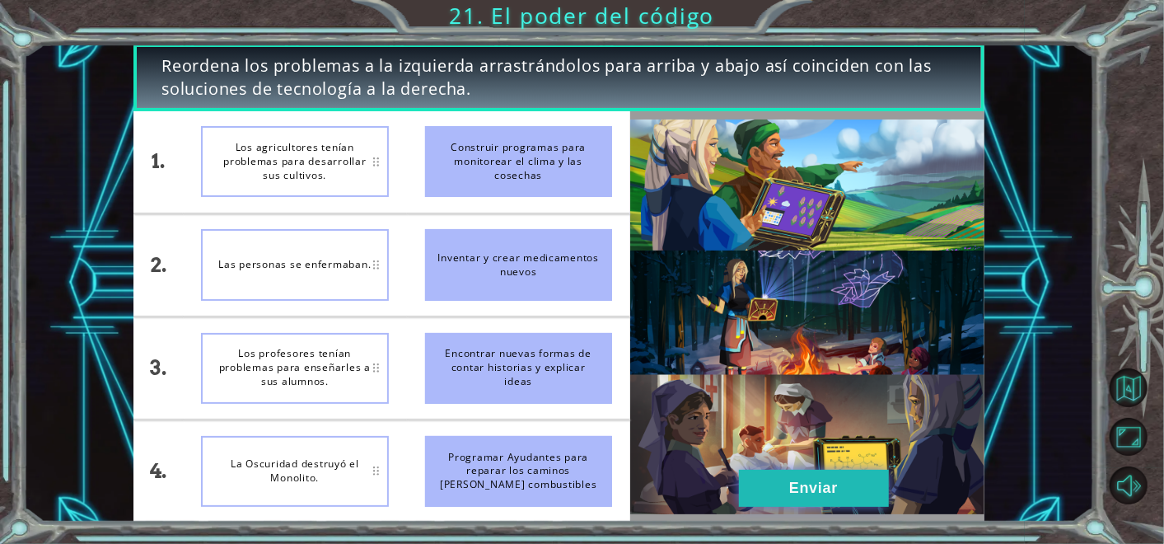
click at [777, 485] on button "Enviar" at bounding box center [814, 488] width 150 height 37
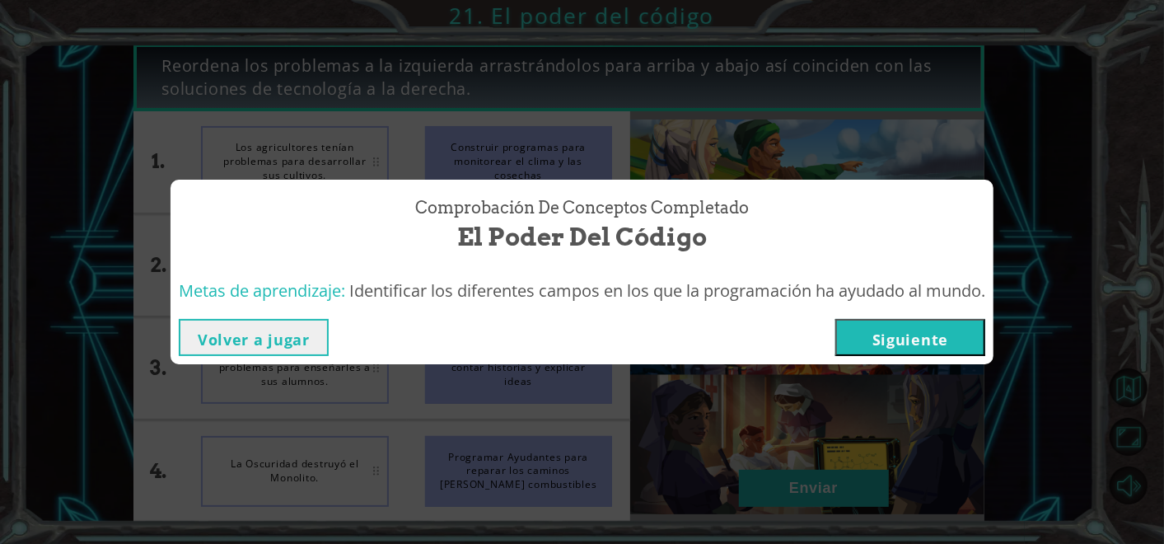
click at [883, 325] on button "Siguiente" at bounding box center [911, 337] width 150 height 37
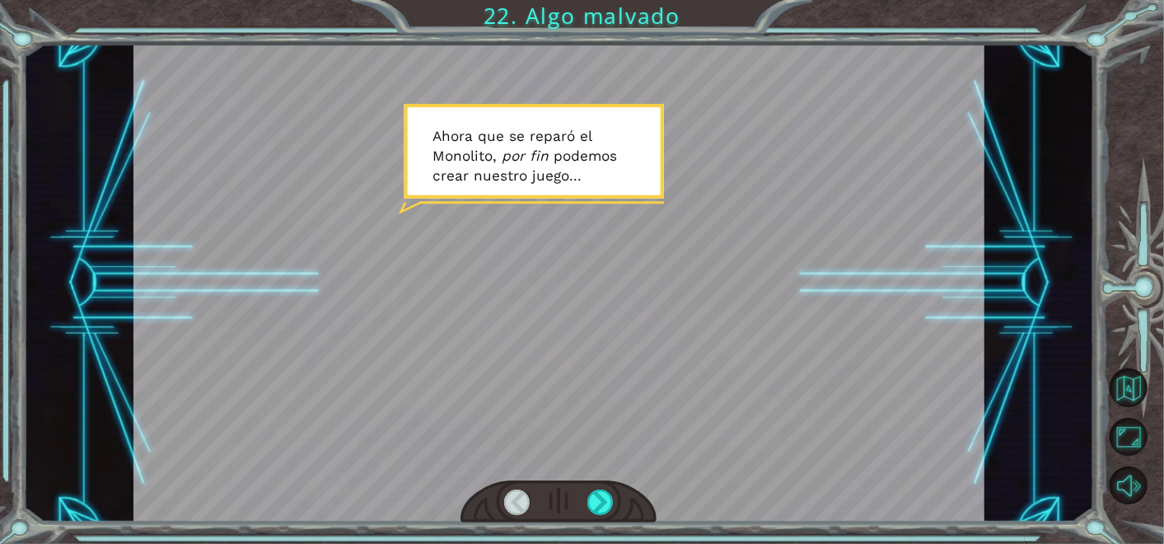
click at [536, 478] on div at bounding box center [559, 283] width 851 height 479
click at [527, 485] on div at bounding box center [559, 501] width 196 height 43
click at [522, 508] on div at bounding box center [517, 503] width 26 height 26
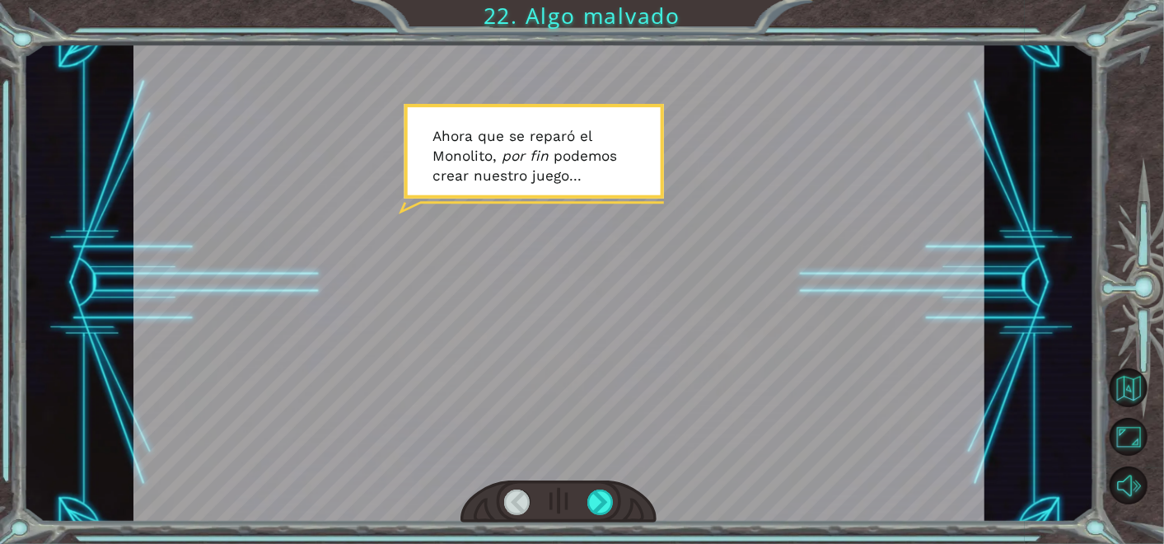
click at [522, 508] on div at bounding box center [517, 503] width 26 height 26
click at [607, 497] on div at bounding box center [601, 503] width 26 height 26
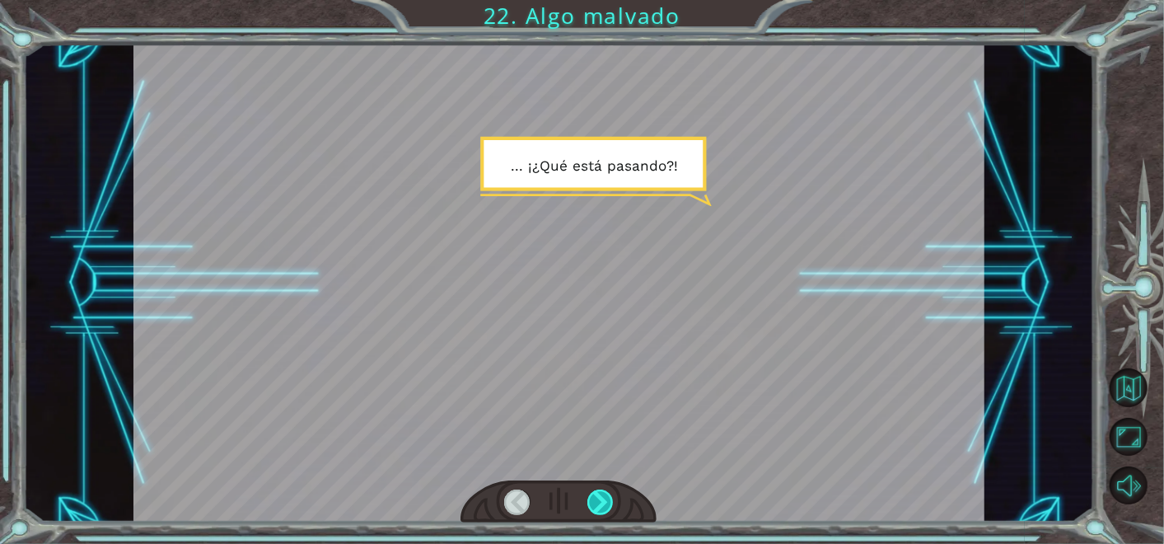
click at [605, 494] on div at bounding box center [601, 503] width 26 height 26
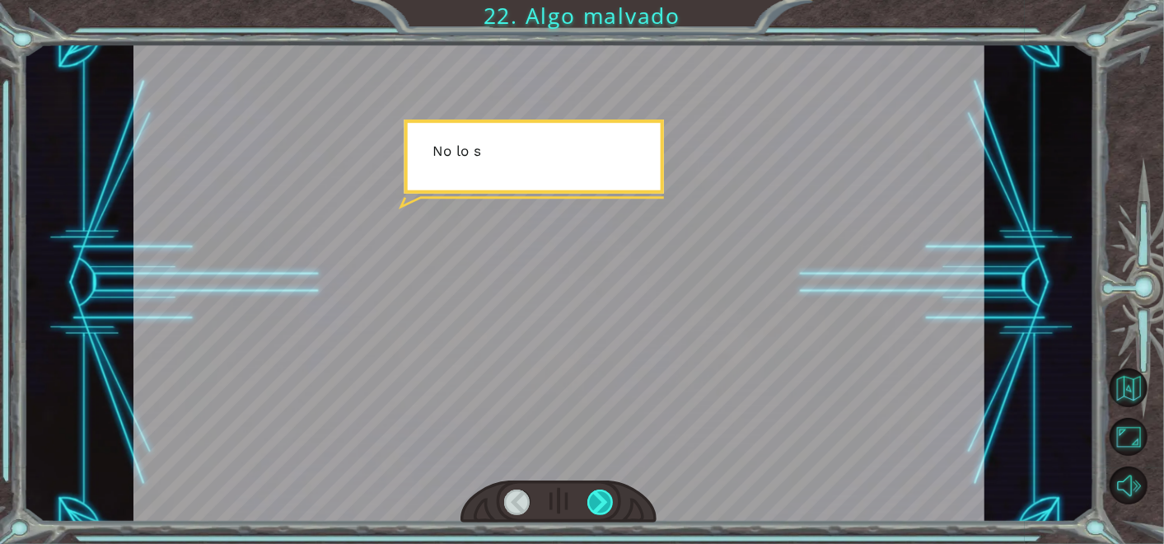
click at [605, 494] on div at bounding box center [601, 503] width 26 height 26
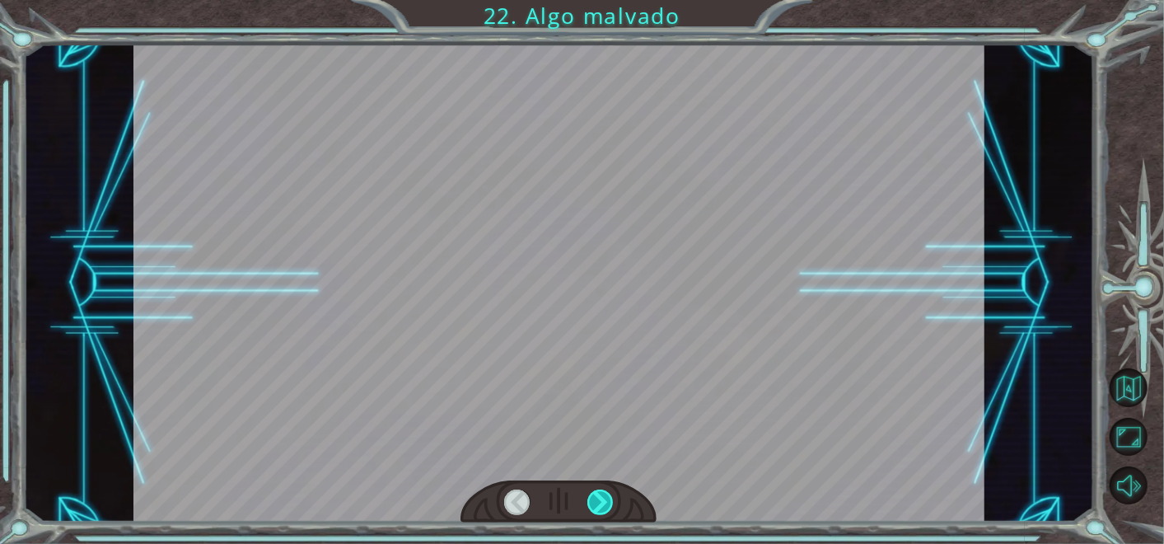
click at [605, 494] on div at bounding box center [601, 503] width 26 height 26
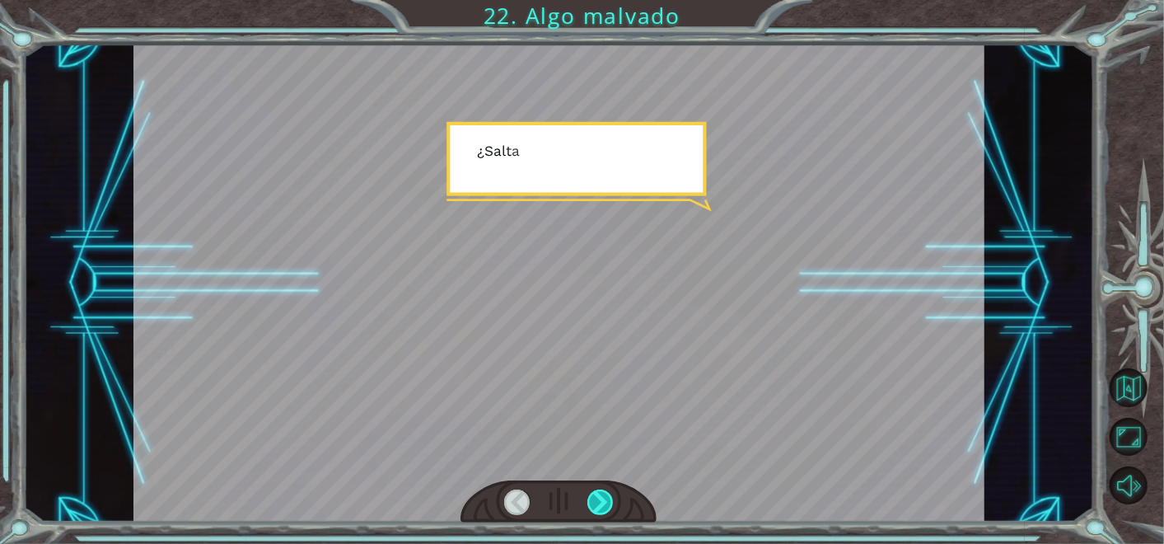
click at [605, 494] on div at bounding box center [601, 503] width 26 height 26
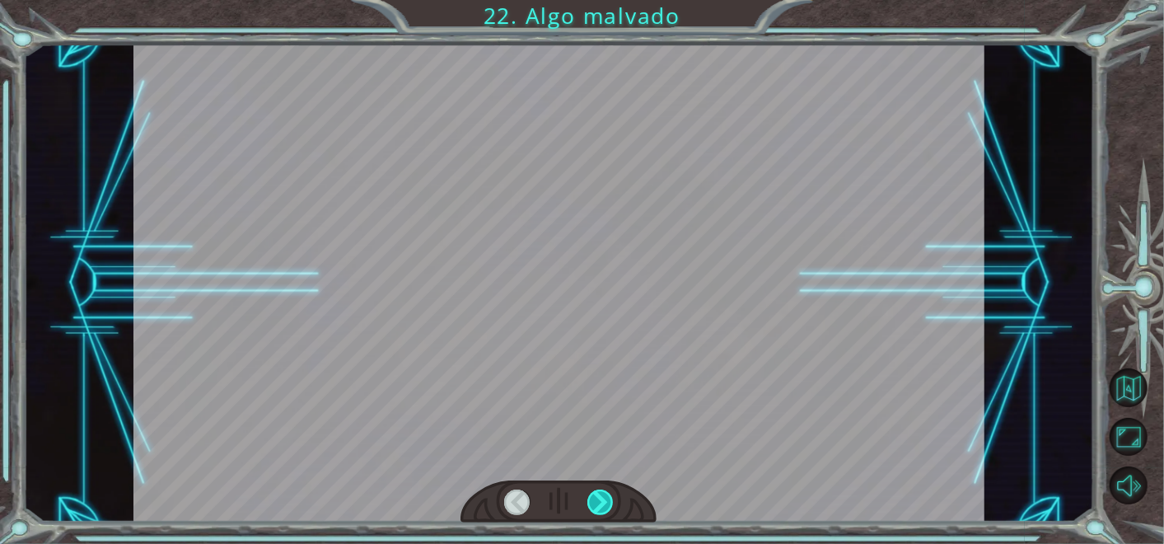
click at [605, 494] on div at bounding box center [601, 503] width 26 height 26
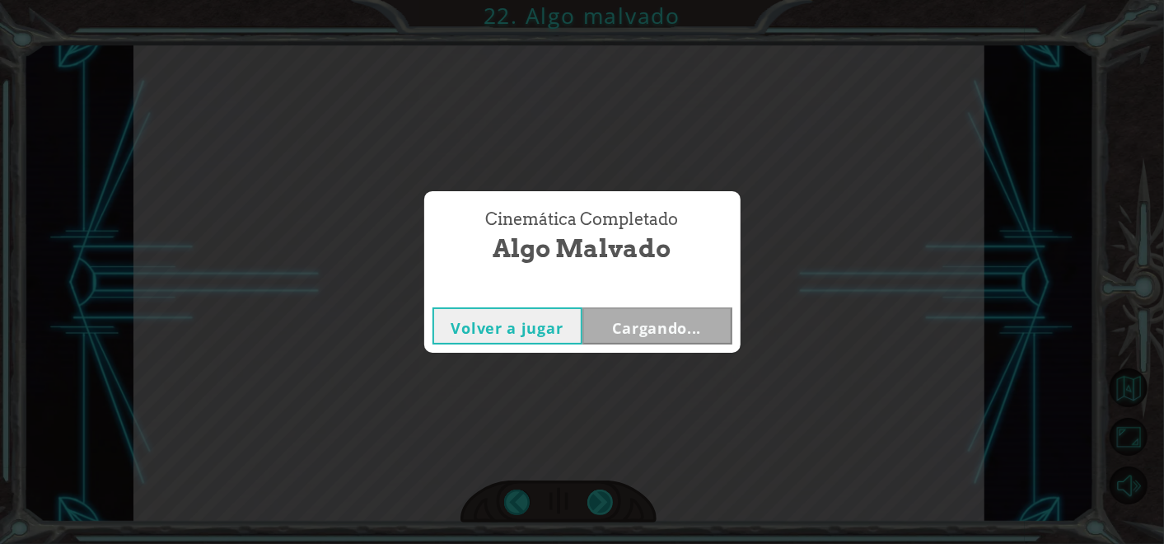
click at [605, 494] on div "Cinemática Completado Algo malvado Volver a jugar Cargando..." at bounding box center [582, 272] width 1164 height 544
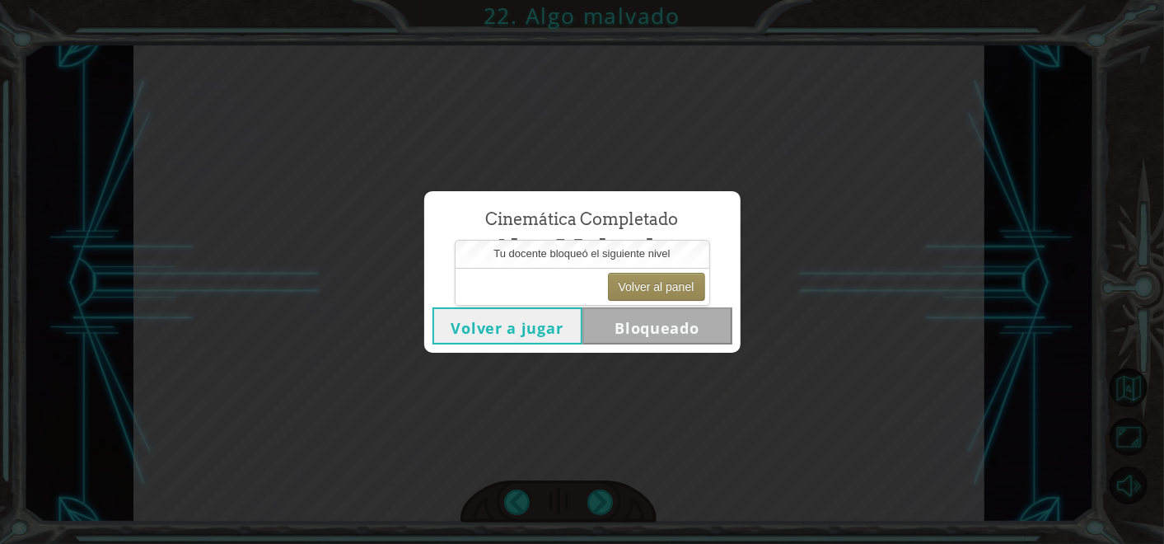
drag, startPoint x: 605, startPoint y: 494, endPoint x: 798, endPoint y: 358, distance: 236.4
click at [798, 358] on div "Cinemática Completado Algo malvado Volver a jugar Bloqueado" at bounding box center [582, 272] width 1164 height 544
